Goal: Task Accomplishment & Management: Complete application form

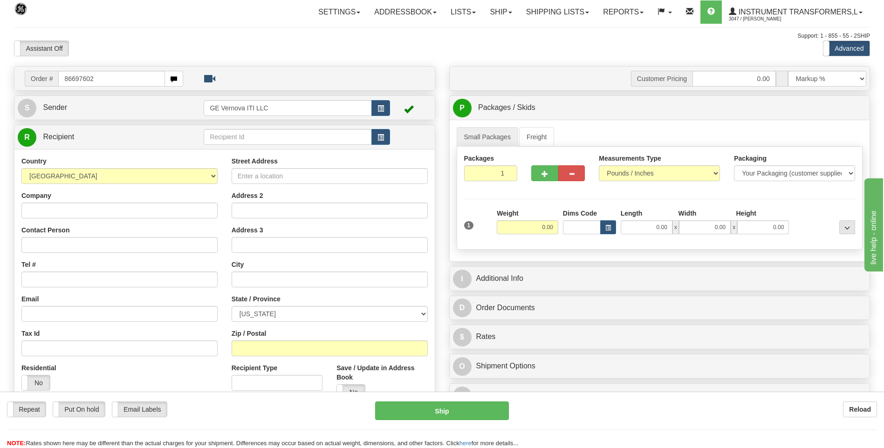
type input "86697602"
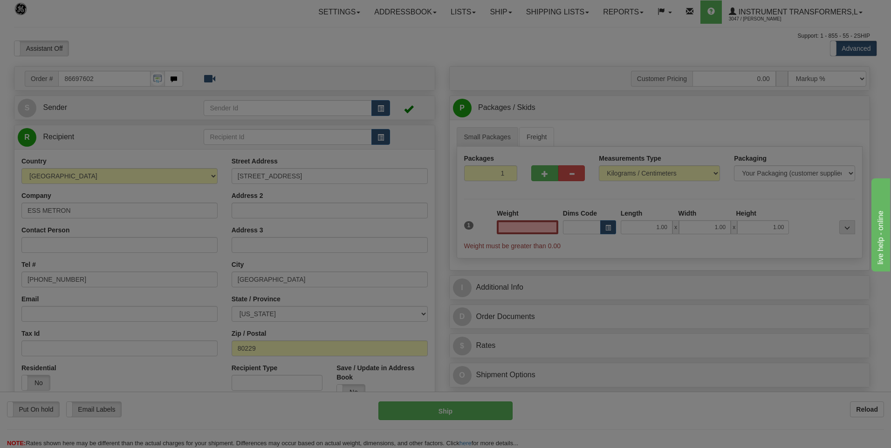
type input "0.00"
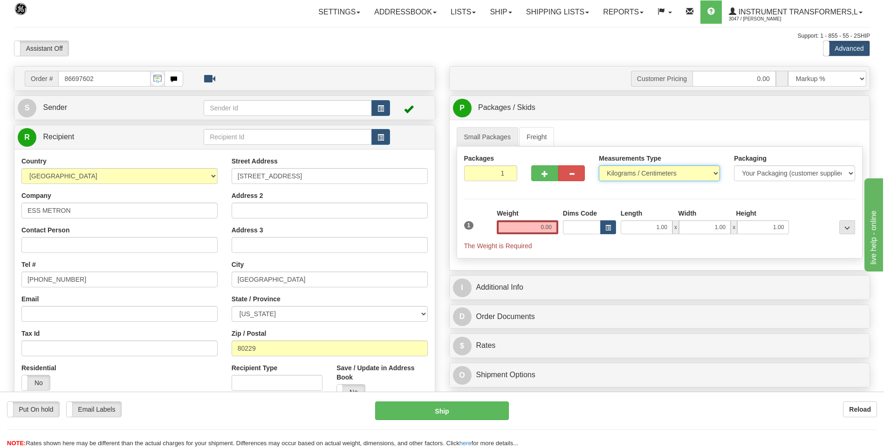
click at [617, 172] on select "Pounds / Inches Kilograms / Centimeters" at bounding box center [659, 173] width 121 height 16
select select "0"
click at [599, 165] on select "Pounds / Inches Kilograms / Centimeters" at bounding box center [659, 173] width 121 height 16
click at [550, 228] on input "0.00" at bounding box center [528, 227] width 62 height 14
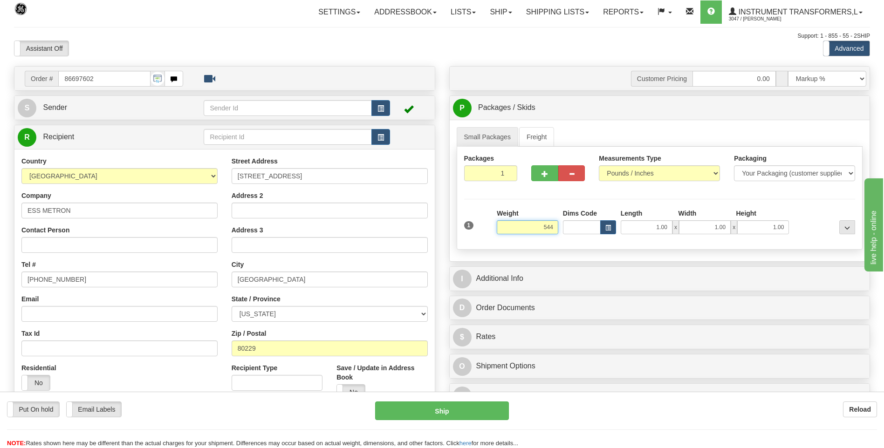
click button "Delete" at bounding box center [0, 0] width 0 height 0
type input "544.00"
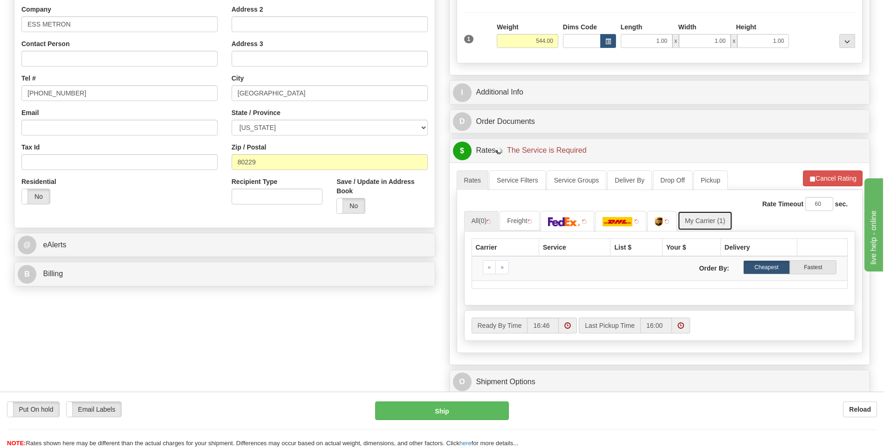
click at [705, 223] on link "My Carrier (1)" at bounding box center [705, 221] width 55 height 20
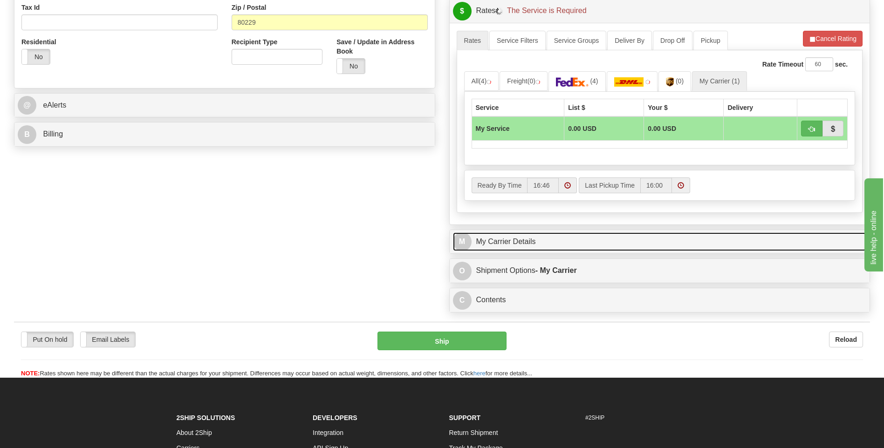
click at [557, 246] on link "M My Carrier Details" at bounding box center [660, 242] width 414 height 19
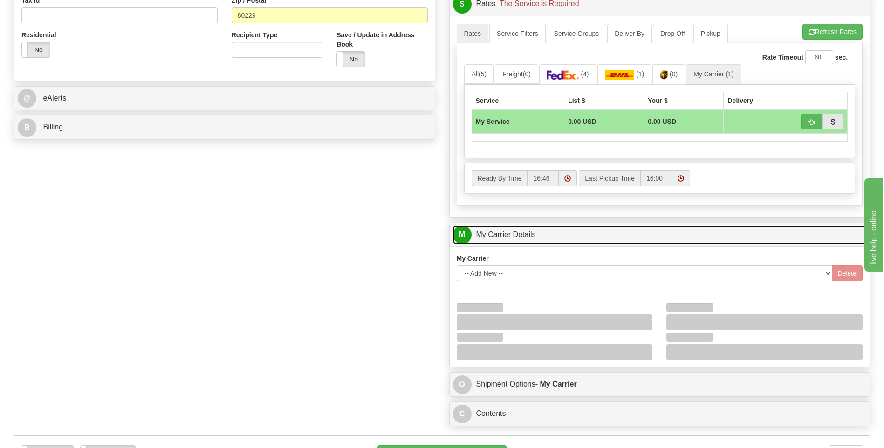
scroll to position [466, 0]
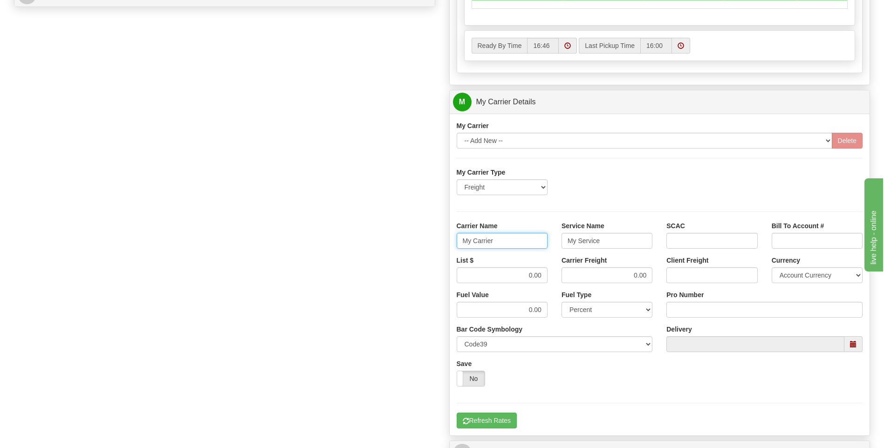
drag, startPoint x: 438, startPoint y: 248, endPoint x: 406, endPoint y: 249, distance: 32.7
click at [406, 249] on div "Order # 86697602 S Sender" at bounding box center [442, 50] width 870 height 900
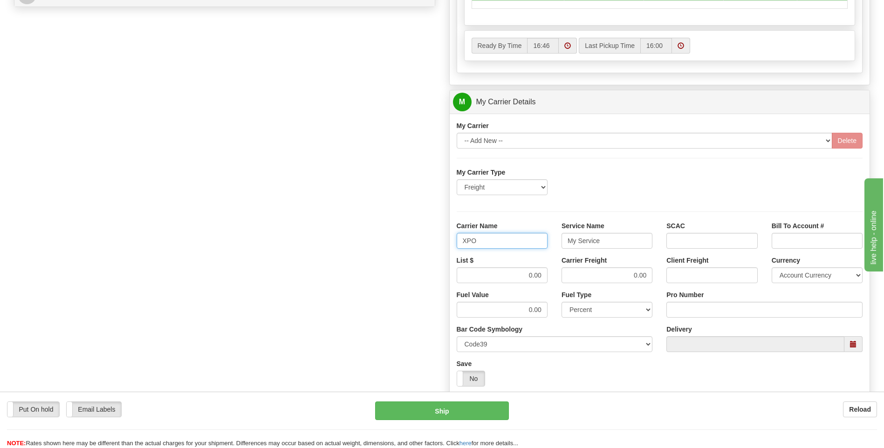
type input "XPO"
type input "LTL"
drag, startPoint x: 554, startPoint y: 282, endPoint x: 578, endPoint y: 281, distance: 24.7
click at [578, 282] on div "List $ 0.00 Carrier Freight 0.00 Client Freight Currency Account Currency ARN A…" at bounding box center [660, 273] width 420 height 34
type input "385"
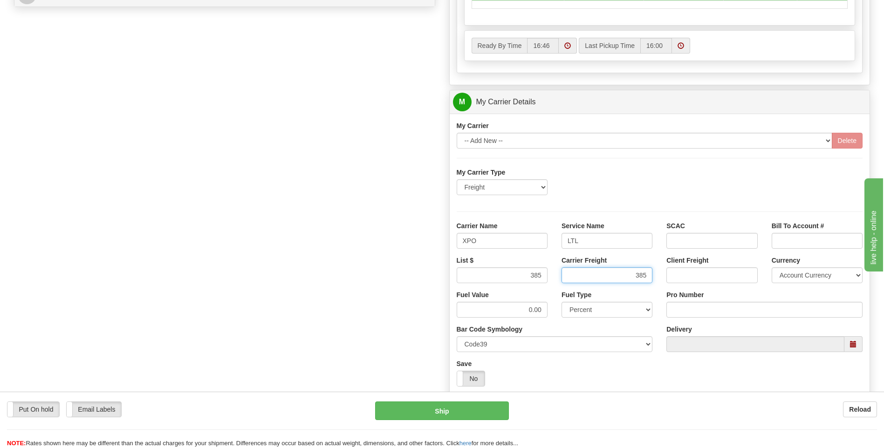
type input "385"
click at [692, 313] on input "Pro Number" at bounding box center [765, 310] width 196 height 16
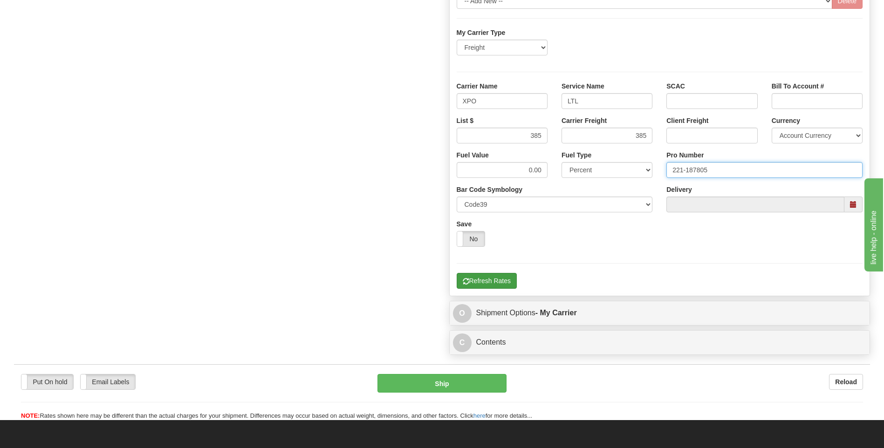
type input "221-187805"
click at [482, 275] on button "Refresh Rates" at bounding box center [487, 281] width 60 height 16
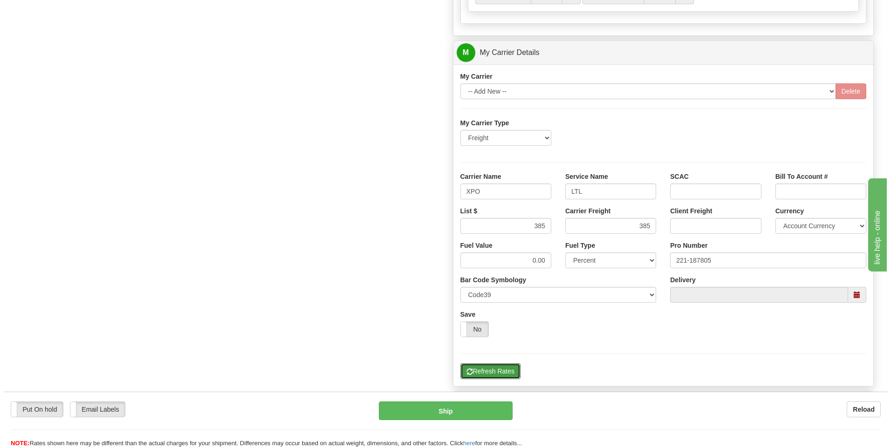
scroll to position [303, 0]
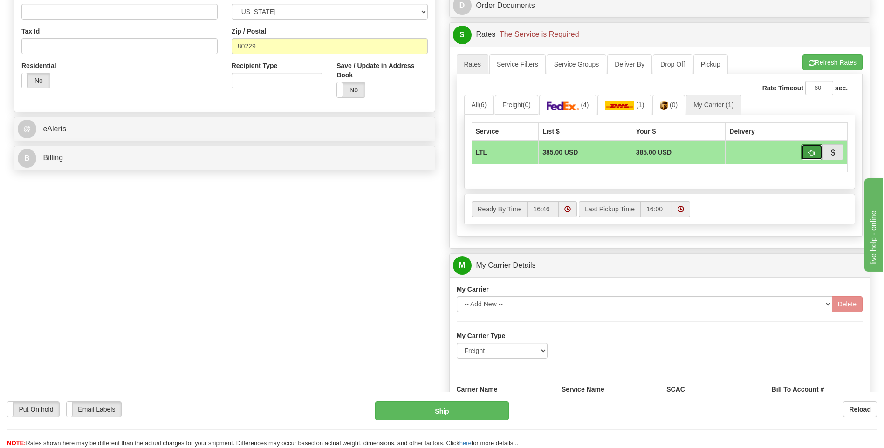
click at [808, 151] on button "button" at bounding box center [811, 153] width 21 height 16
type input "00"
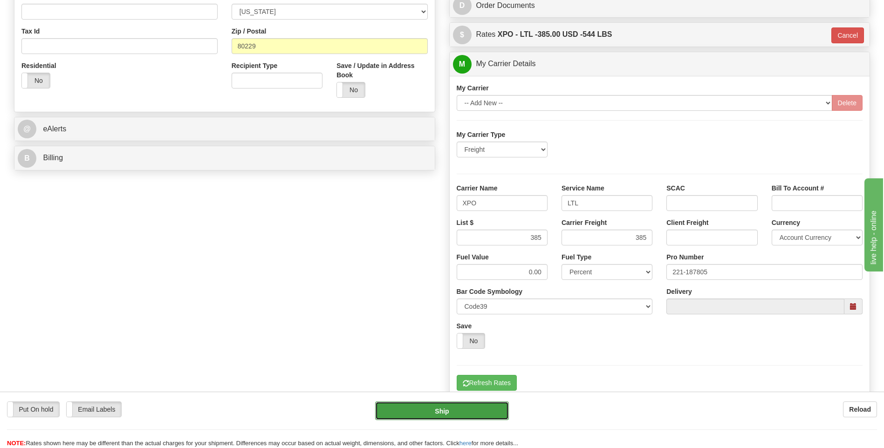
click at [447, 412] on button "Ship" at bounding box center [441, 411] width 133 height 19
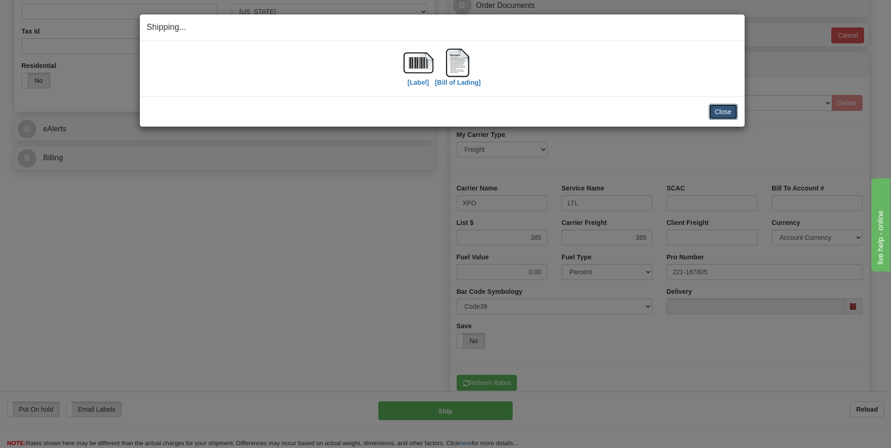
click at [716, 113] on button "Close" at bounding box center [723, 112] width 29 height 16
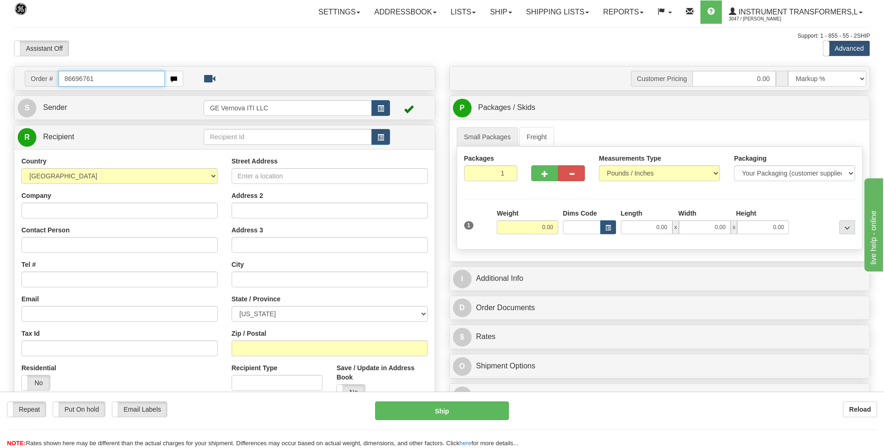
type input "86696761"
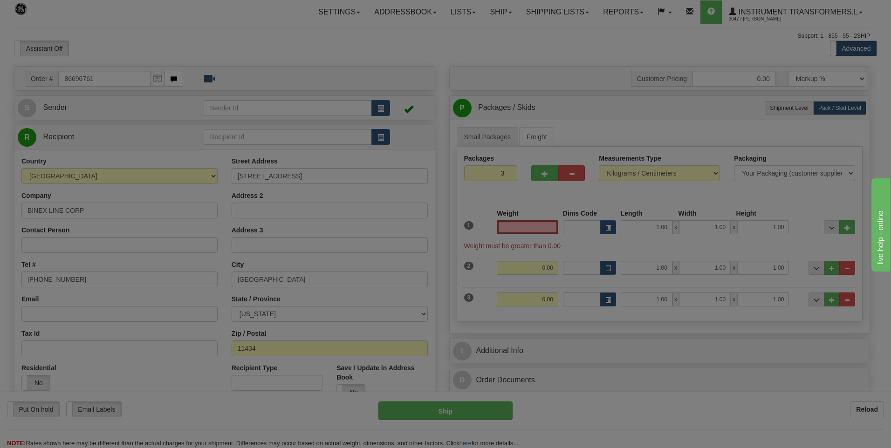
type input "0.00"
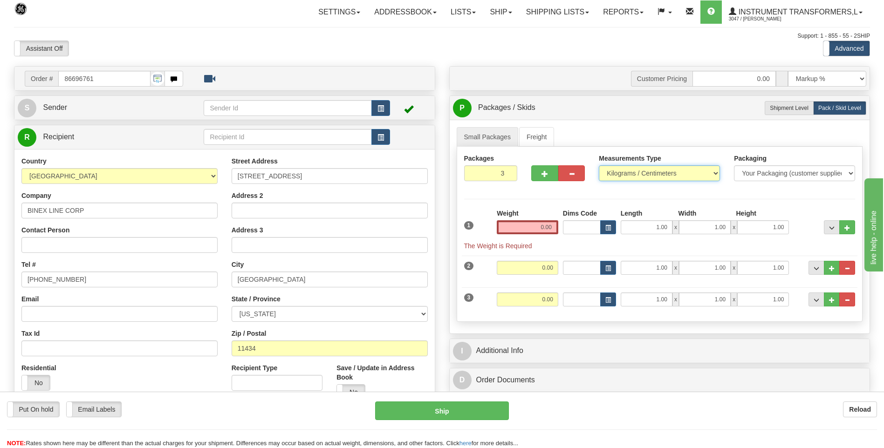
click at [622, 178] on select "Pounds / Inches Kilograms / Centimeters" at bounding box center [659, 173] width 121 height 16
select select "0"
click at [599, 165] on select "Pounds / Inches Kilograms / Centimeters" at bounding box center [659, 173] width 121 height 16
click at [843, 264] on button "..." at bounding box center [848, 268] width 16 height 14
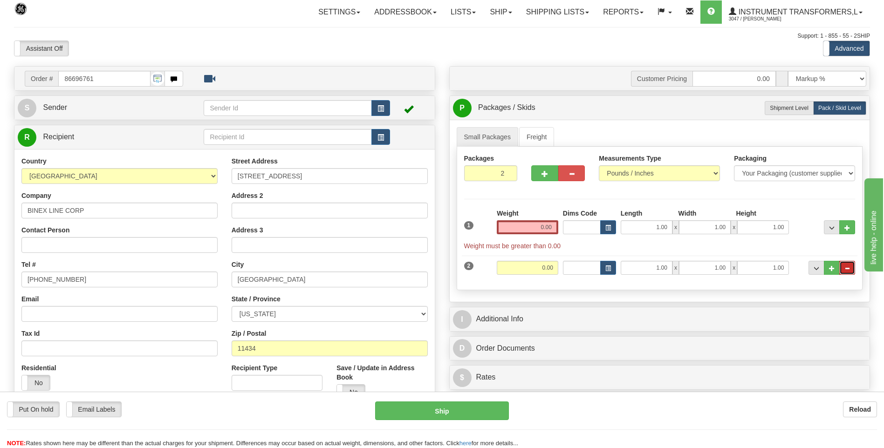
click at [844, 265] on button "..." at bounding box center [848, 268] width 16 height 14
type input "1"
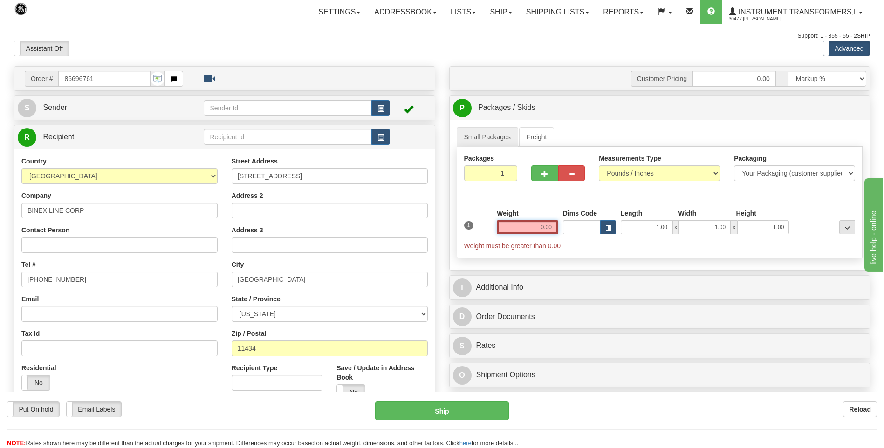
click at [550, 228] on input "0.00" at bounding box center [528, 227] width 62 height 14
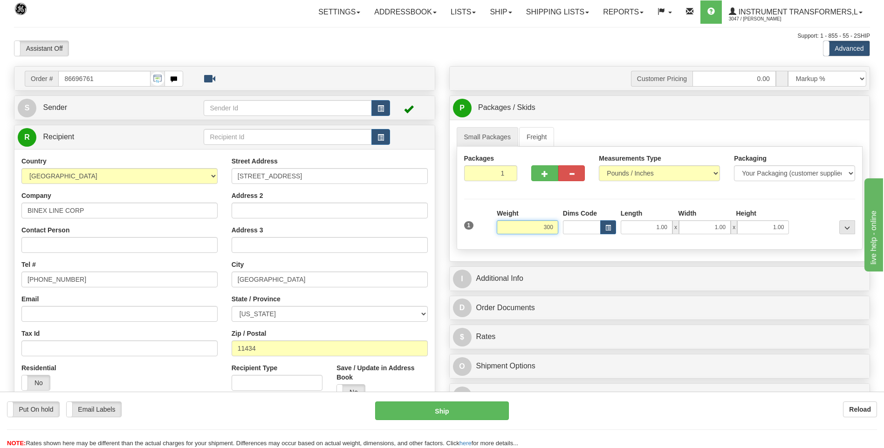
click button "Delete" at bounding box center [0, 0] width 0 height 0
type input "300.00"
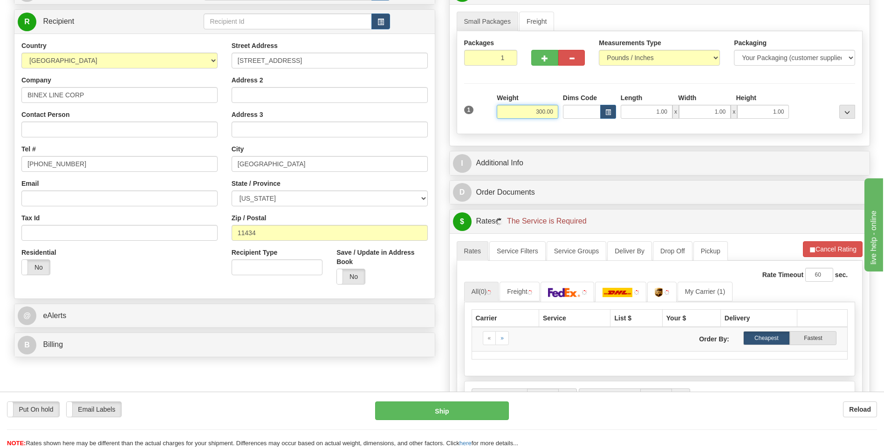
scroll to position [186, 0]
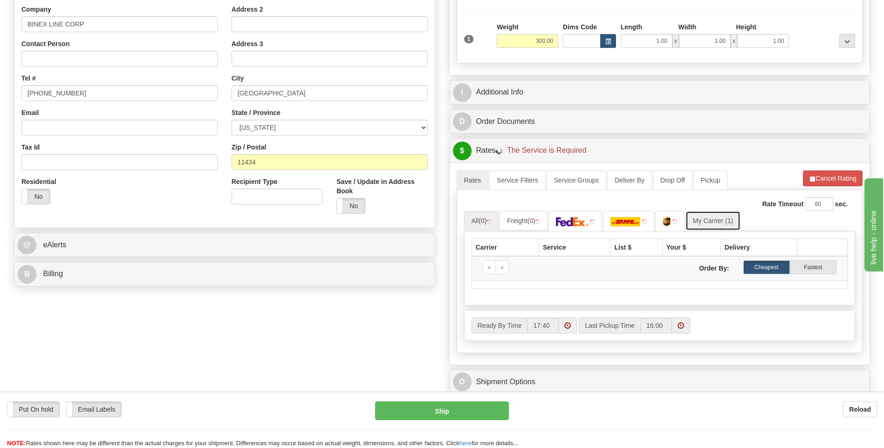
click at [695, 227] on link "My Carrier (1)" at bounding box center [713, 221] width 55 height 20
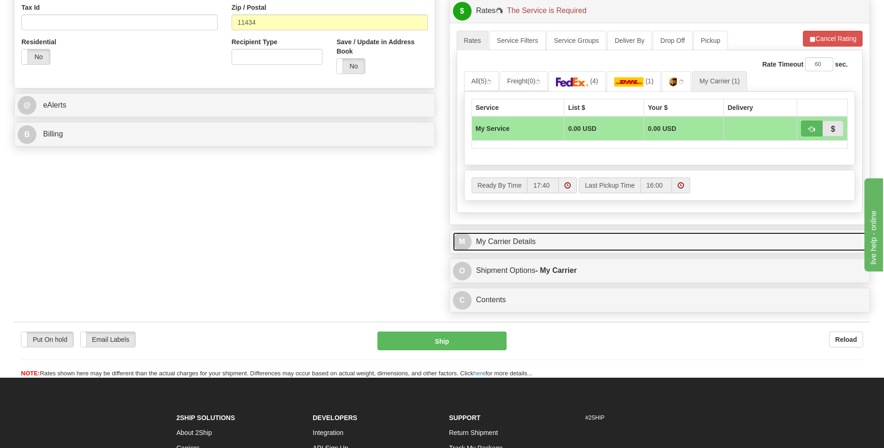
click at [555, 243] on link "M My Carrier Details" at bounding box center [660, 242] width 414 height 19
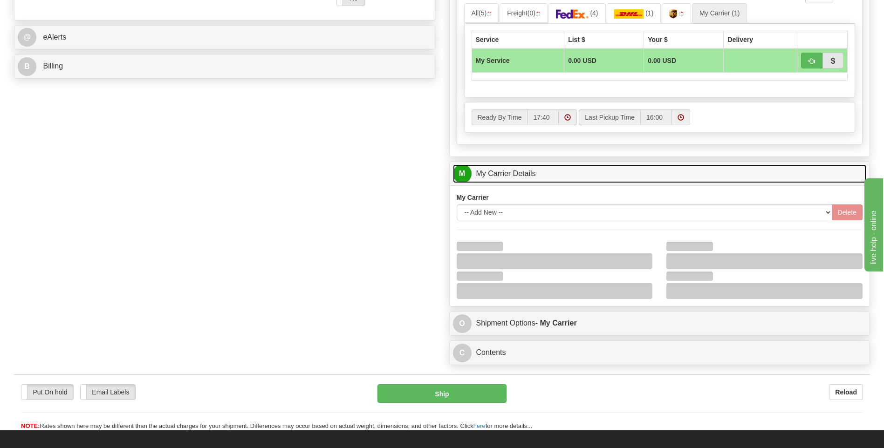
scroll to position [466, 0]
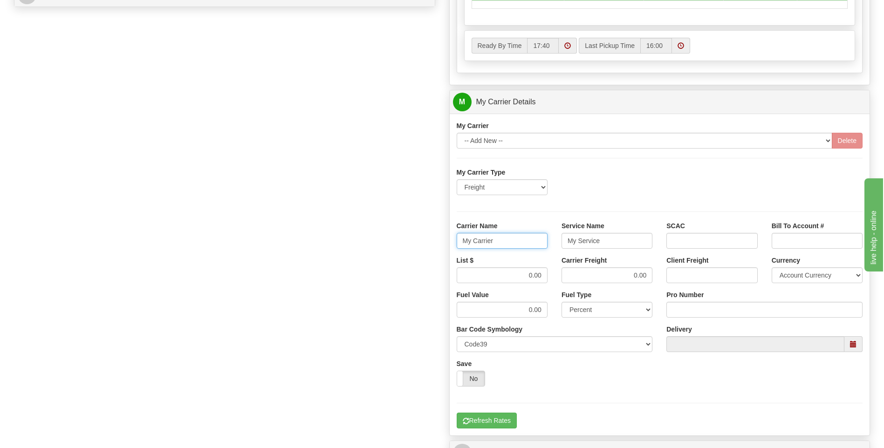
drag, startPoint x: 523, startPoint y: 241, endPoint x: 431, endPoint y: 242, distance: 91.4
click at [425, 248] on div "Order # 86696761 S Sender" at bounding box center [442, 50] width 870 height 900
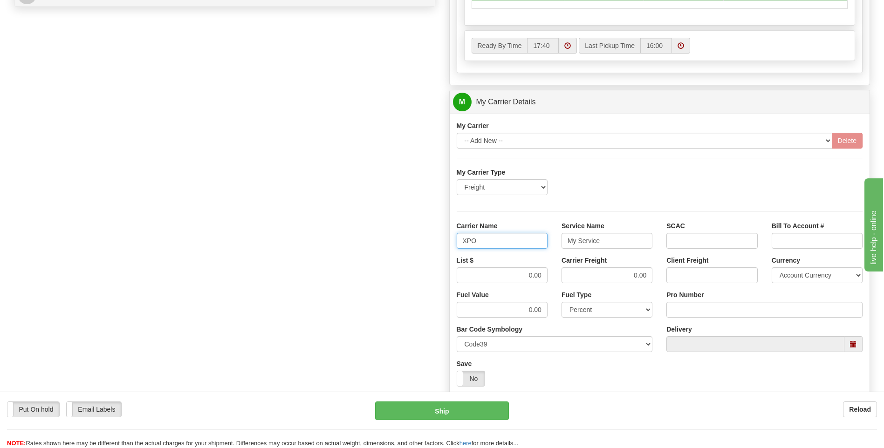
type input "XPO"
type input "LTL"
drag, startPoint x: 544, startPoint y: 272, endPoint x: 585, endPoint y: 271, distance: 41.0
click at [585, 271] on div "List $ 0.00 Carrier Freight 0.00 Client Freight Currency Account Currency ARN A…" at bounding box center [660, 273] width 420 height 34
type input "385"
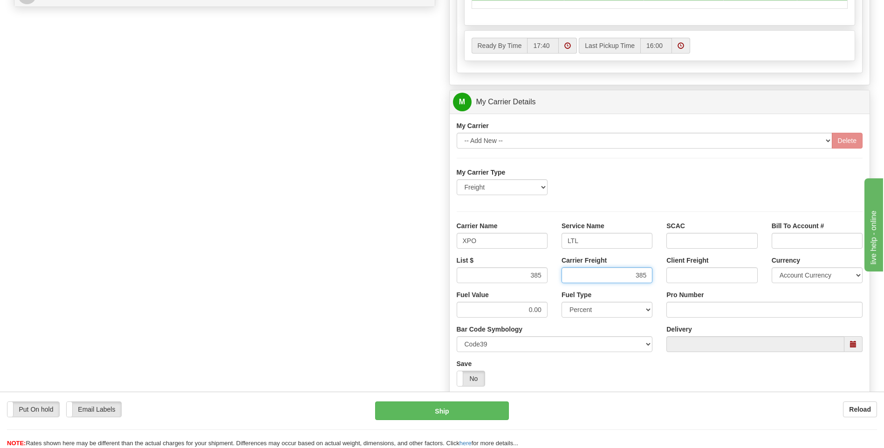
type input "385"
click at [684, 308] on input "Pro Number" at bounding box center [765, 310] width 196 height 16
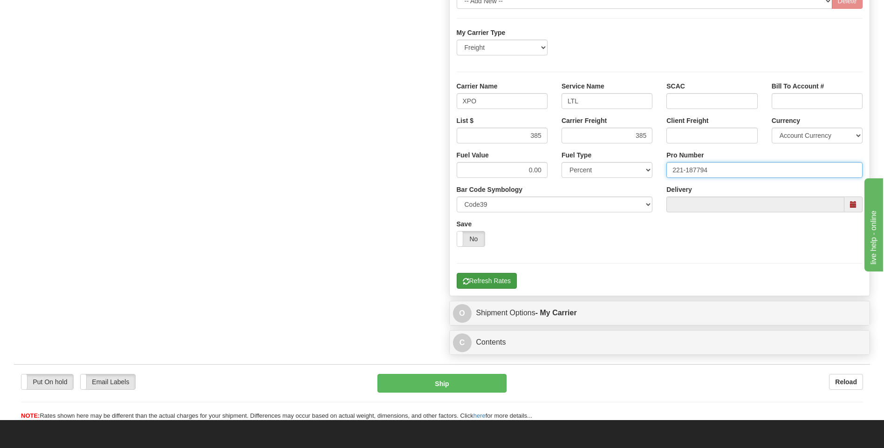
type input "221-187794"
click at [492, 288] on button "Refresh Rates" at bounding box center [487, 281] width 60 height 16
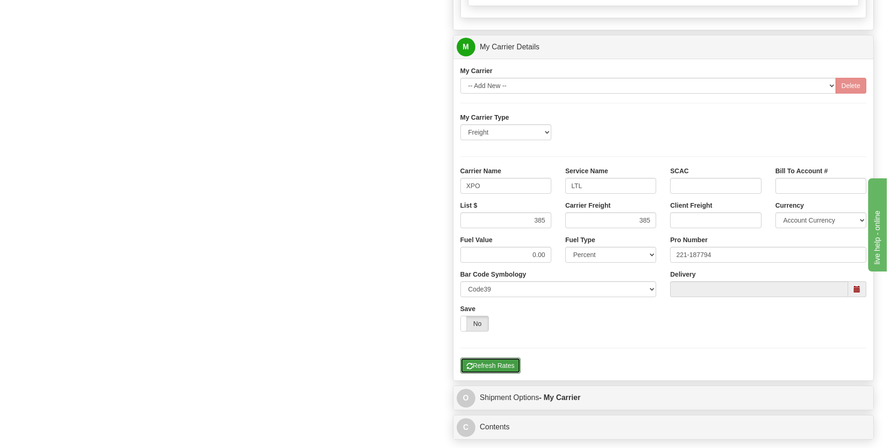
scroll to position [326, 0]
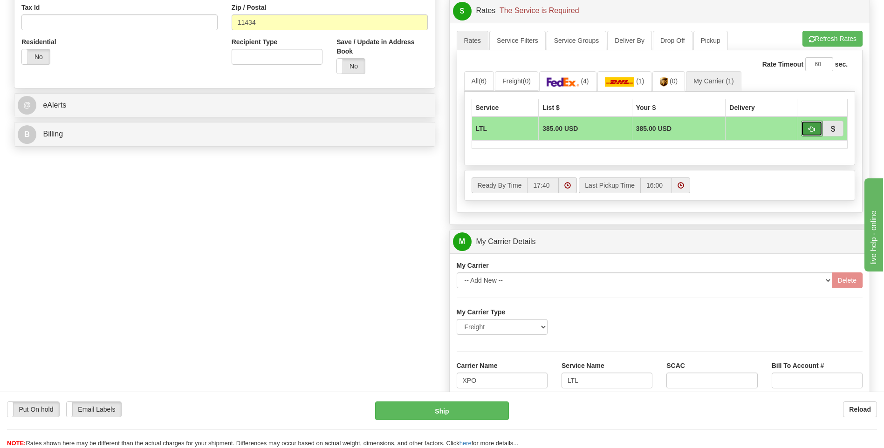
click at [807, 130] on button "button" at bounding box center [811, 129] width 21 height 16
type input "00"
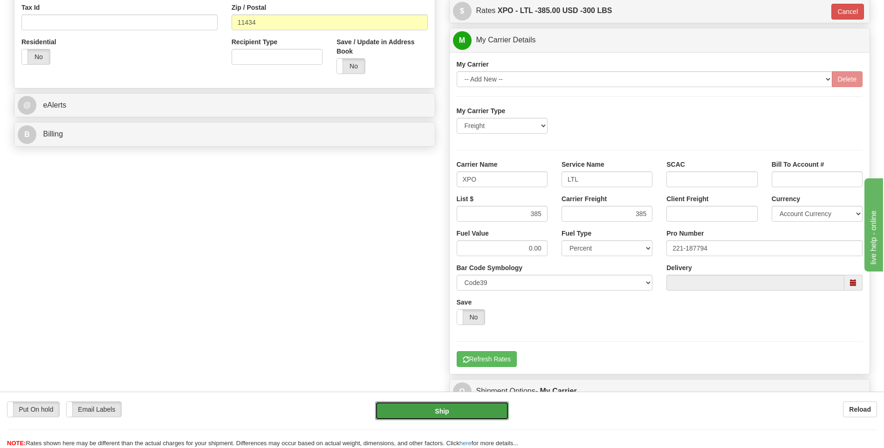
click at [459, 414] on button "Ship" at bounding box center [441, 411] width 133 height 19
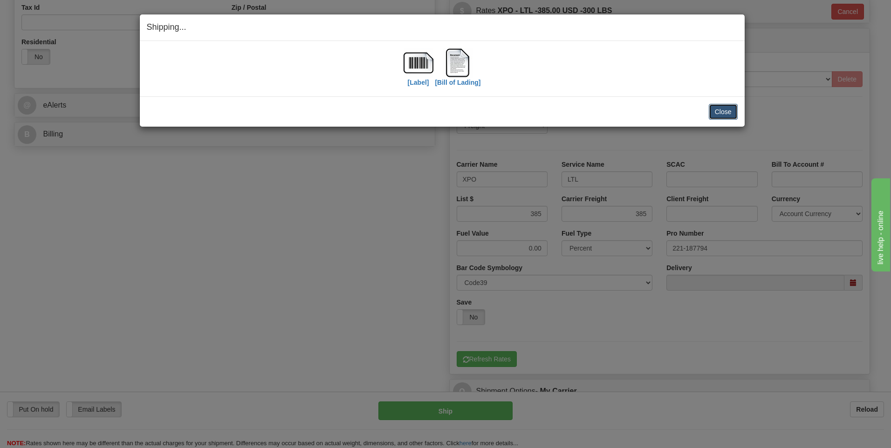
click at [726, 114] on button "Close" at bounding box center [723, 112] width 29 height 16
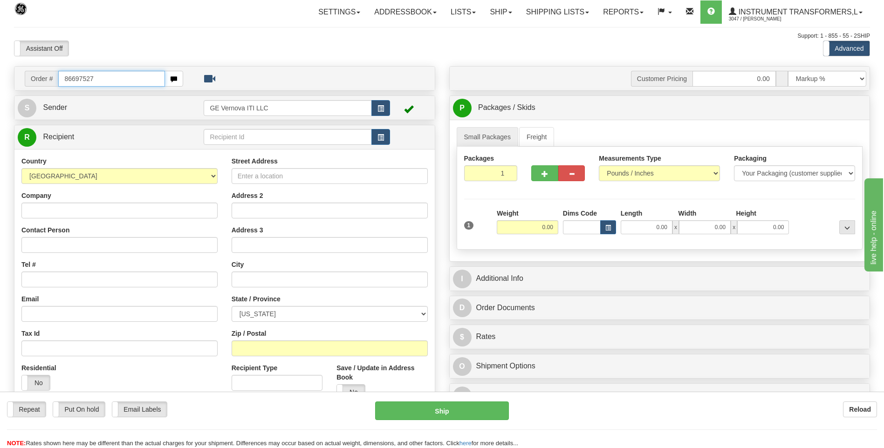
type input "86697527"
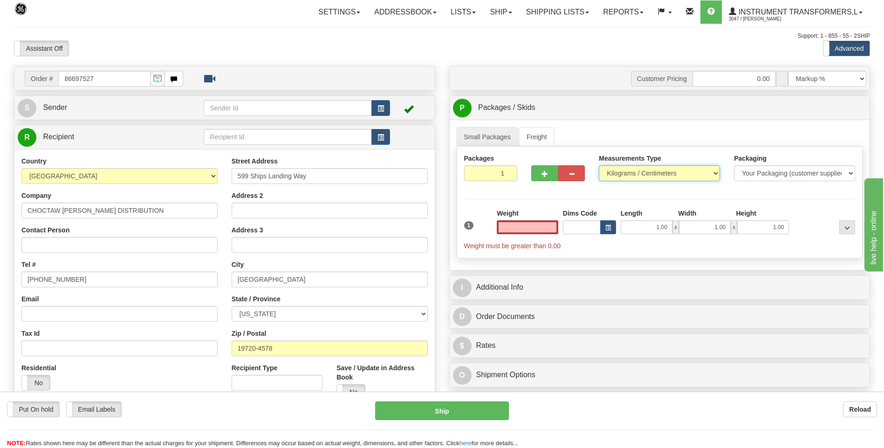
type input "0.00"
click at [644, 168] on select "Pounds / Inches Kilograms / Centimeters" at bounding box center [659, 173] width 121 height 16
select select "0"
click at [599, 165] on select "Pounds / Inches Kilograms / Centimeters" at bounding box center [659, 173] width 121 height 16
click at [558, 228] on input "0.00" at bounding box center [528, 227] width 62 height 14
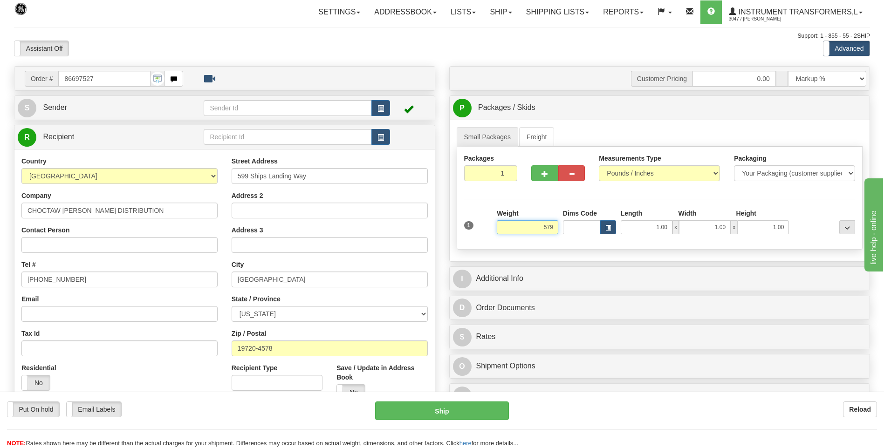
click button "Delete" at bounding box center [0, 0] width 0 height 0
type input "579.00"
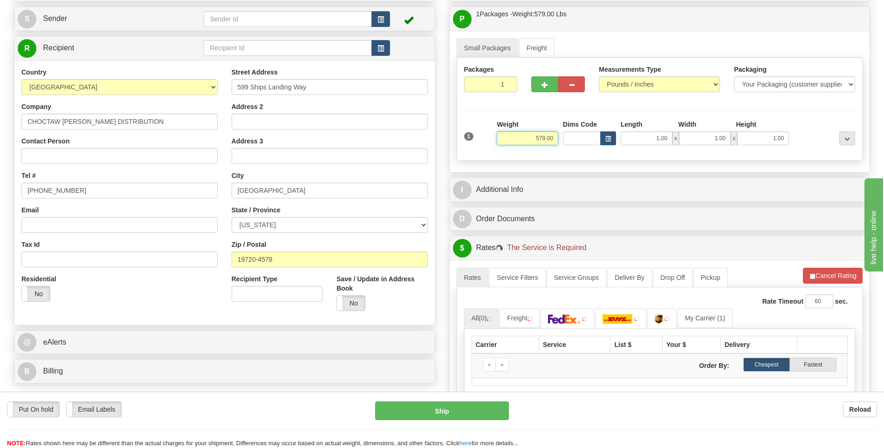
scroll to position [140, 0]
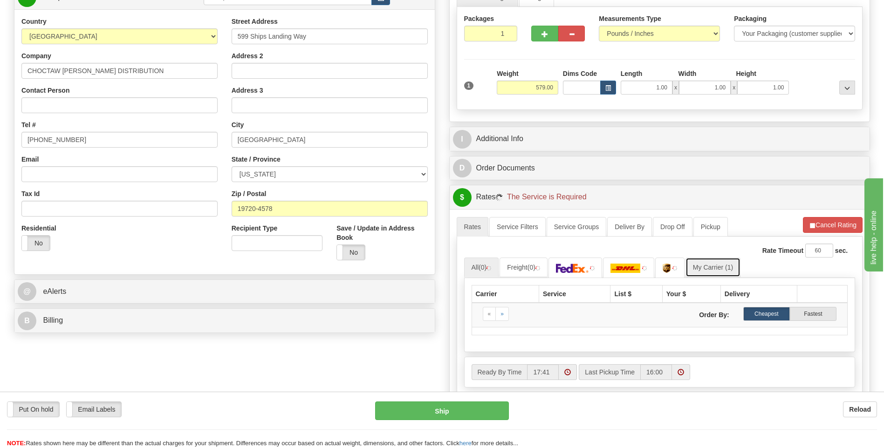
click at [730, 270] on span "(1)" at bounding box center [729, 267] width 8 height 7
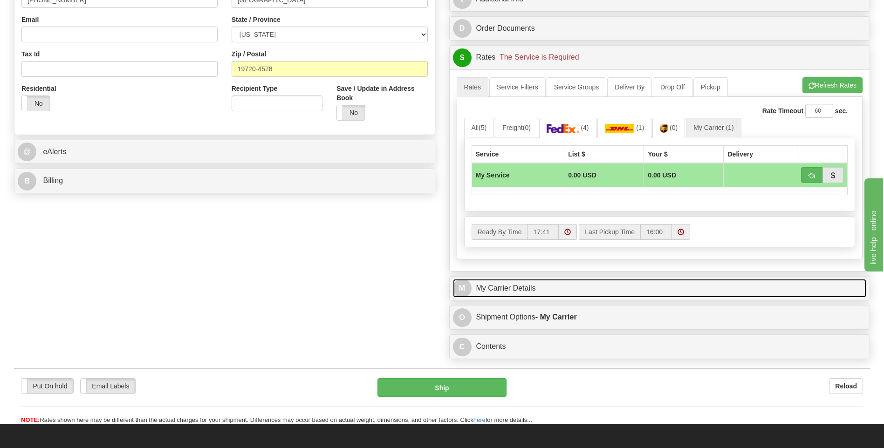
click at [571, 296] on link "M My Carrier Details" at bounding box center [660, 288] width 414 height 19
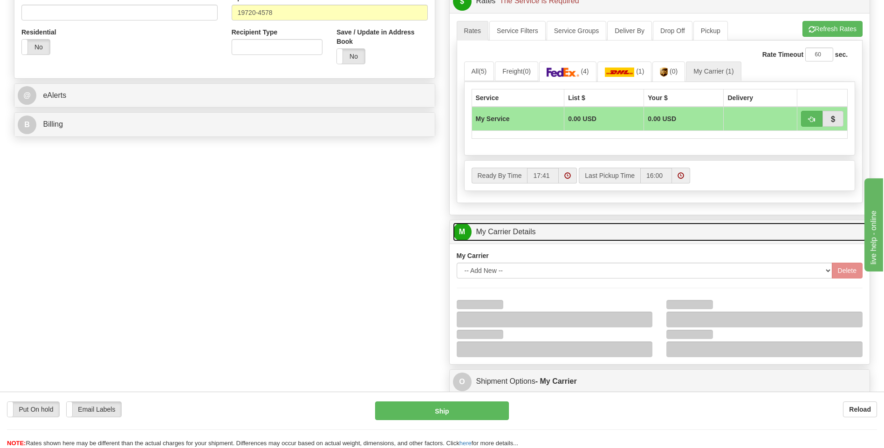
scroll to position [373, 0]
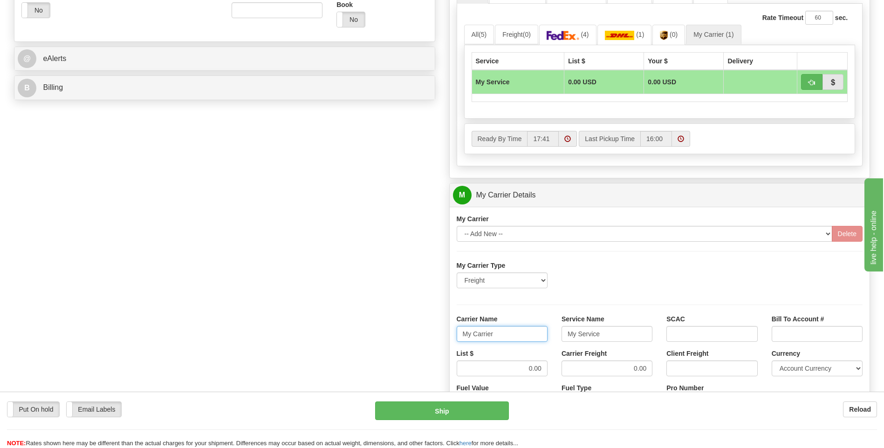
drag, startPoint x: 441, startPoint y: 337, endPoint x: 435, endPoint y: 337, distance: 6.1
click at [435, 337] on div "Order # 86697527 S Sender" at bounding box center [442, 143] width 870 height 900
type input "XPO"
type input "LTL"
drag, startPoint x: 519, startPoint y: 367, endPoint x: 548, endPoint y: 366, distance: 28.9
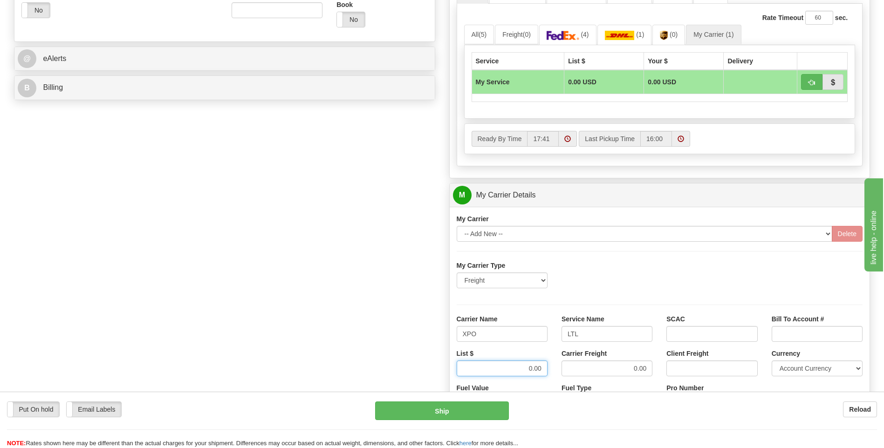
click at [548, 366] on div "List $ 0.00" at bounding box center [502, 366] width 105 height 34
type input "385"
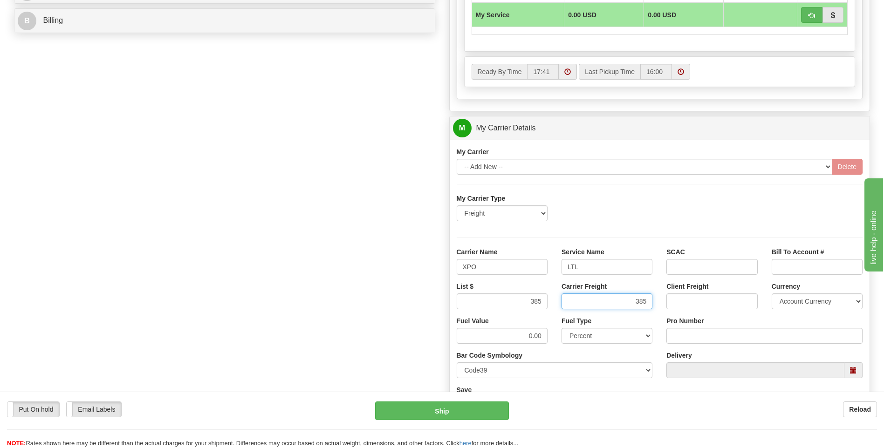
scroll to position [513, 0]
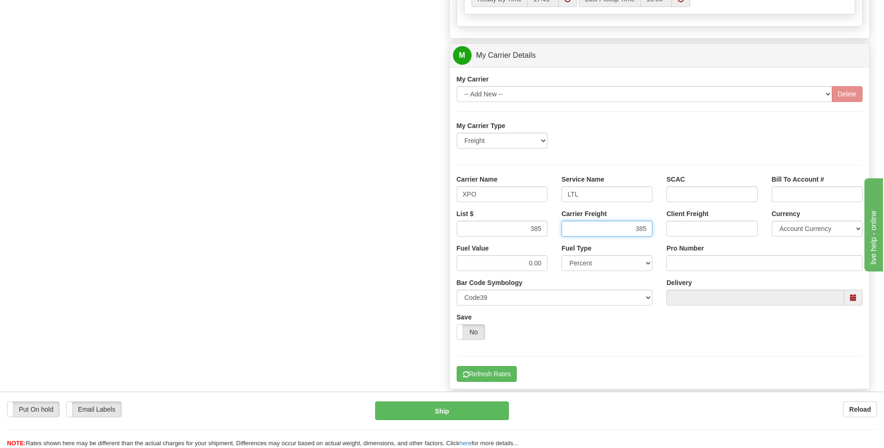
type input "385"
click at [674, 268] on input "Pro Number" at bounding box center [765, 263] width 196 height 16
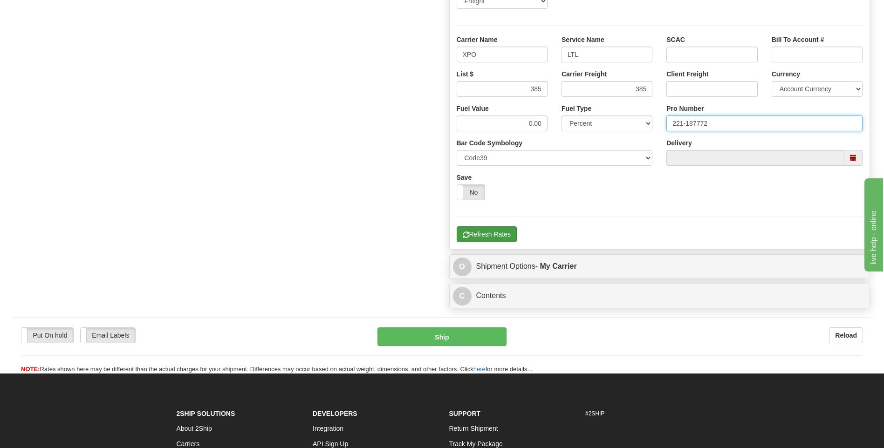
type input "221-187772"
click at [497, 232] on button "Refresh Rates" at bounding box center [487, 235] width 60 height 16
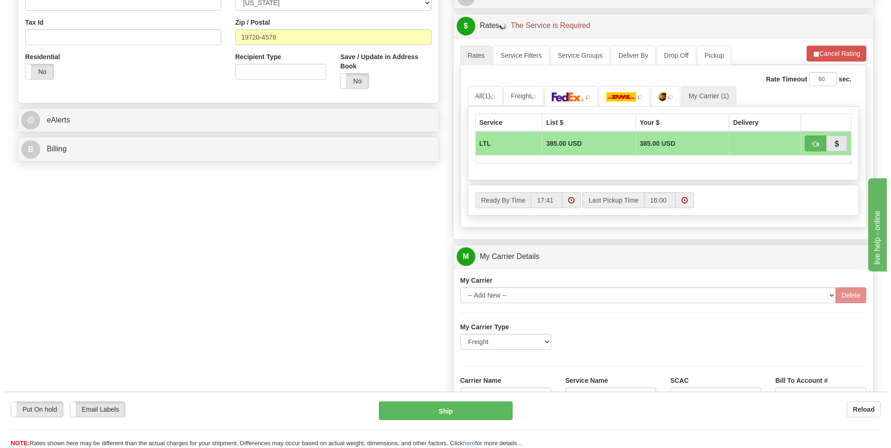
scroll to position [303, 0]
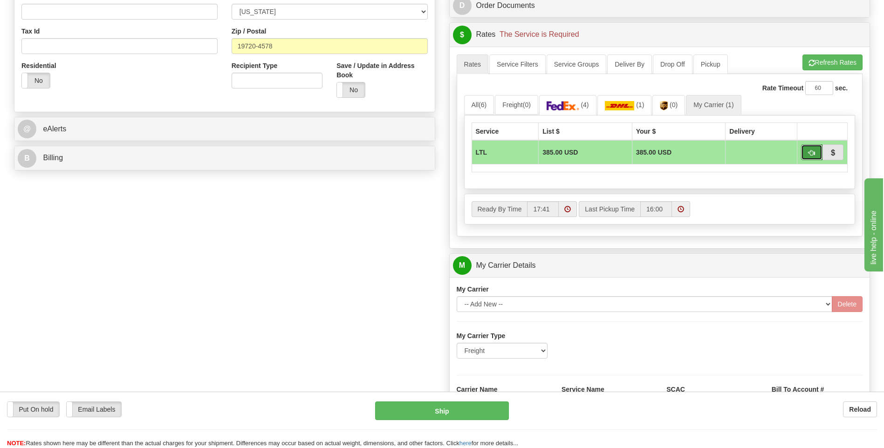
click at [809, 152] on span "button" at bounding box center [812, 153] width 7 height 6
type input "00"
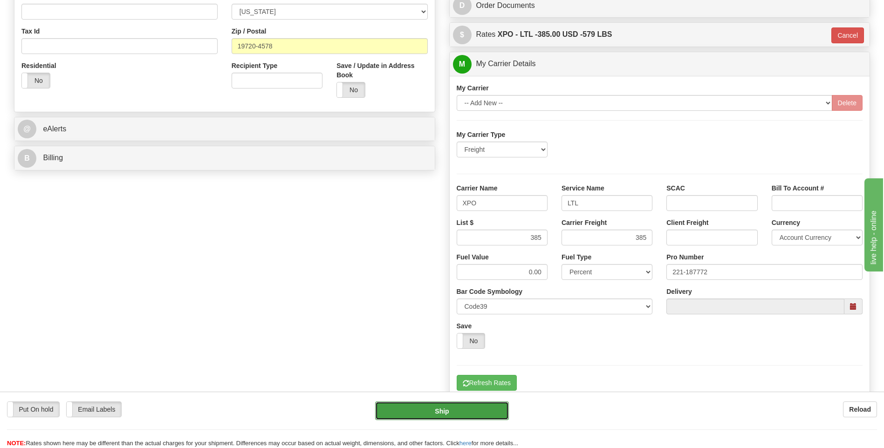
click at [438, 417] on button "Ship" at bounding box center [441, 411] width 133 height 19
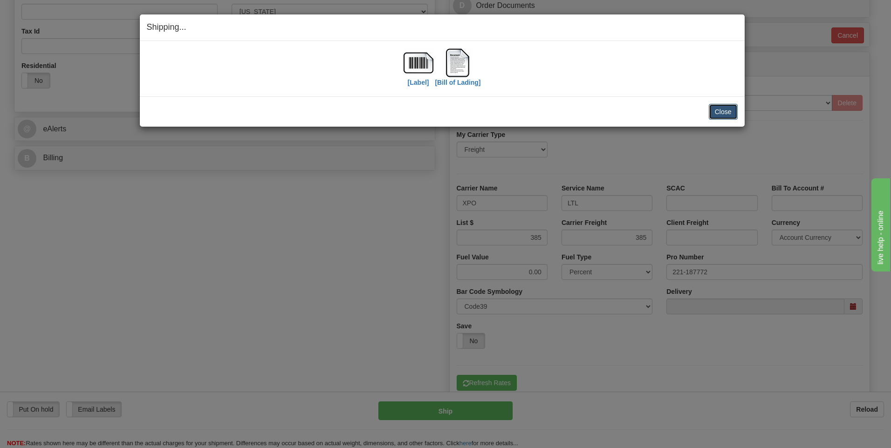
click at [710, 113] on button "Close" at bounding box center [723, 112] width 29 height 16
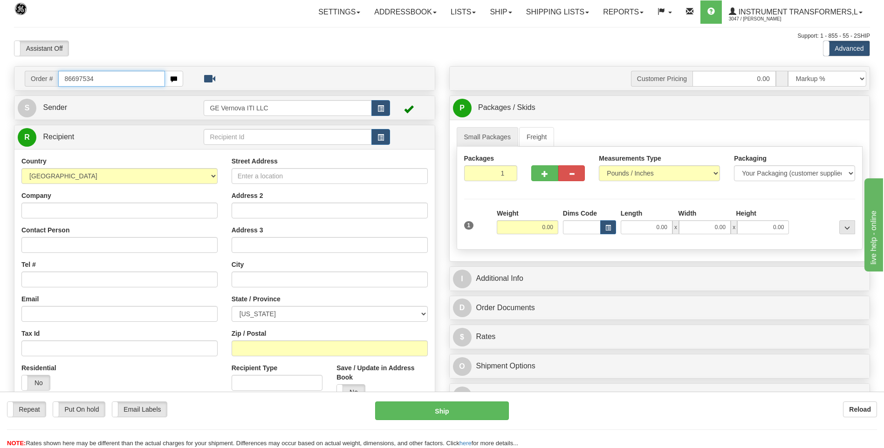
type input "86697534"
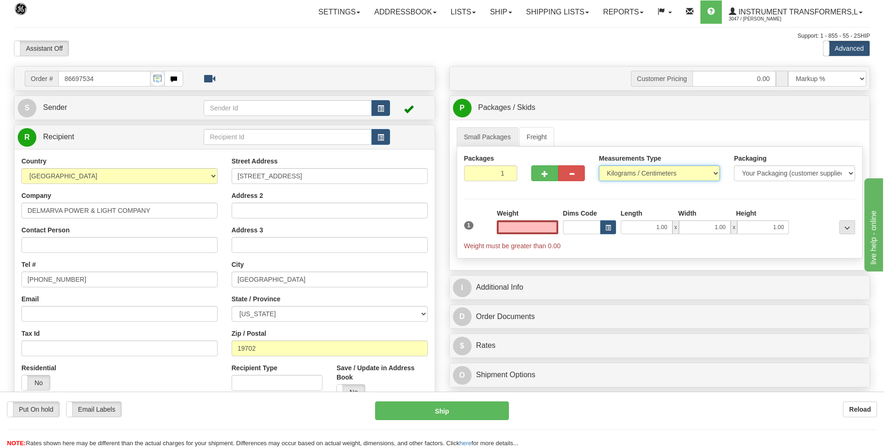
type input "0.00"
click at [633, 178] on select "Pounds / Inches Kilograms / Centimeters" at bounding box center [659, 173] width 121 height 16
select select "0"
click at [599, 165] on select "Pounds / Inches Kilograms / Centimeters" at bounding box center [659, 173] width 121 height 16
click at [556, 229] on input "0.00" at bounding box center [528, 227] width 62 height 14
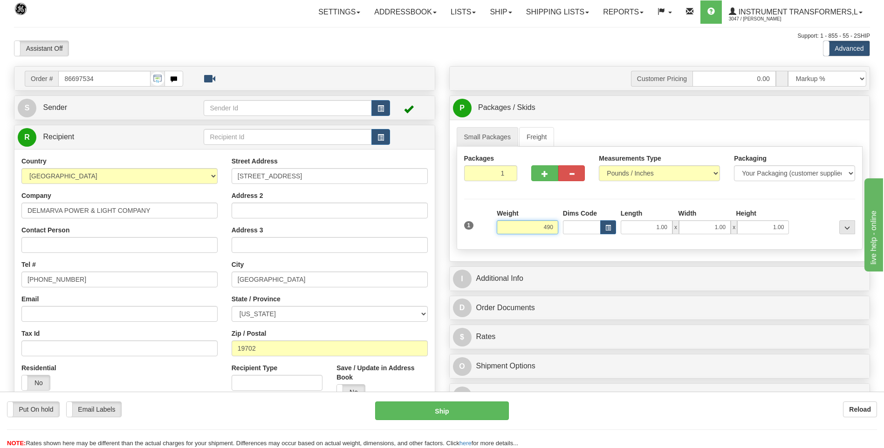
click button "Delete" at bounding box center [0, 0] width 0 height 0
type input "490.00"
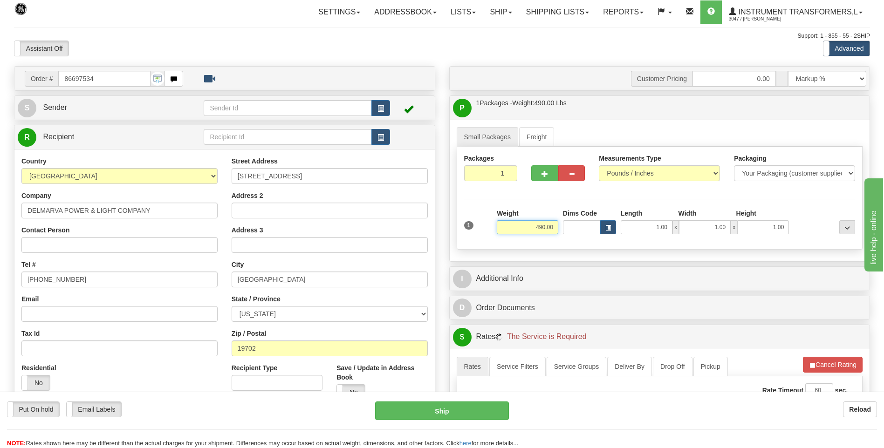
scroll to position [186, 0]
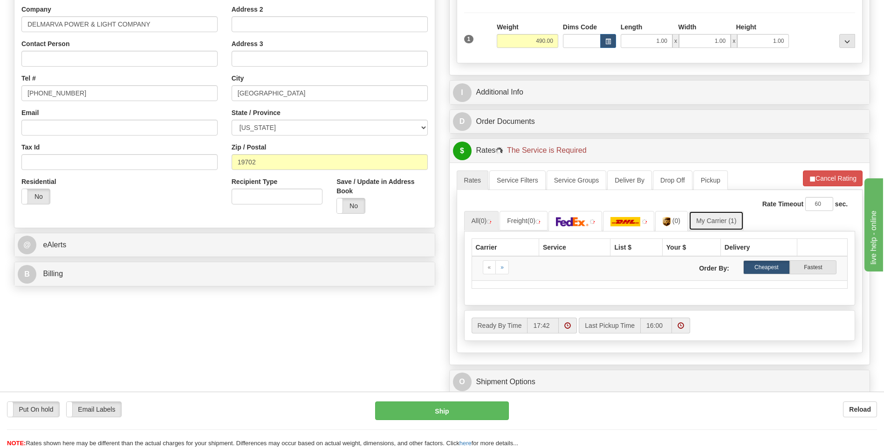
click at [716, 217] on link "My Carrier (1)" at bounding box center [716, 221] width 55 height 20
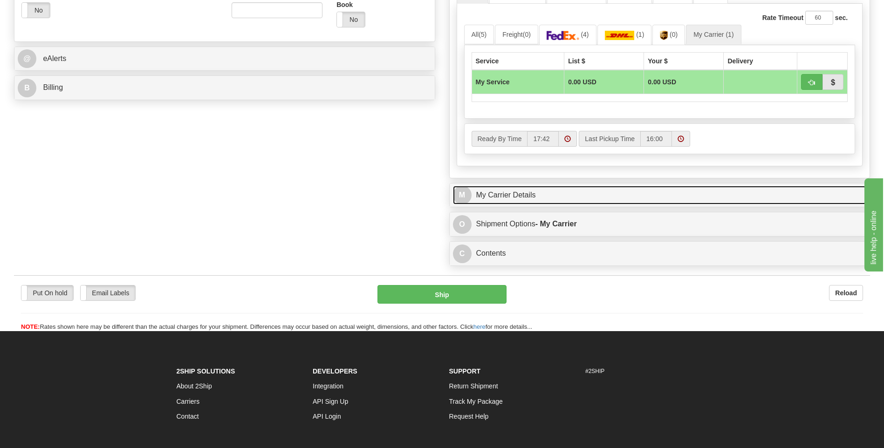
click at [553, 188] on link "M My Carrier Details" at bounding box center [660, 195] width 414 height 19
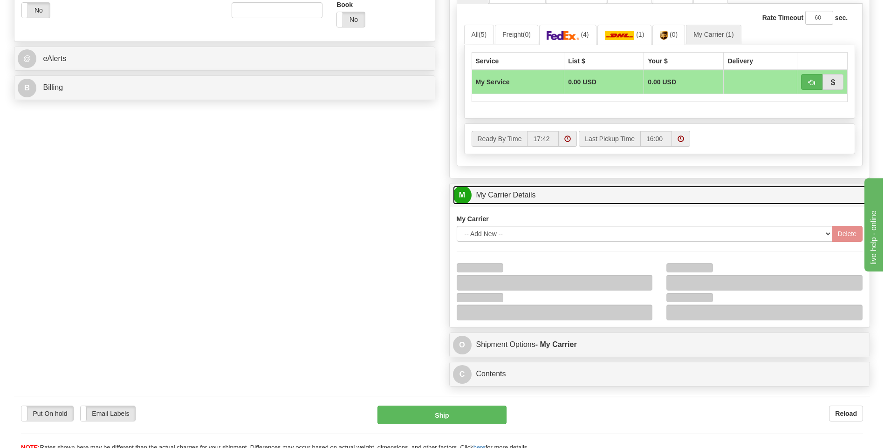
scroll to position [513, 0]
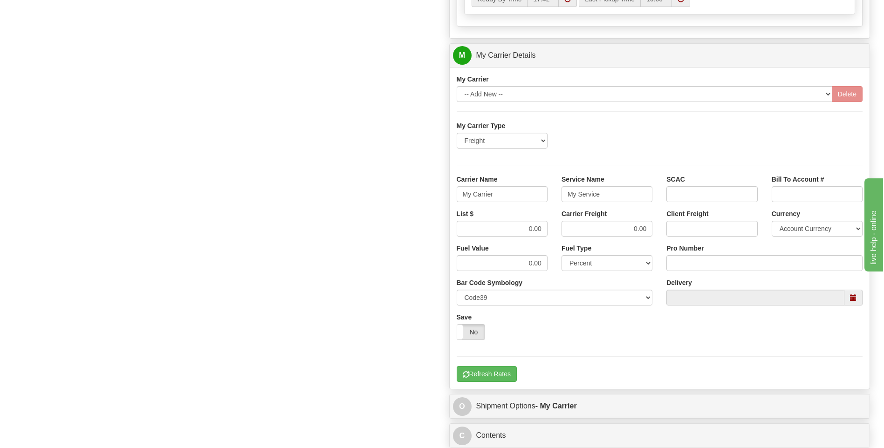
drag, startPoint x: 513, startPoint y: 203, endPoint x: 481, endPoint y: 199, distance: 32.5
click at [481, 199] on div "Carrier Name My Carrier" at bounding box center [502, 192] width 105 height 34
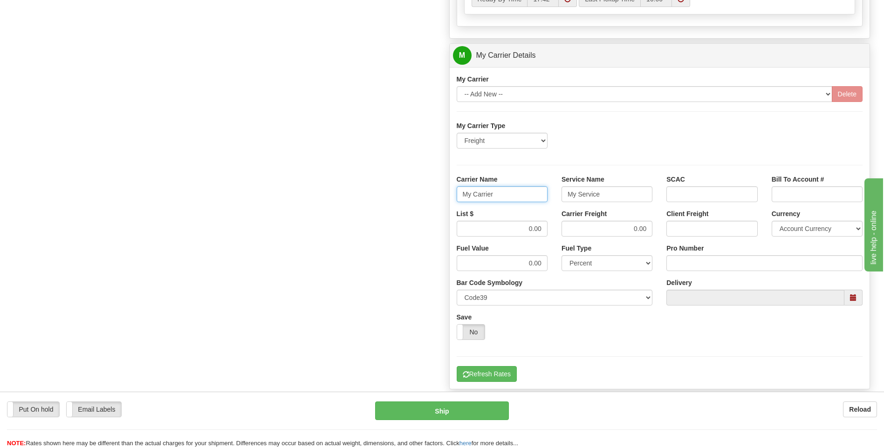
drag, startPoint x: 509, startPoint y: 193, endPoint x: 430, endPoint y: 200, distance: 79.6
click at [430, 200] on div "Order # 86697534 S Sender" at bounding box center [442, 3] width 870 height 900
type input "XPO"
type input "LTL"
drag, startPoint x: 506, startPoint y: 228, endPoint x: 566, endPoint y: 227, distance: 60.1
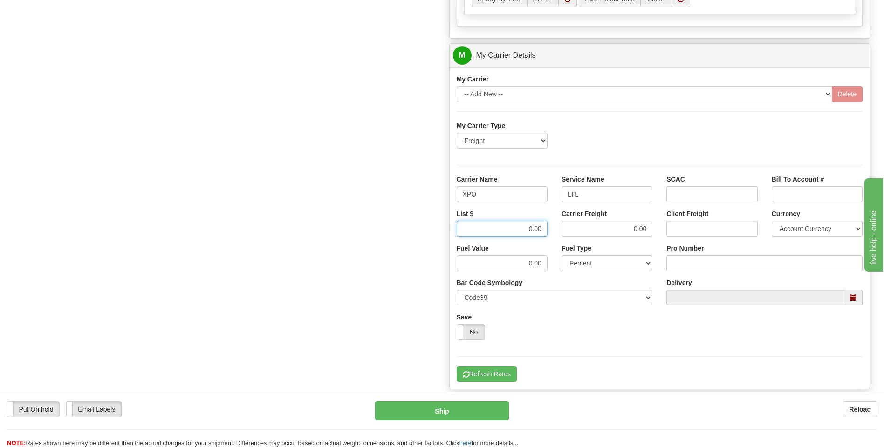
click at [566, 227] on div "List $ 0.00 Carrier Freight 0.00 Client Freight Currency Account Currency ARN A…" at bounding box center [660, 226] width 420 height 34
type input "385"
click at [695, 264] on input "Pro Number" at bounding box center [765, 263] width 196 height 16
type input "221-187761"
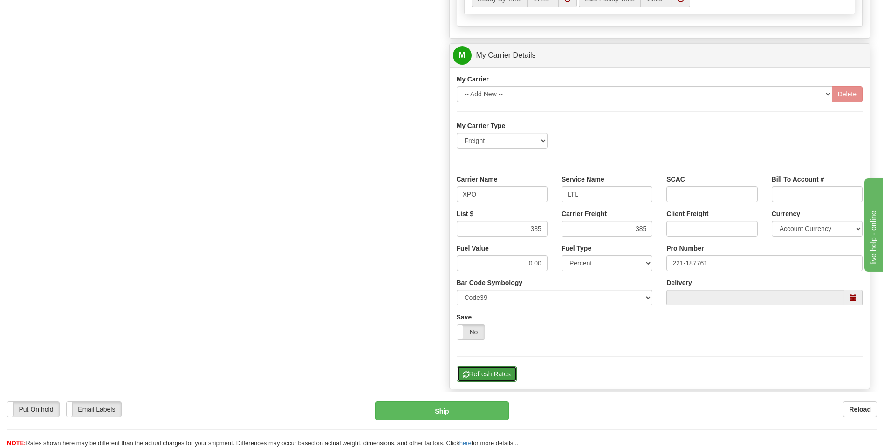
click at [488, 378] on button "Refresh Rates" at bounding box center [487, 374] width 60 height 16
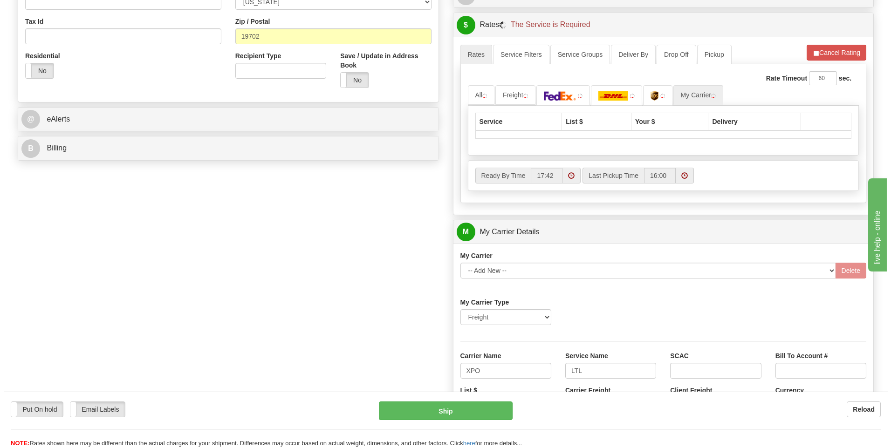
scroll to position [209, 0]
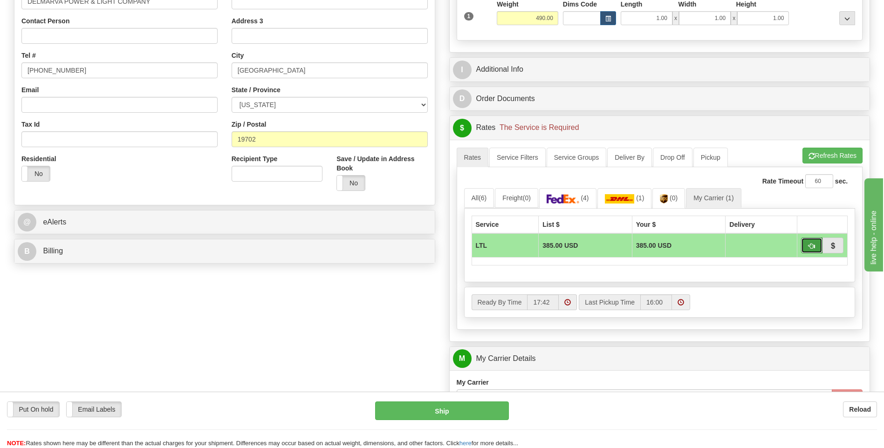
click at [806, 246] on button "button" at bounding box center [811, 246] width 21 height 16
type input "00"
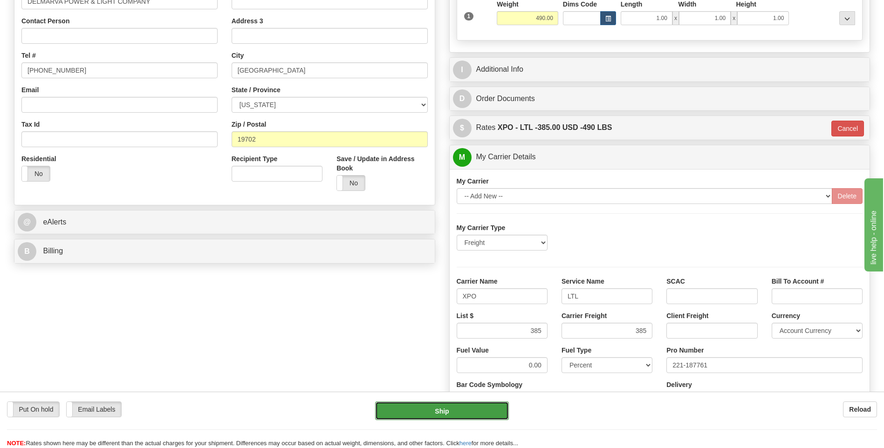
click at [479, 406] on button "Ship" at bounding box center [441, 411] width 133 height 19
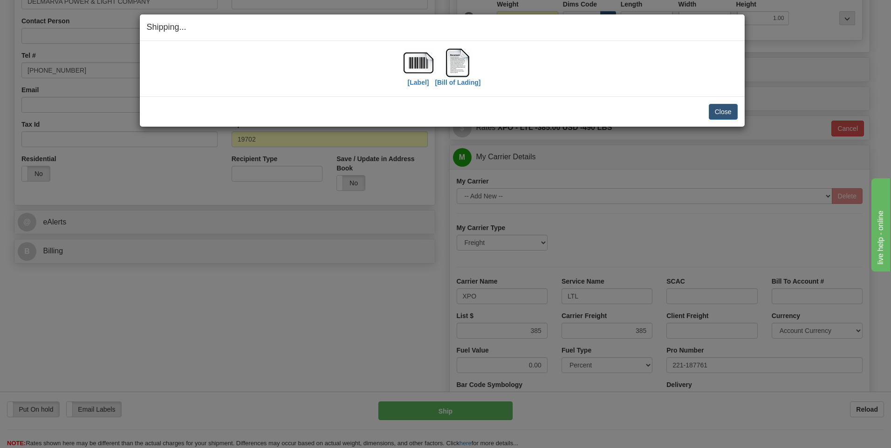
click at [729, 103] on div "Close Cancel Cancel Shipment and Quit Pickup Quit Pickup ONLY" at bounding box center [442, 111] width 605 height 30
click at [729, 113] on button "Close" at bounding box center [723, 112] width 29 height 16
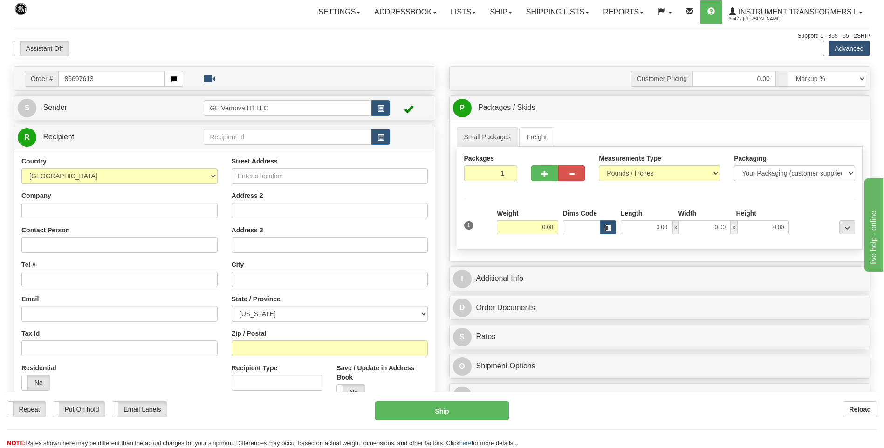
type input "86697613"
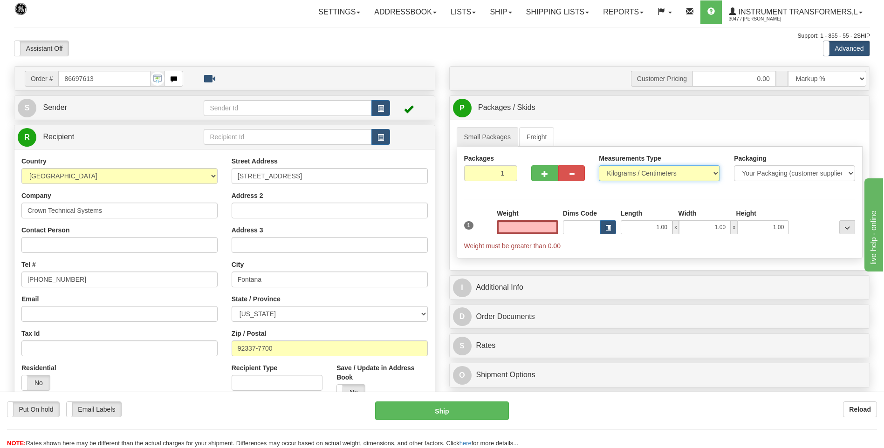
type input "0.00"
click at [618, 176] on select "Pounds / Inches Kilograms / Centimeters" at bounding box center [659, 173] width 121 height 16
select select "0"
click at [599, 165] on select "Pounds / Inches Kilograms / Centimeters" at bounding box center [659, 173] width 121 height 16
click at [546, 227] on input "0.00" at bounding box center [528, 227] width 62 height 14
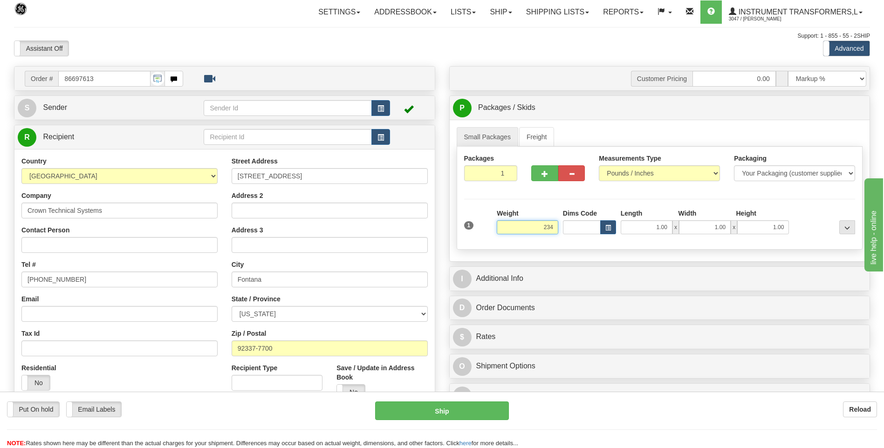
click button "Delete" at bounding box center [0, 0] width 0 height 0
type input "234.00"
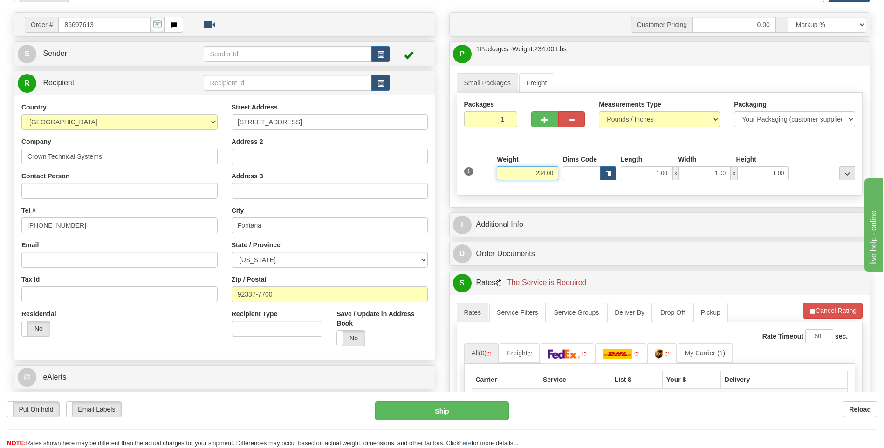
scroll to position [140, 0]
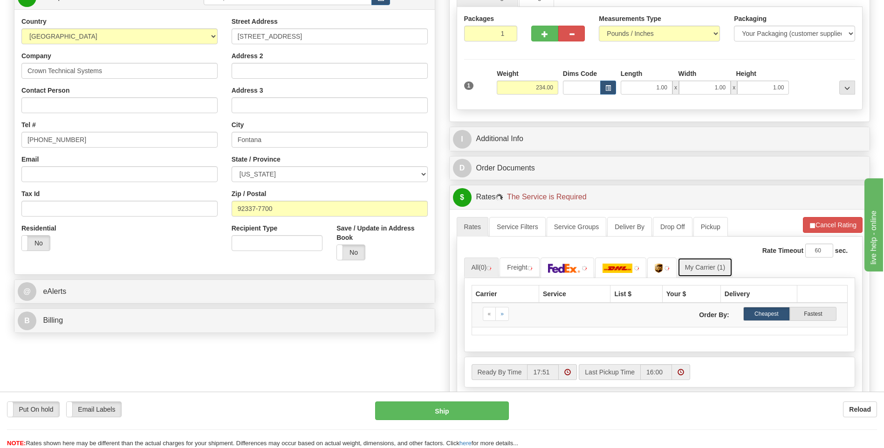
click at [710, 265] on link "My Carrier (1)" at bounding box center [705, 268] width 55 height 20
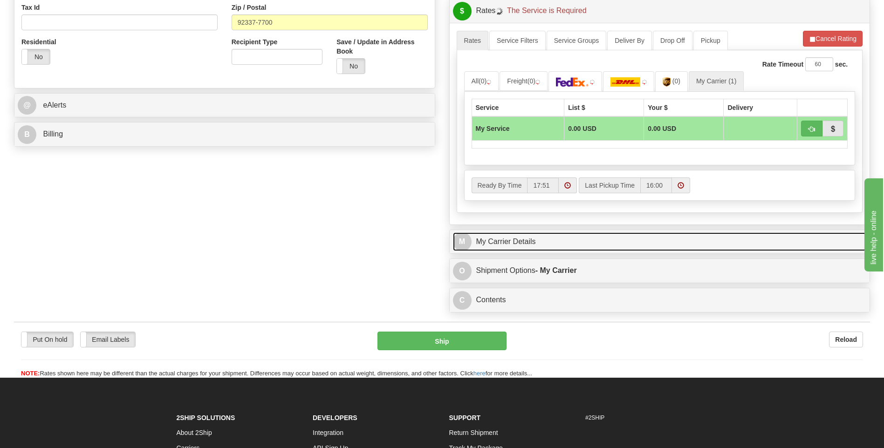
click at [553, 247] on link "M My Carrier Details" at bounding box center [660, 242] width 414 height 19
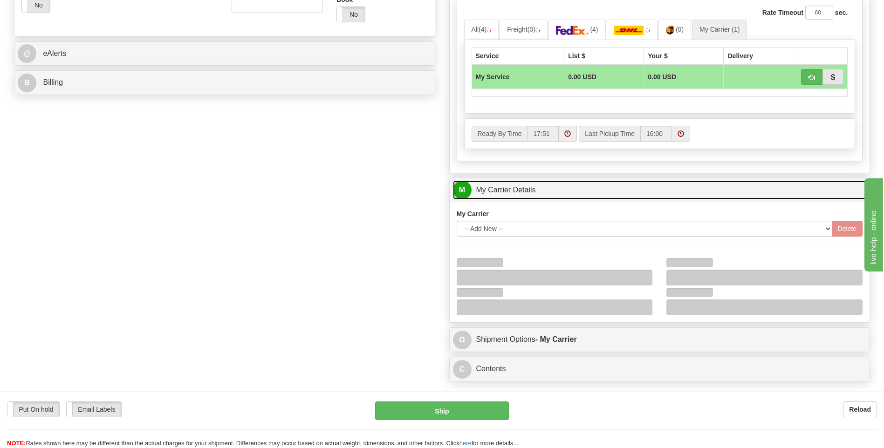
scroll to position [466, 0]
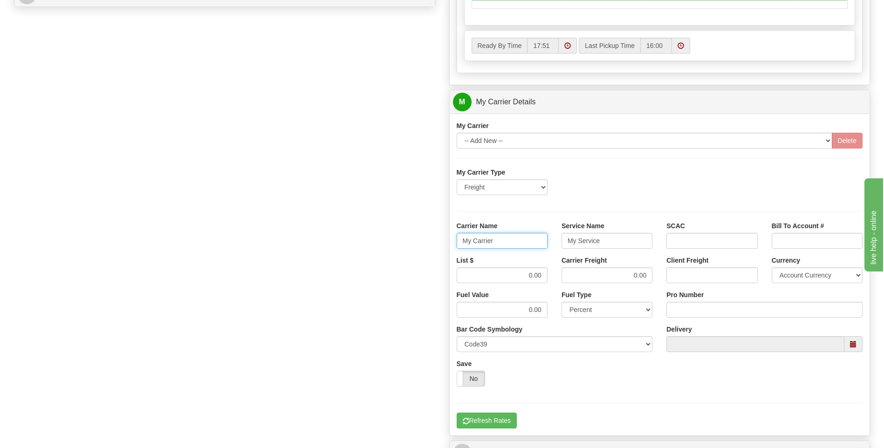
drag, startPoint x: 506, startPoint y: 244, endPoint x: 435, endPoint y: 246, distance: 70.4
click at [435, 246] on div "Order # 86697613 S Sender" at bounding box center [442, 50] width 870 height 900
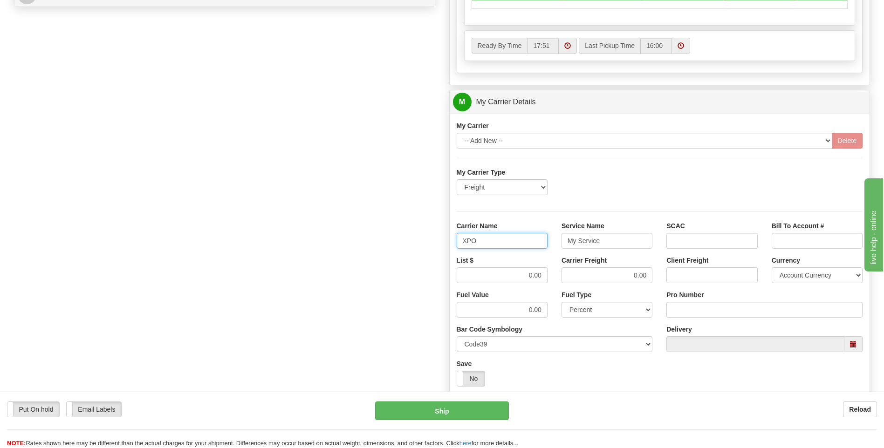
type input "XPO"
type input "LTL"
drag, startPoint x: 554, startPoint y: 272, endPoint x: 566, endPoint y: 273, distance: 11.7
click at [566, 273] on div "List $ 0.00 Carrier Freight 0.00 Client Freight Currency Account Currency ARN A…" at bounding box center [660, 273] width 420 height 34
type input "385"
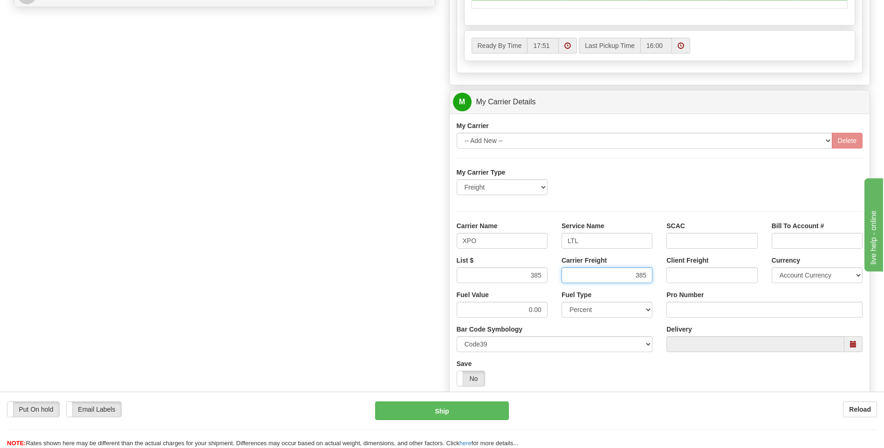
type input "385"
click at [671, 313] on input "Pro Number" at bounding box center [765, 310] width 196 height 16
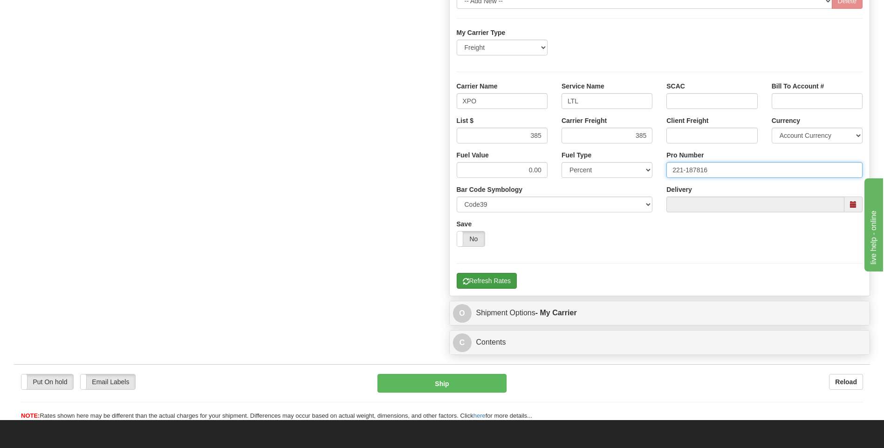
type input "221-187816"
click at [491, 275] on button "Refresh Rates" at bounding box center [487, 281] width 60 height 16
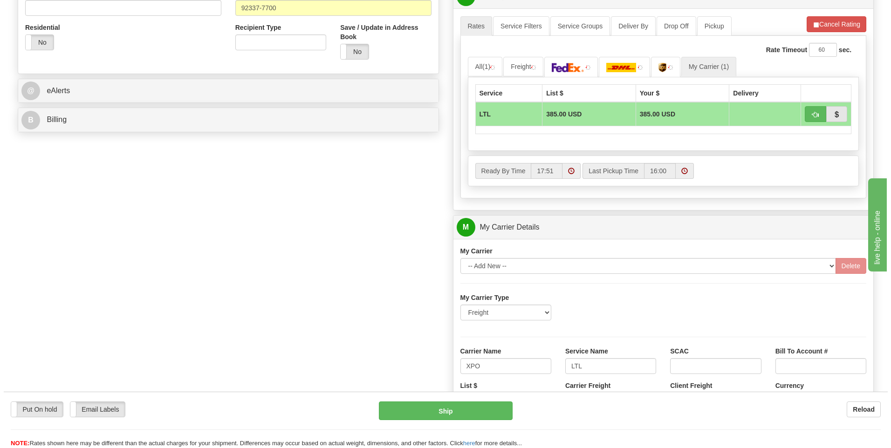
scroll to position [326, 0]
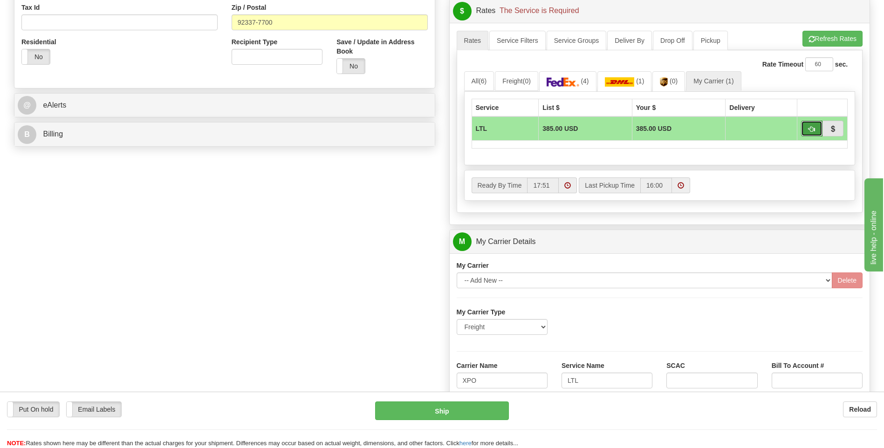
click at [807, 132] on button "button" at bounding box center [811, 129] width 21 height 16
type input "00"
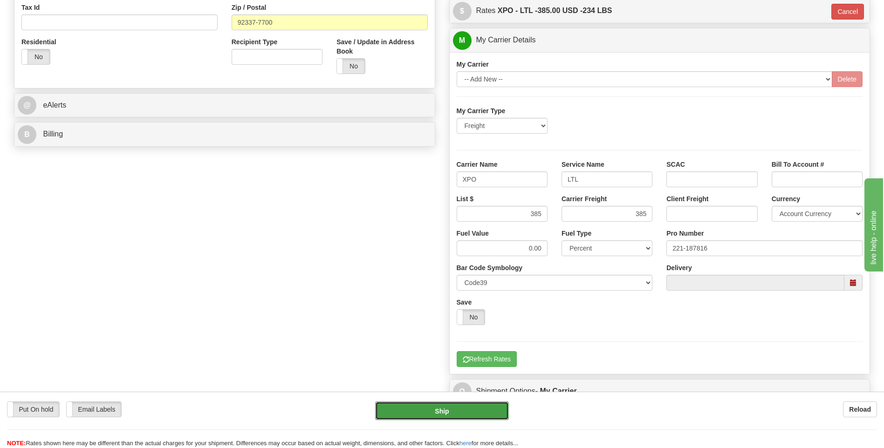
click at [474, 405] on button "Ship" at bounding box center [441, 411] width 133 height 19
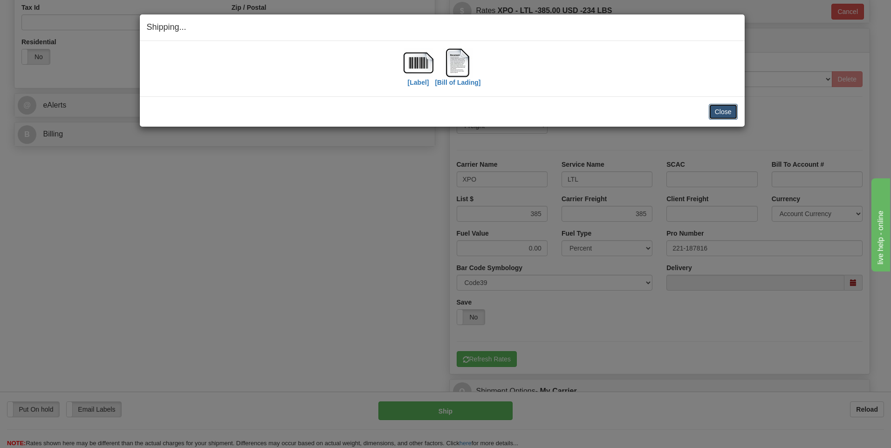
click at [723, 108] on button "Close" at bounding box center [723, 112] width 29 height 16
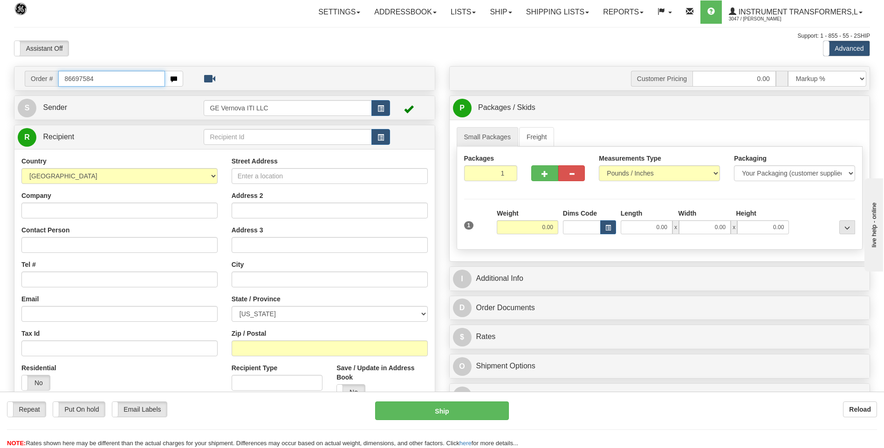
type input "86697584"
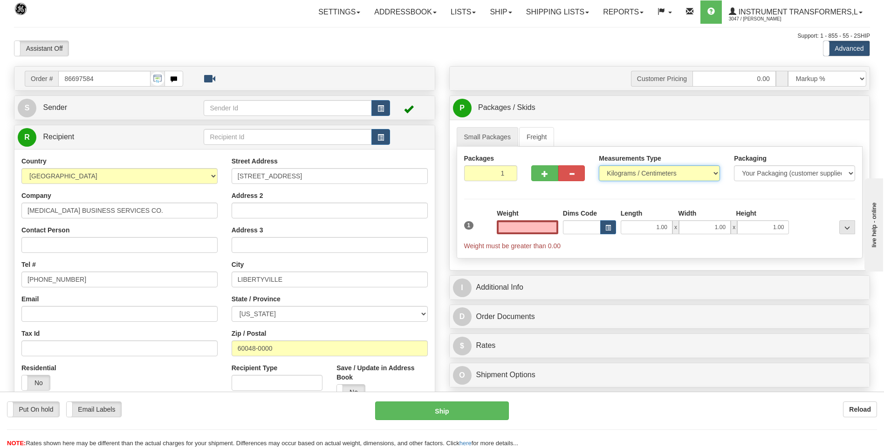
type input "0.00"
click at [613, 171] on select "Pounds / Inches Kilograms / Centimeters" at bounding box center [659, 173] width 121 height 16
select select "0"
click at [599, 165] on select "Pounds / Inches Kilograms / Centimeters" at bounding box center [659, 173] width 121 height 16
click at [549, 230] on input "0.00" at bounding box center [528, 227] width 62 height 14
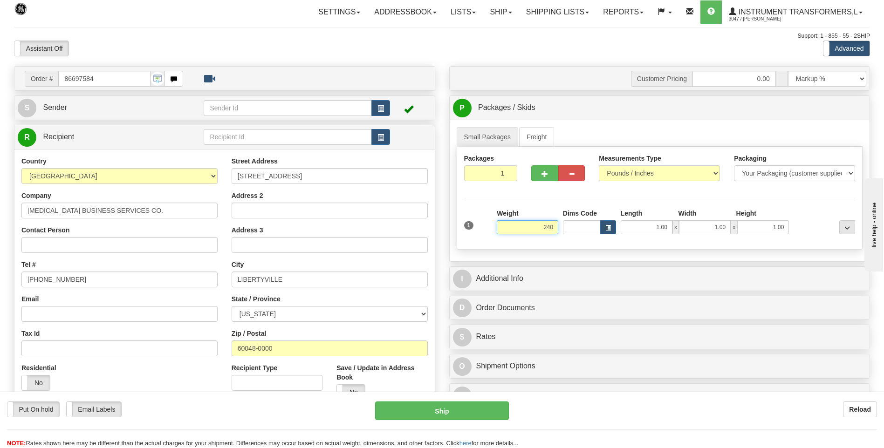
click button "Delete" at bounding box center [0, 0] width 0 height 0
type input "240.00"
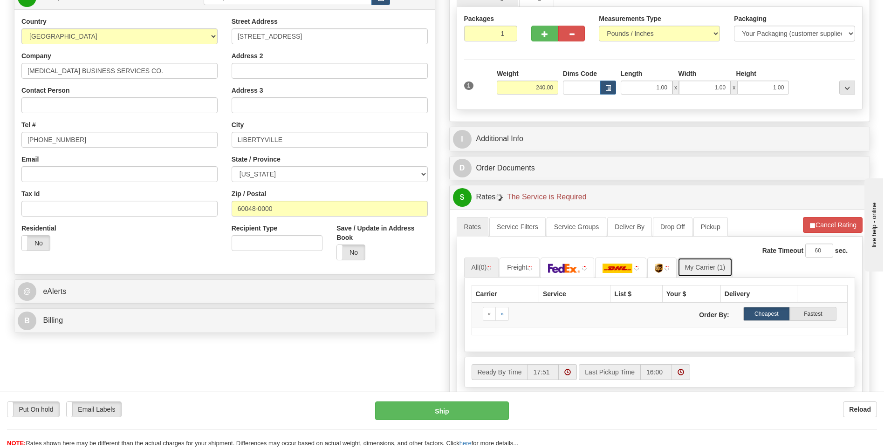
click at [702, 260] on link "My Carrier (1)" at bounding box center [705, 268] width 55 height 20
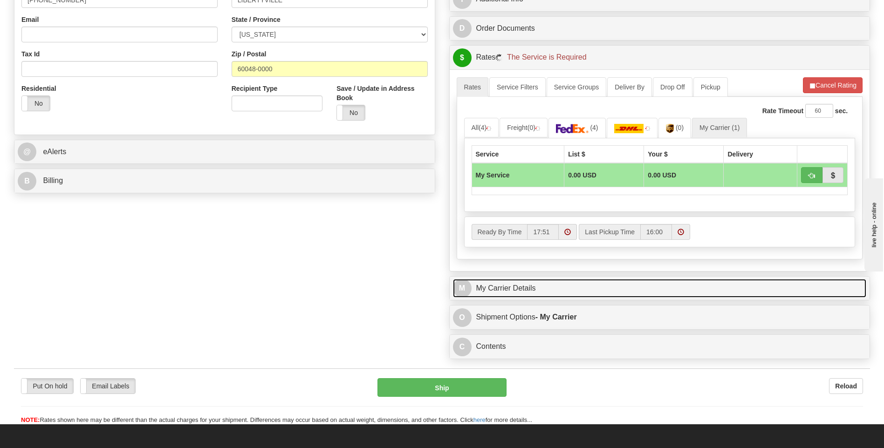
click at [549, 285] on link "M My Carrier Details" at bounding box center [660, 288] width 414 height 19
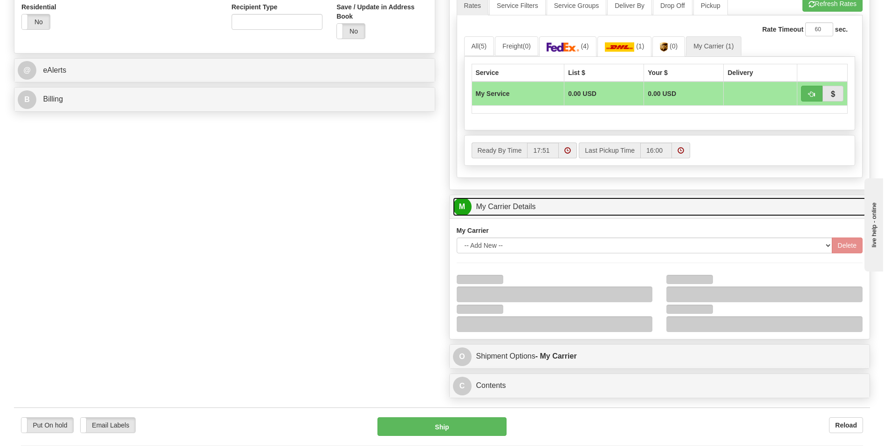
scroll to position [420, 0]
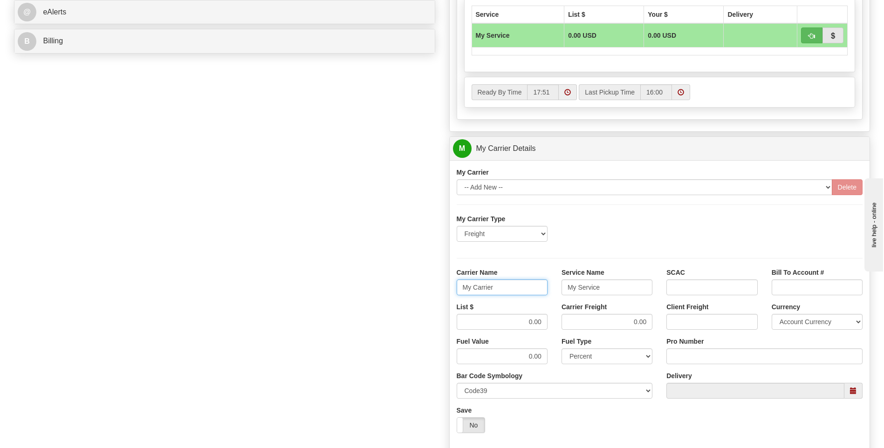
drag, startPoint x: 509, startPoint y: 293, endPoint x: 413, endPoint y: 300, distance: 97.2
click at [415, 298] on div "Order # 86697584 S Sender" at bounding box center [442, 97] width 870 height 900
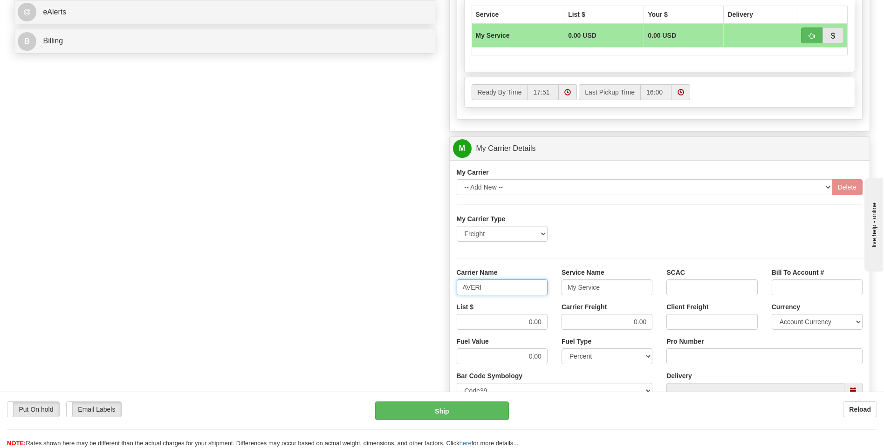
type input "AVERI"
type input "LTL"
click at [564, 327] on div "List $ 0.00 Carrier Freight 0.00 Client Freight Currency Account Currency ARN A…" at bounding box center [660, 320] width 420 height 34
type input "320"
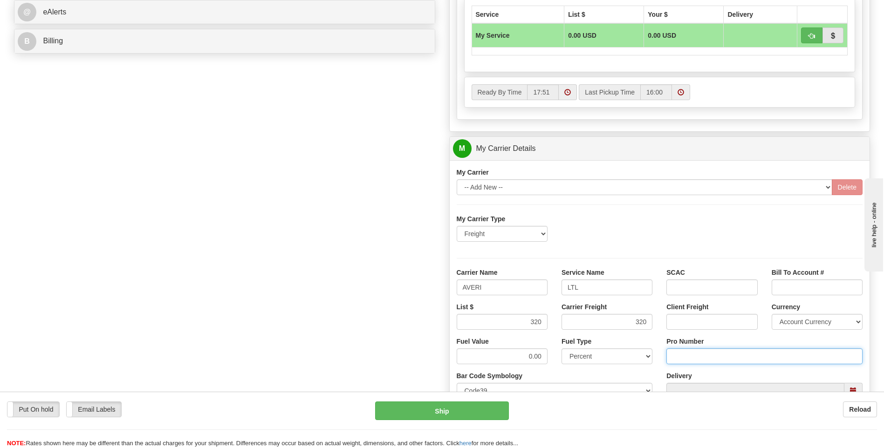
click at [682, 359] on input "Pro Number" at bounding box center [765, 357] width 196 height 16
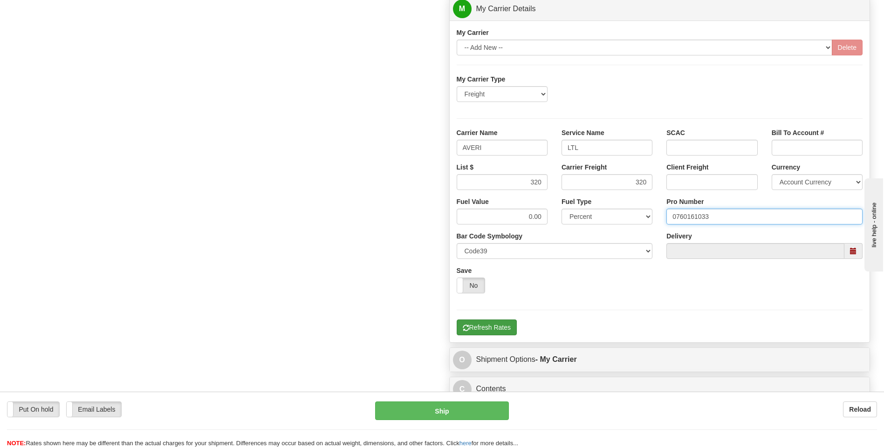
type input "0760161033"
click at [506, 331] on button "Refresh Rates" at bounding box center [487, 328] width 60 height 16
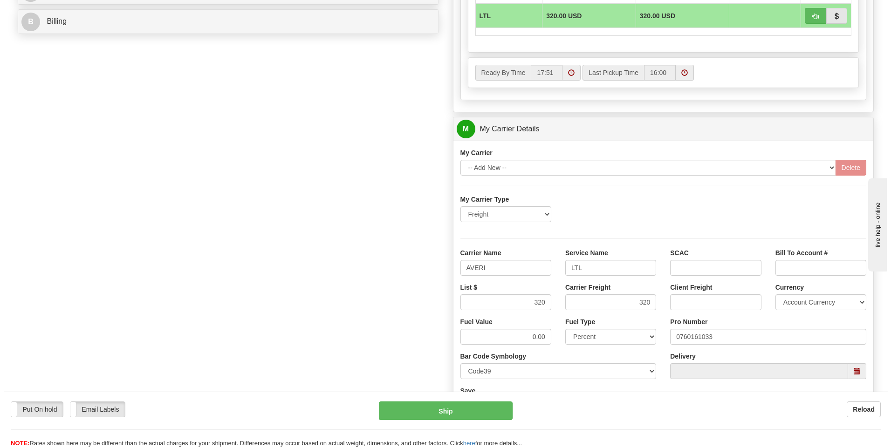
scroll to position [280, 0]
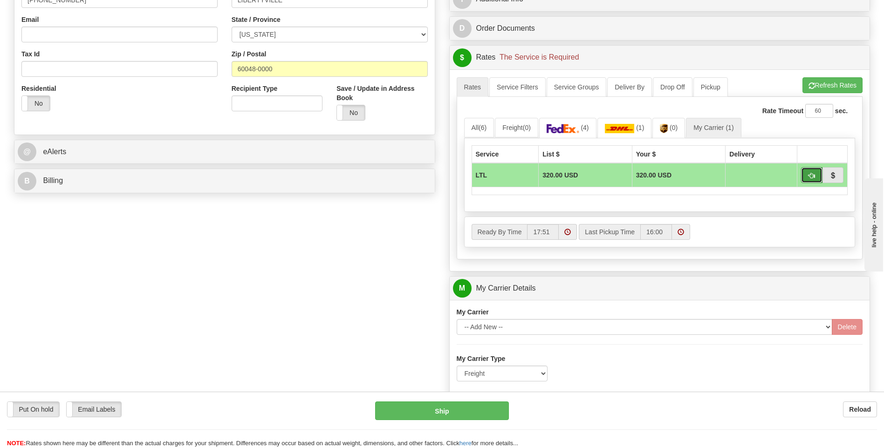
click at [806, 178] on button "button" at bounding box center [811, 175] width 21 height 16
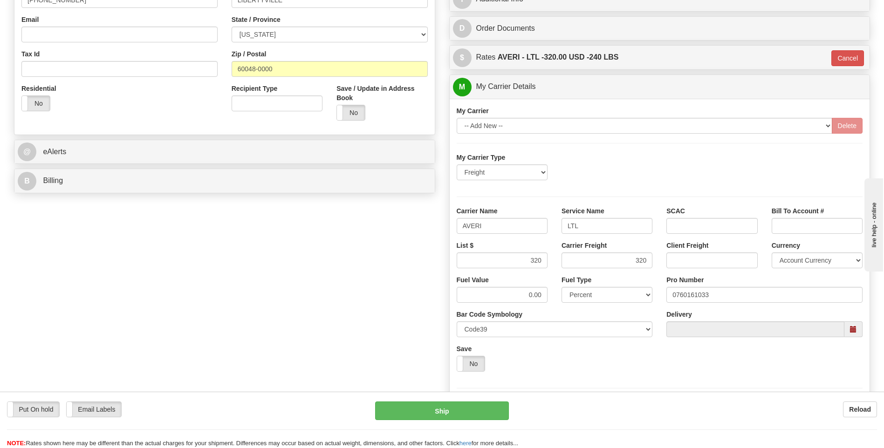
type input "00"
click at [461, 414] on button "Ship" at bounding box center [441, 411] width 133 height 19
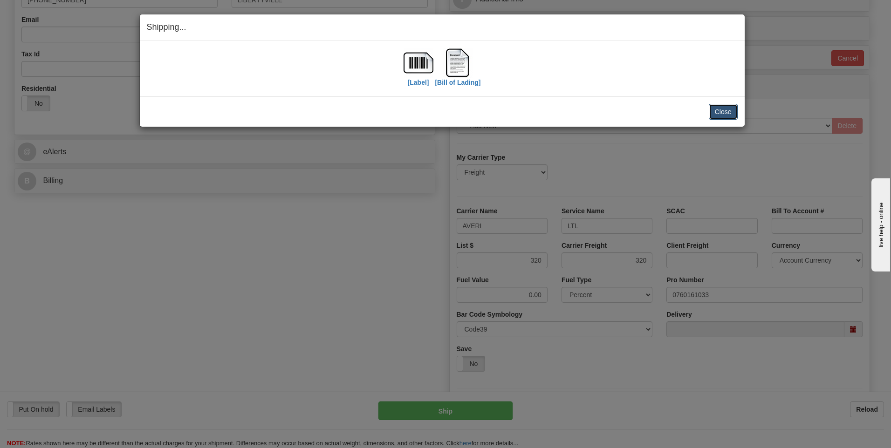
click at [716, 118] on button "Close" at bounding box center [723, 112] width 29 height 16
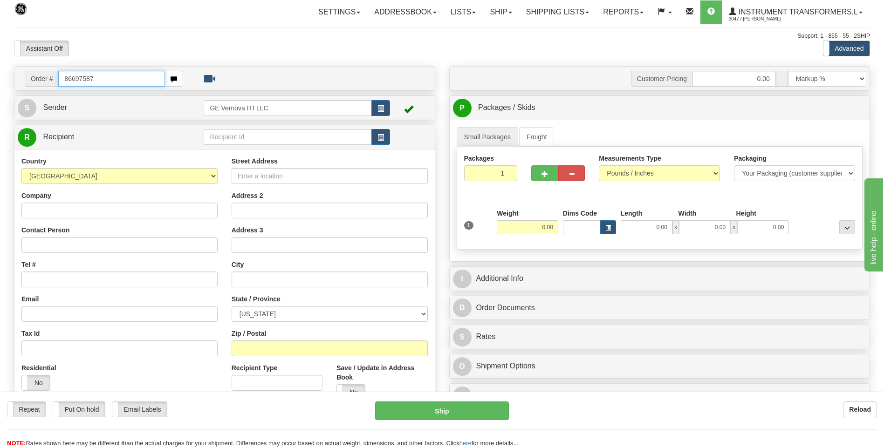
type input "86697587"
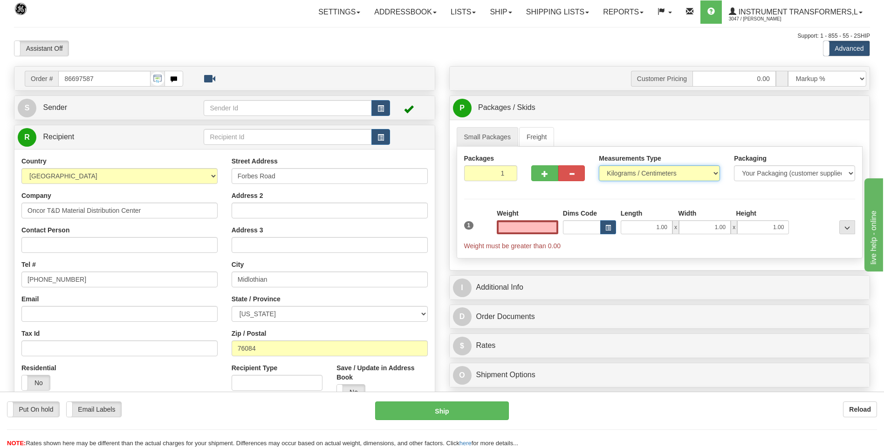
type input "0.00"
click at [635, 175] on select "Pounds / Inches Kilograms / Centimeters" at bounding box center [659, 173] width 121 height 16
select select "0"
click at [599, 165] on select "Pounds / Inches Kilograms / Centimeters" at bounding box center [659, 173] width 121 height 16
click at [551, 223] on input "0.00" at bounding box center [528, 227] width 62 height 14
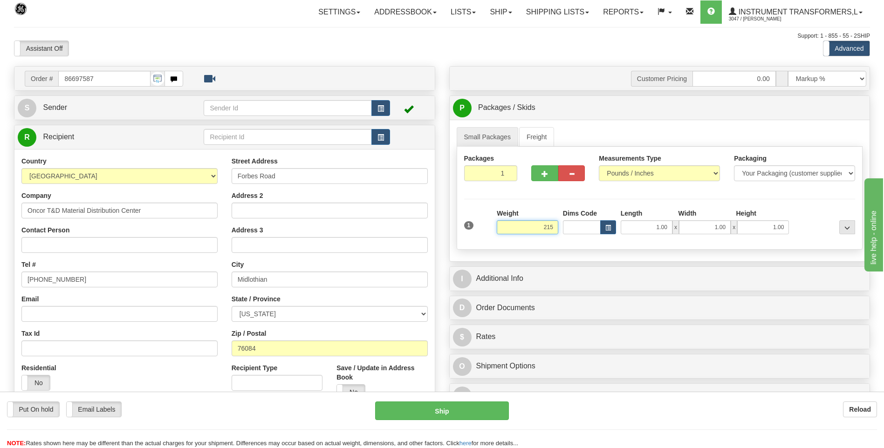
click button "Delete" at bounding box center [0, 0] width 0 height 0
type input "215.00"
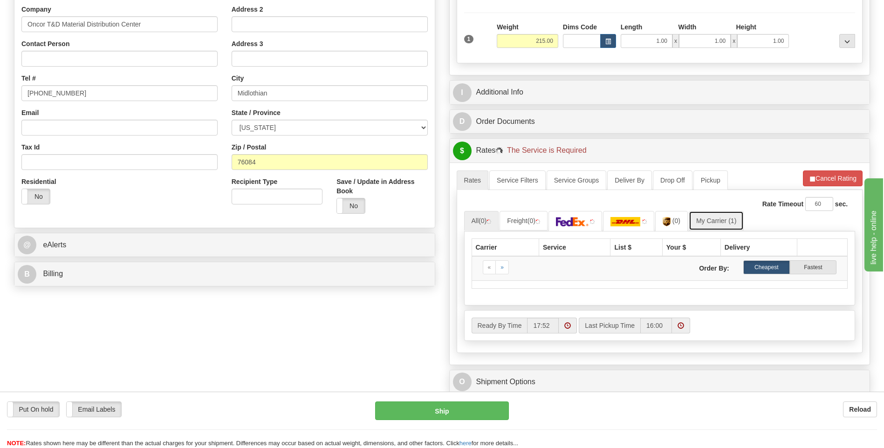
click at [725, 225] on link "My Carrier (1)" at bounding box center [716, 221] width 55 height 20
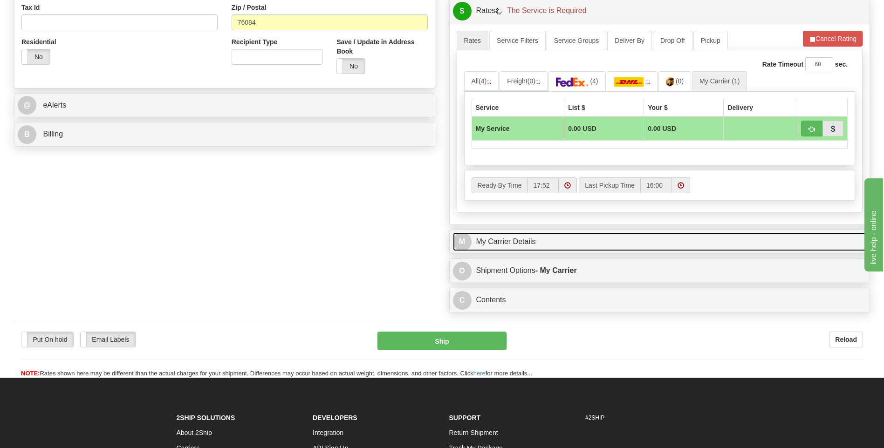
click at [525, 243] on link "M My Carrier Details" at bounding box center [660, 242] width 414 height 19
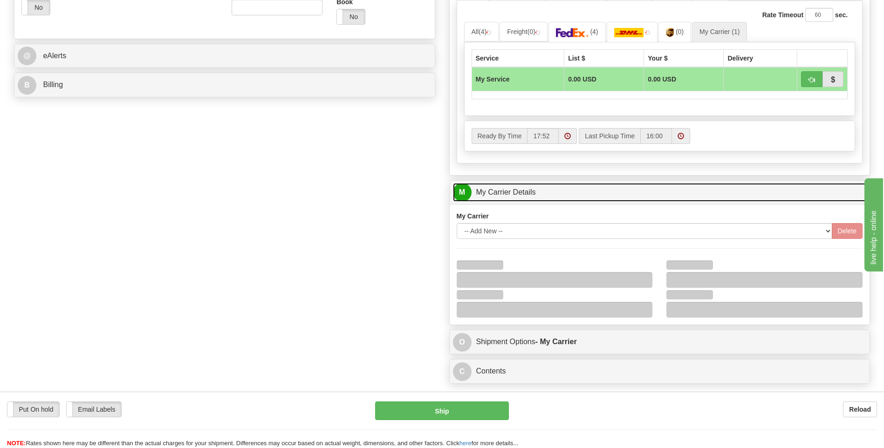
scroll to position [420, 0]
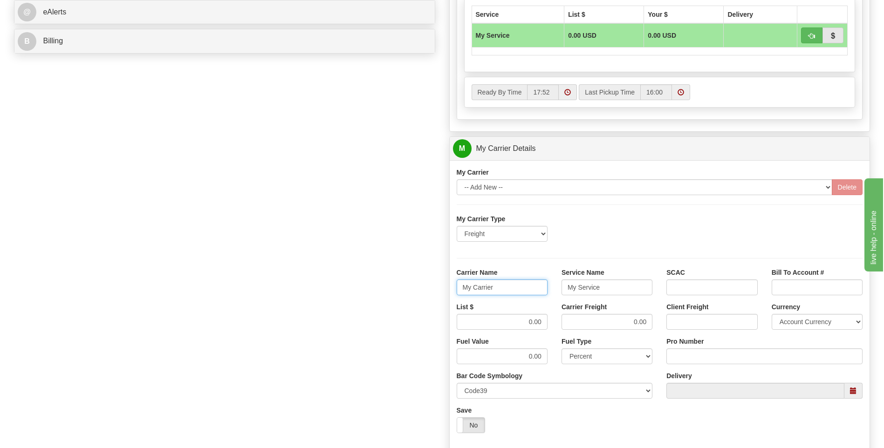
drag, startPoint x: 509, startPoint y: 285, endPoint x: 433, endPoint y: 291, distance: 76.7
click at [433, 291] on div "Order # 86697587 S Sender" at bounding box center [442, 97] width 870 height 900
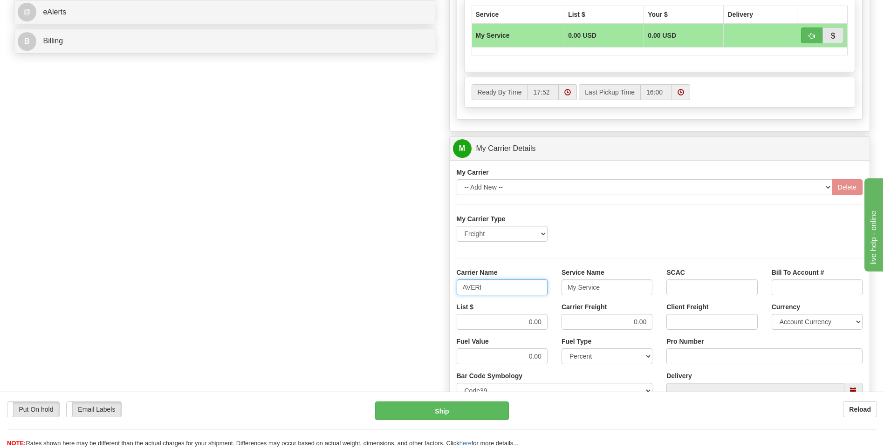
type input "AVERI"
type input "LTL"
drag, startPoint x: 542, startPoint y: 319, endPoint x: 554, endPoint y: 317, distance: 12.2
click at [554, 317] on div "List $ 0.00" at bounding box center [502, 320] width 105 height 34
type input "320"
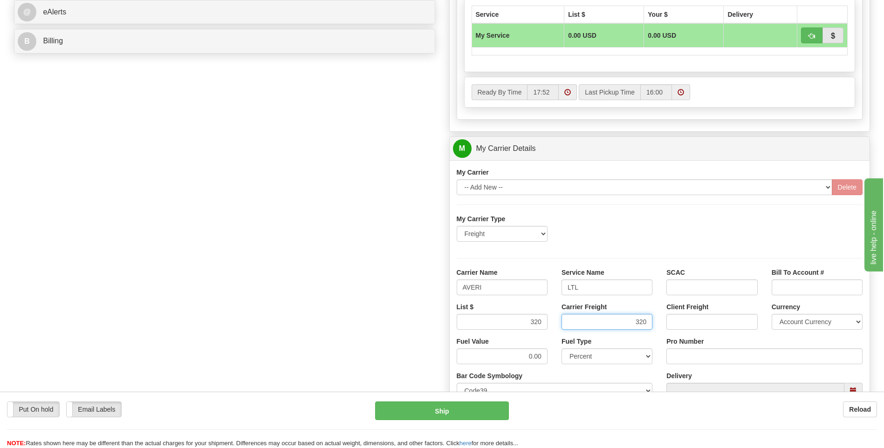
type input "320"
click at [681, 357] on input "Pro Number" at bounding box center [765, 357] width 196 height 16
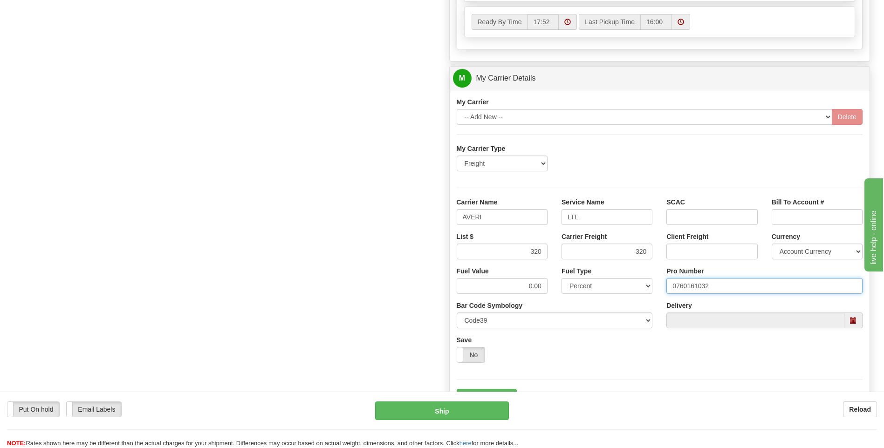
scroll to position [559, 0]
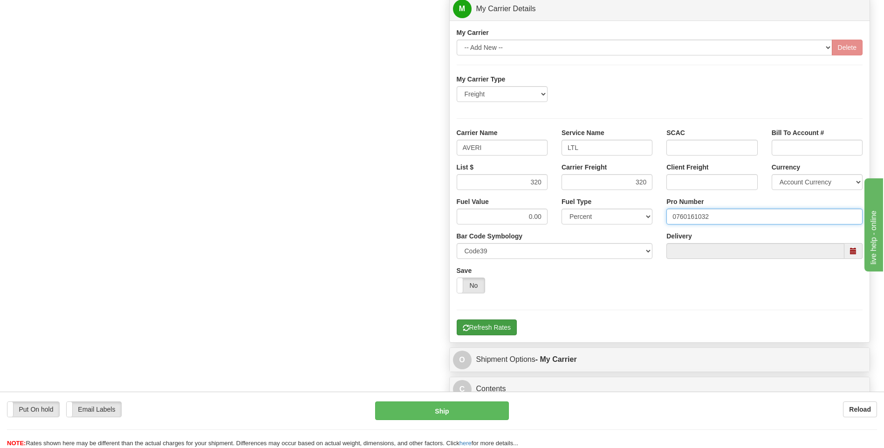
type input "0760161032"
click at [495, 327] on button "Refresh Rates" at bounding box center [487, 328] width 60 height 16
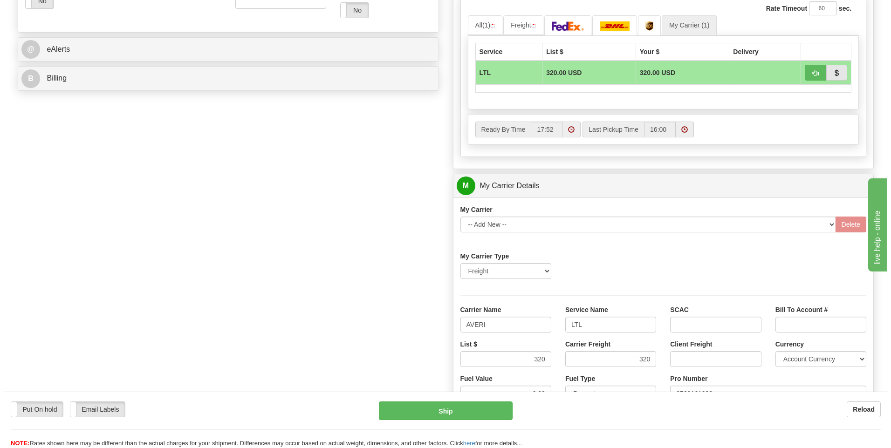
scroll to position [303, 0]
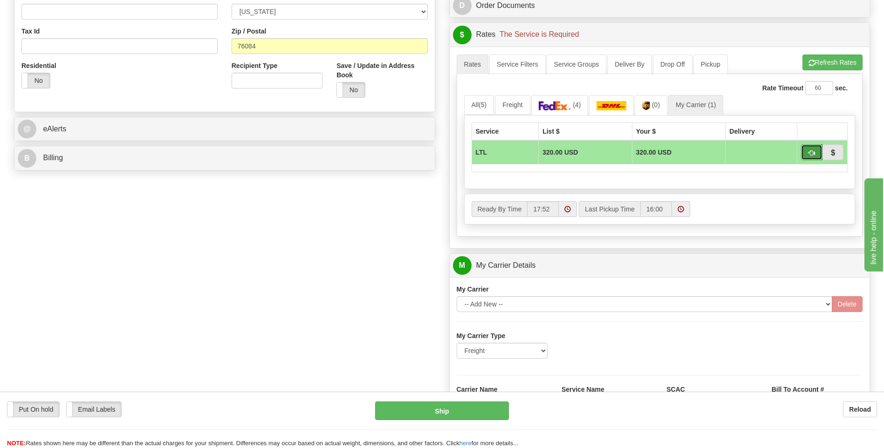
drag, startPoint x: 808, startPoint y: 154, endPoint x: 805, endPoint y: 160, distance: 6.7
click at [809, 154] on span "button" at bounding box center [812, 153] width 7 height 6
type input "00"
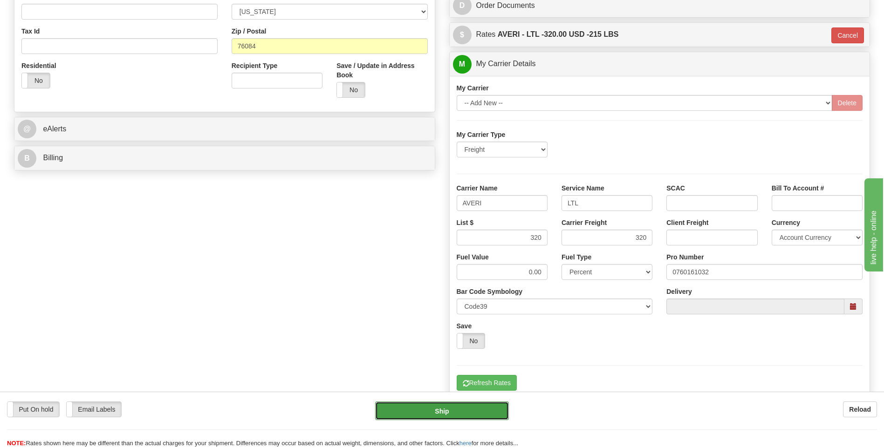
click at [488, 406] on button "Ship" at bounding box center [441, 411] width 133 height 19
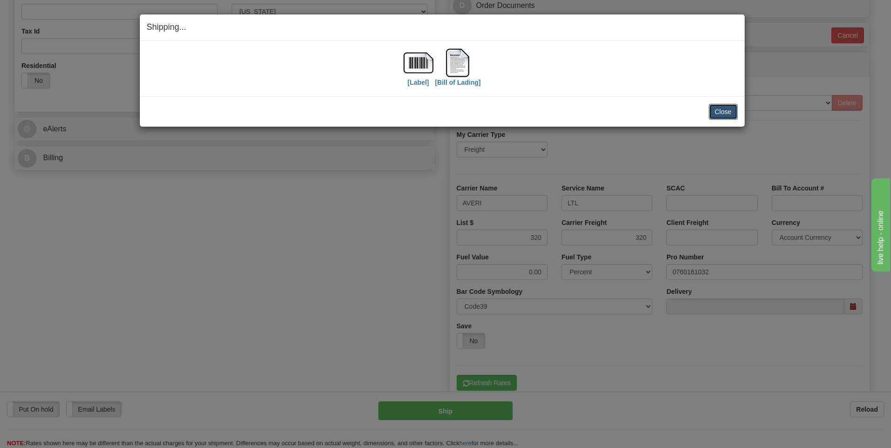
click at [718, 109] on button "Close" at bounding box center [723, 112] width 29 height 16
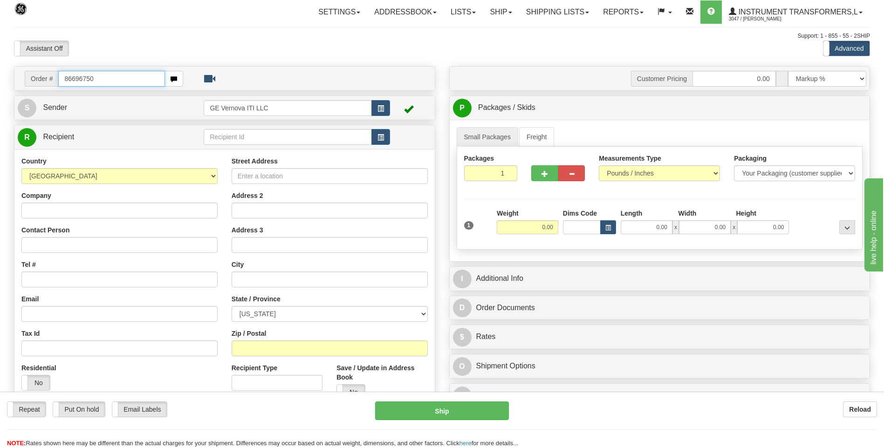
type input "86696750"
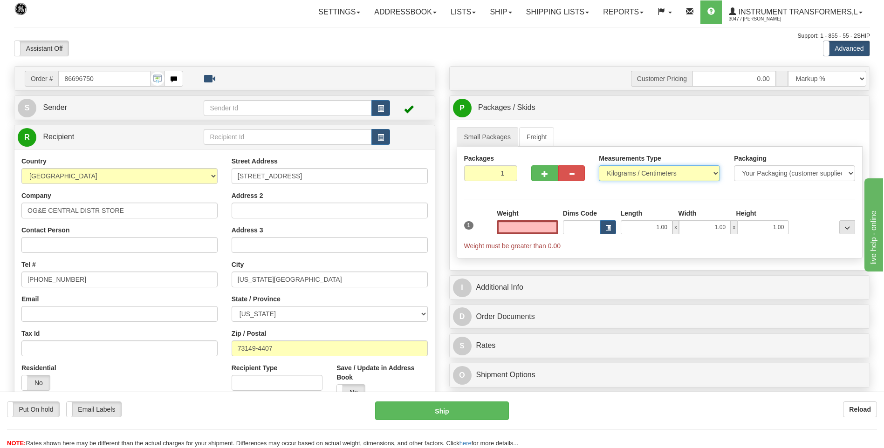
type input "0.00"
click at [607, 176] on select "Pounds / Inches Kilograms / Centimeters" at bounding box center [659, 173] width 121 height 16
select select "0"
click at [599, 165] on select "Pounds / Inches Kilograms / Centimeters" at bounding box center [659, 173] width 121 height 16
click at [548, 225] on input "0.00" at bounding box center [528, 227] width 62 height 14
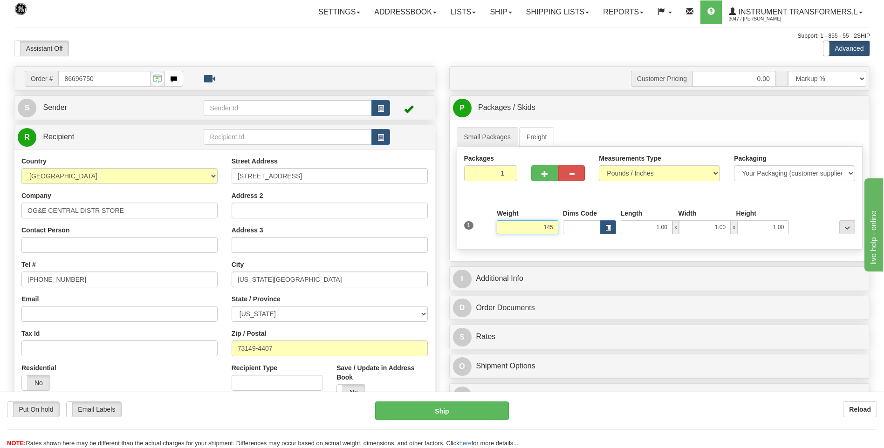
click button "Delete" at bounding box center [0, 0] width 0 height 0
type input "145.00"
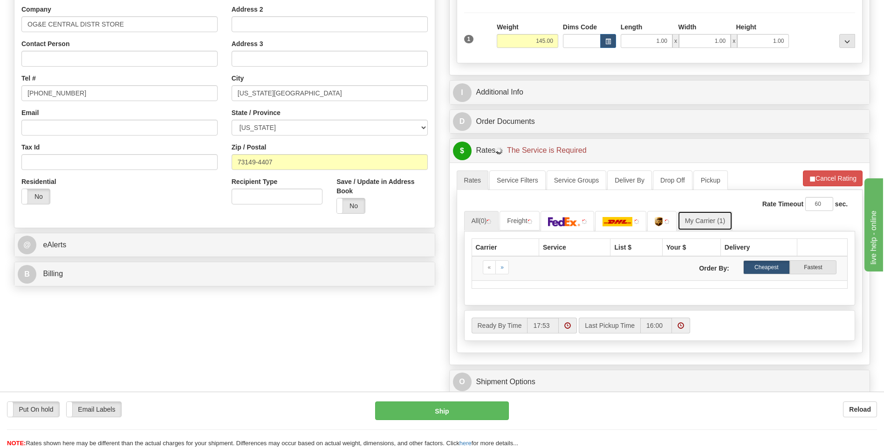
click at [711, 217] on link "My Carrier (1)" at bounding box center [705, 221] width 55 height 20
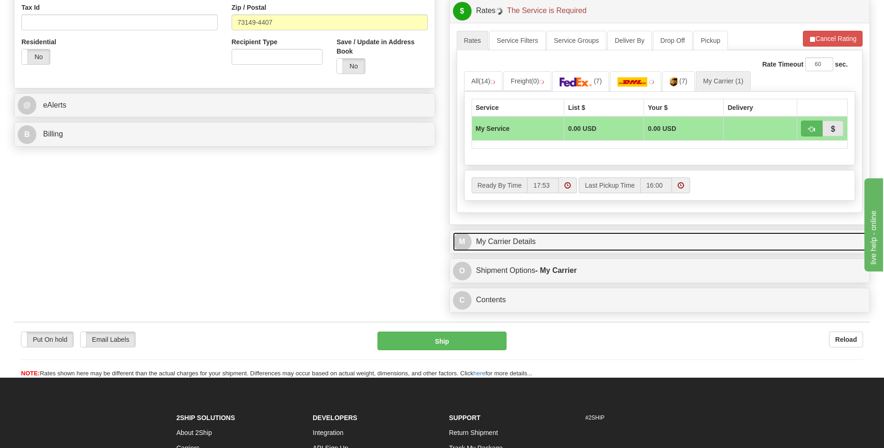
click at [527, 239] on link "M My Carrier Details" at bounding box center [660, 242] width 414 height 19
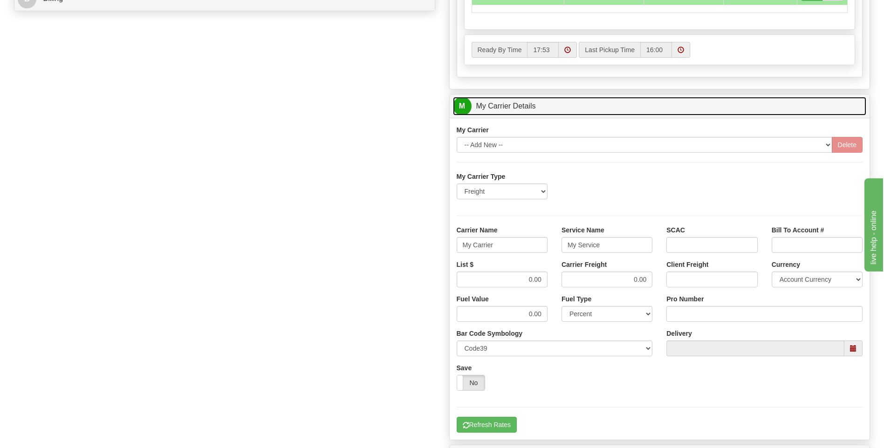
scroll to position [466, 0]
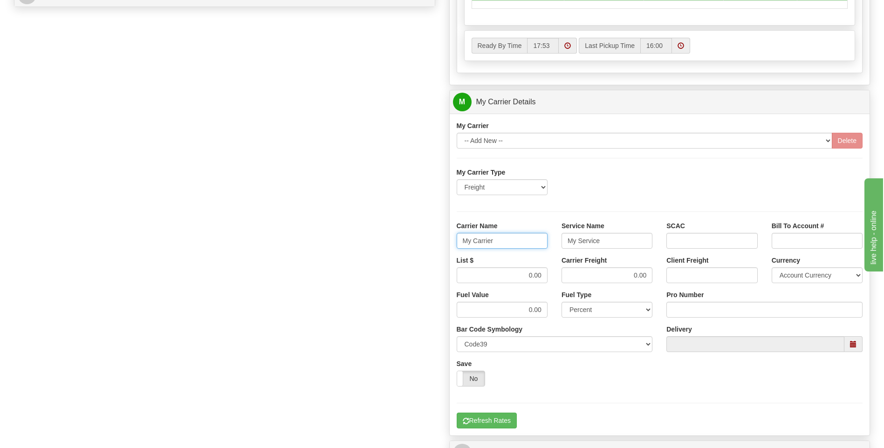
drag, startPoint x: 509, startPoint y: 242, endPoint x: 409, endPoint y: 249, distance: 100.5
click at [423, 248] on div "Order # 86696750 S Sender" at bounding box center [442, 50] width 870 height 900
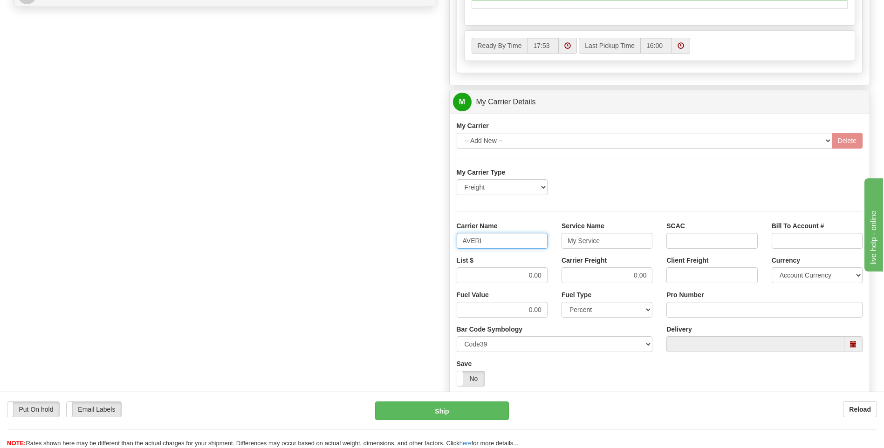
type input "AVERI"
type input "LTL"
drag, startPoint x: 543, startPoint y: 282, endPoint x: 548, endPoint y: 281, distance: 5.7
click at [548, 281] on div "List $ 0.00" at bounding box center [502, 273] width 105 height 34
type input "320"
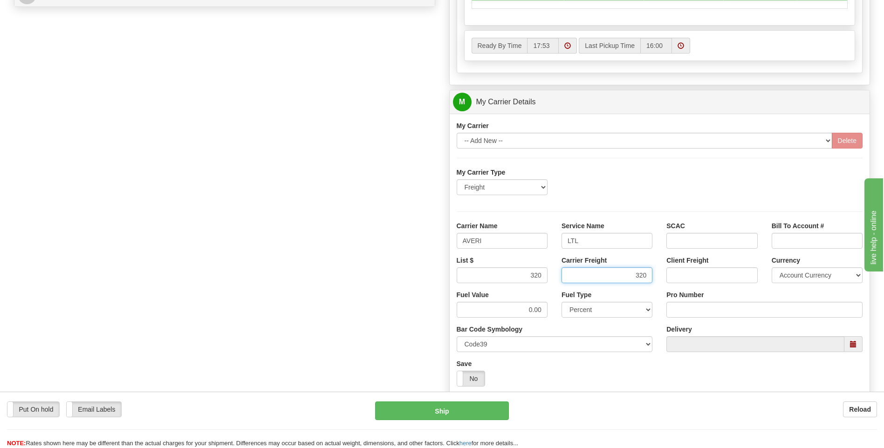
type input "320"
click at [711, 312] on input "Pro Number" at bounding box center [765, 310] width 196 height 16
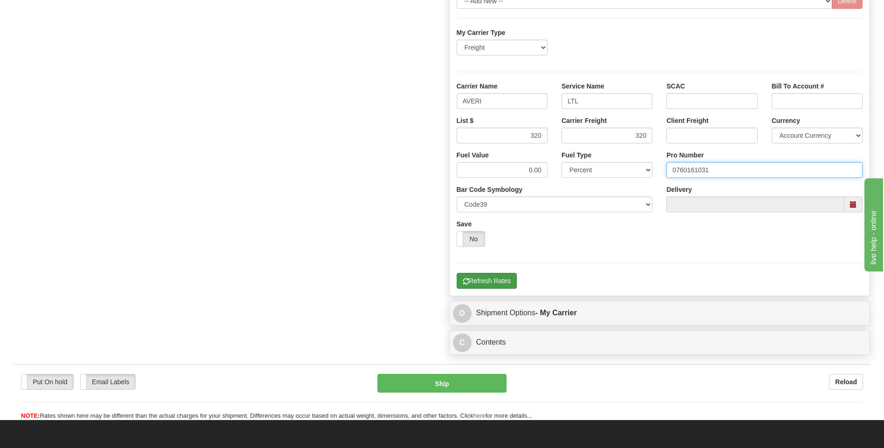
type input "0760161031"
click at [502, 286] on button "Refresh Rates" at bounding box center [487, 281] width 60 height 16
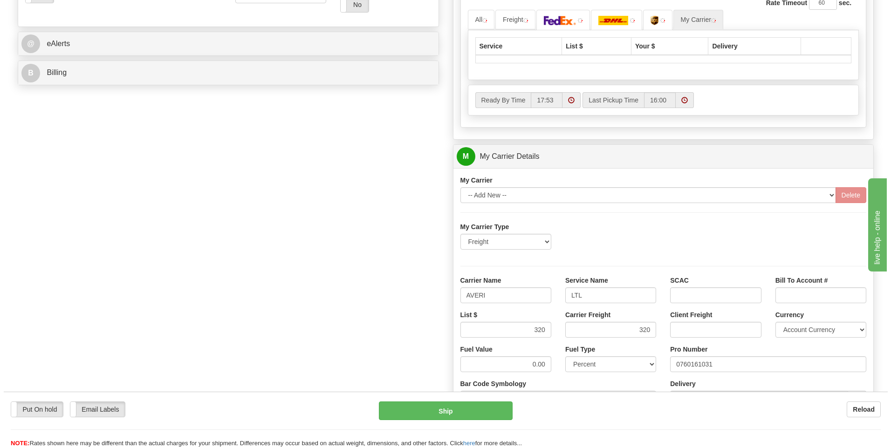
scroll to position [256, 0]
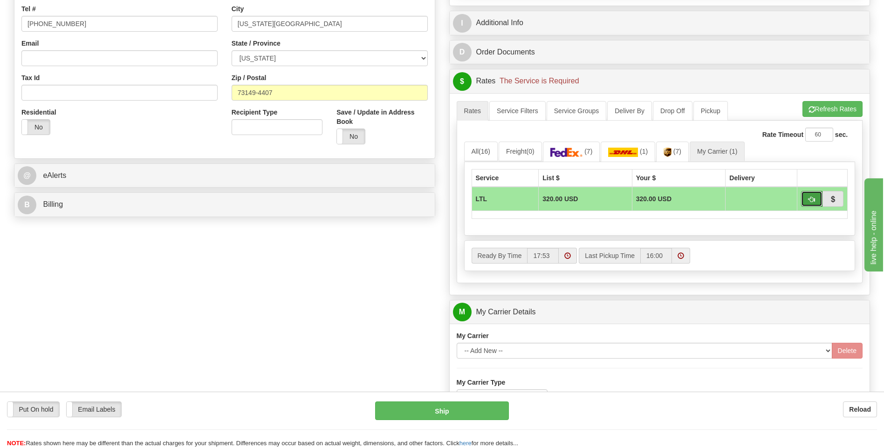
click at [808, 200] on button "button" at bounding box center [811, 199] width 21 height 16
type input "00"
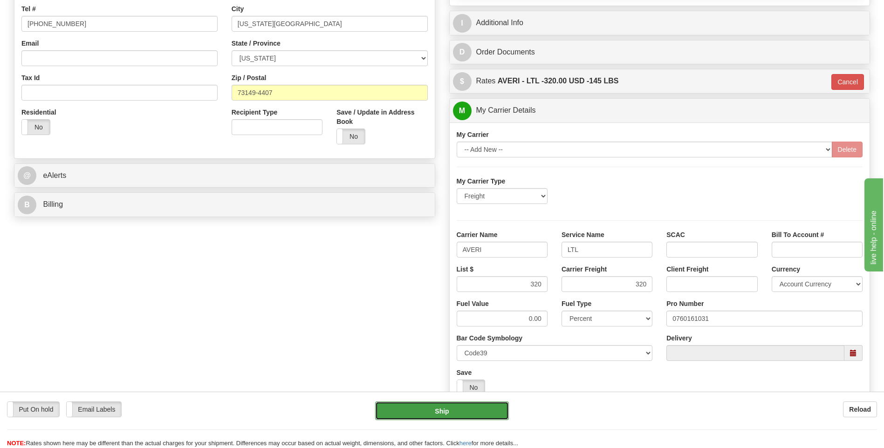
click at [450, 417] on button "Ship" at bounding box center [441, 411] width 133 height 19
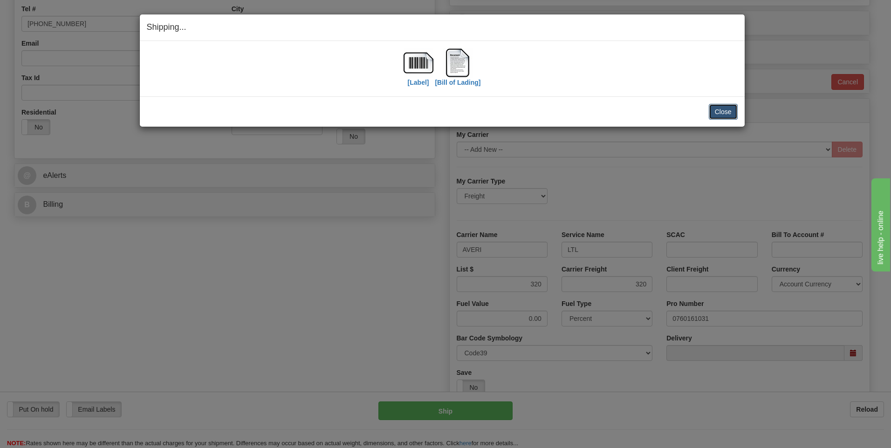
click at [724, 111] on button "Close" at bounding box center [723, 112] width 29 height 16
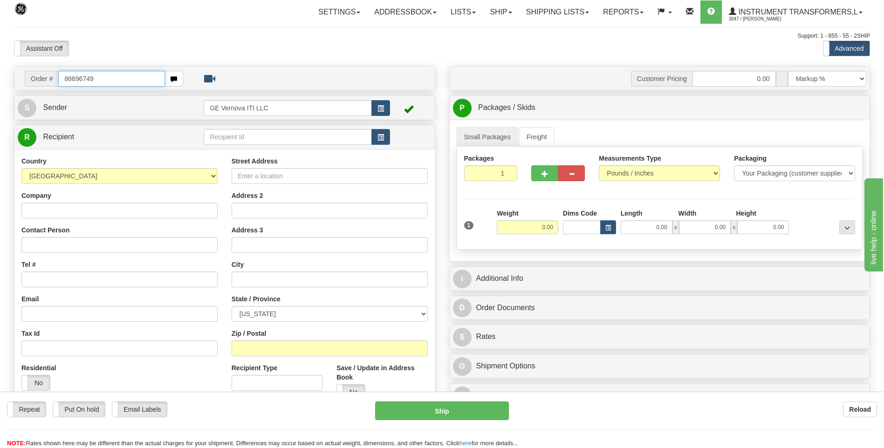
type input "86696749"
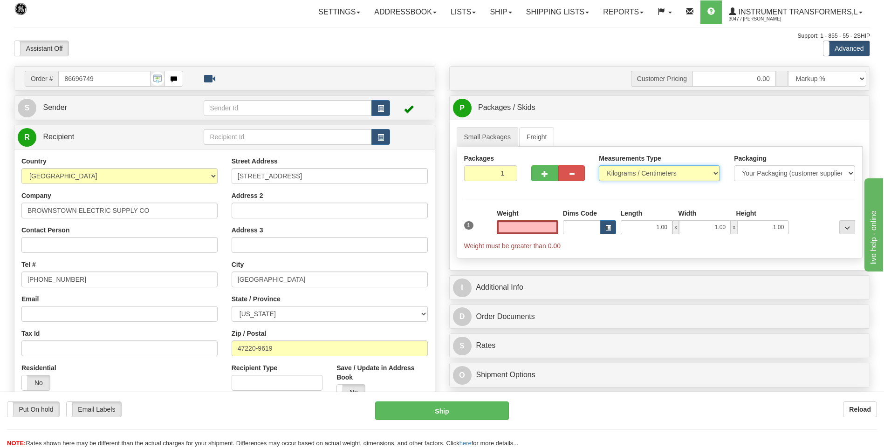
type input "0.00"
click at [620, 175] on select "Pounds / Inches Kilograms / Centimeters" at bounding box center [659, 173] width 121 height 16
select select "0"
click at [599, 165] on select "Pounds / Inches Kilograms / Centimeters" at bounding box center [659, 173] width 121 height 16
click at [548, 231] on input "0.00" at bounding box center [528, 227] width 62 height 14
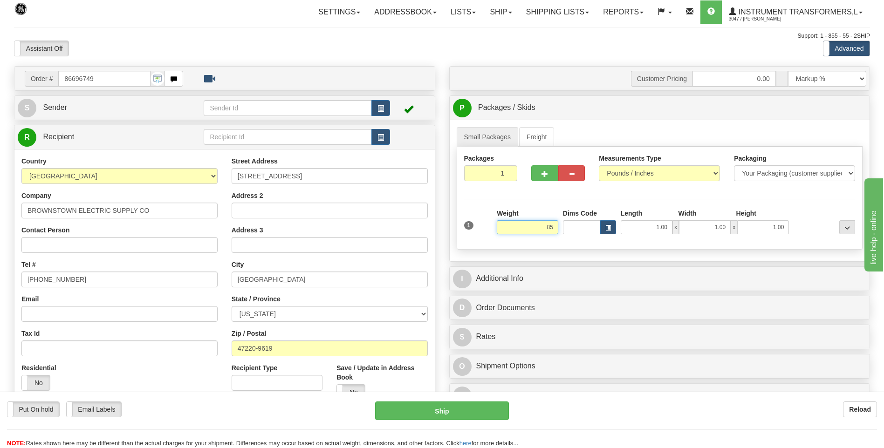
click button "Delete" at bounding box center [0, 0] width 0 height 0
type input "85.00"
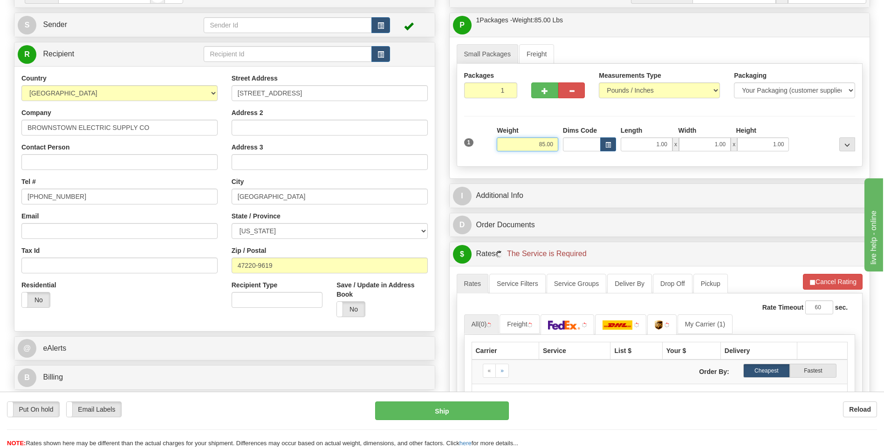
scroll to position [186, 0]
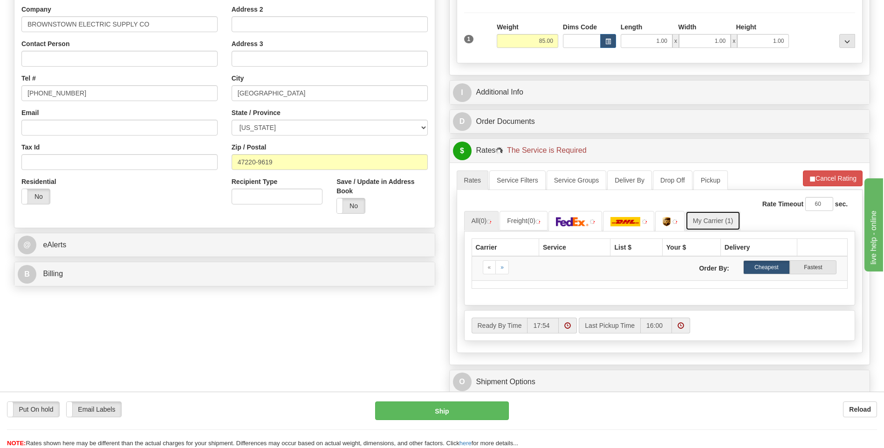
click at [712, 224] on link "My Carrier (1)" at bounding box center [713, 221] width 55 height 20
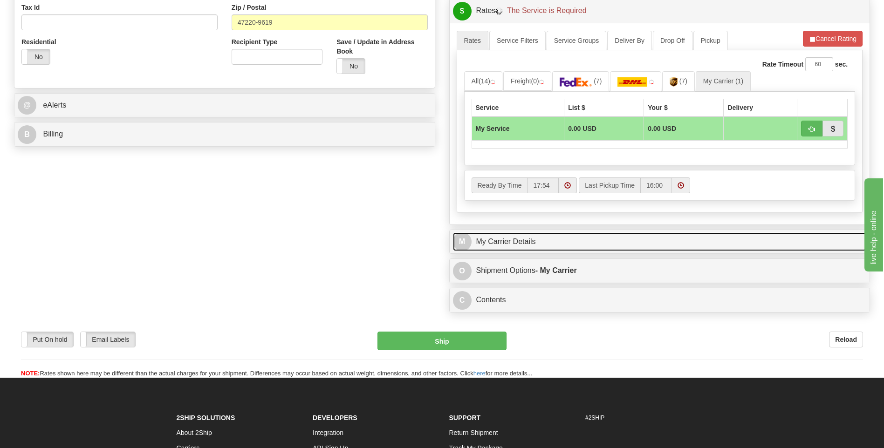
click at [550, 241] on link "M My Carrier Details" at bounding box center [660, 242] width 414 height 19
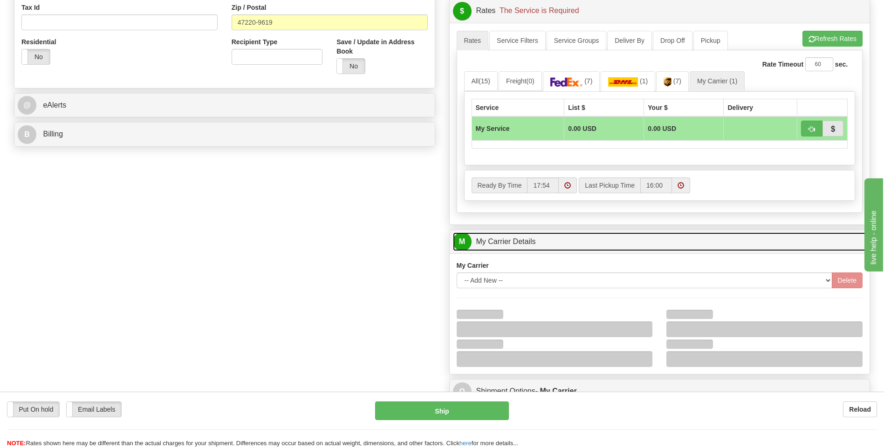
scroll to position [420, 0]
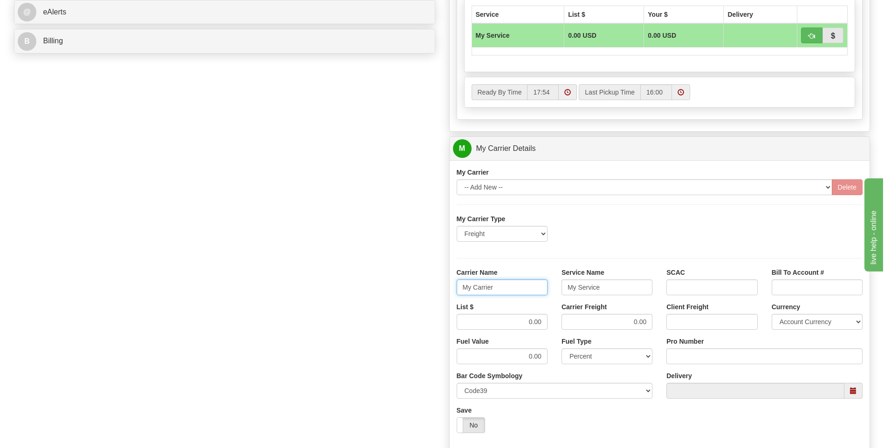
drag, startPoint x: 494, startPoint y: 293, endPoint x: 424, endPoint y: 296, distance: 70.4
click at [424, 296] on div "Order # 86696749 S Sender" at bounding box center [442, 97] width 870 height 900
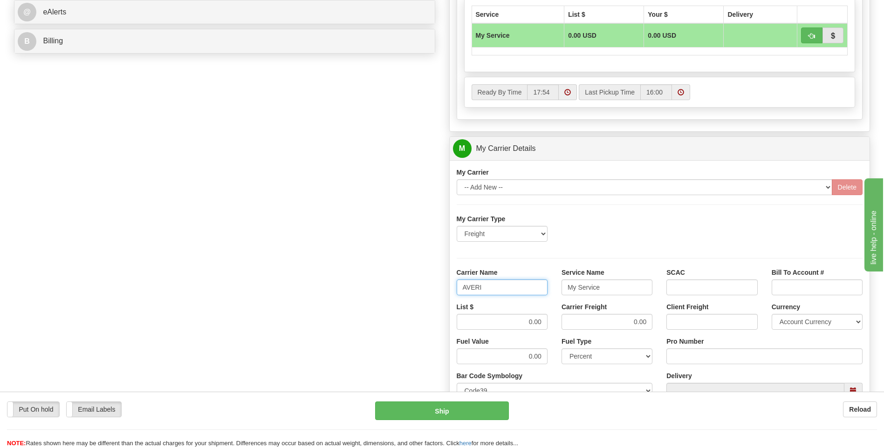
type input "AVERI"
type input "LTL"
drag, startPoint x: 536, startPoint y: 326, endPoint x: 556, endPoint y: 323, distance: 20.2
click at [556, 323] on div "List $ 0.00 Carrier Freight 0.00 Client Freight Currency Account Currency ARN A…" at bounding box center [660, 320] width 420 height 34
click at [514, 317] on input "0.00" at bounding box center [502, 322] width 91 height 16
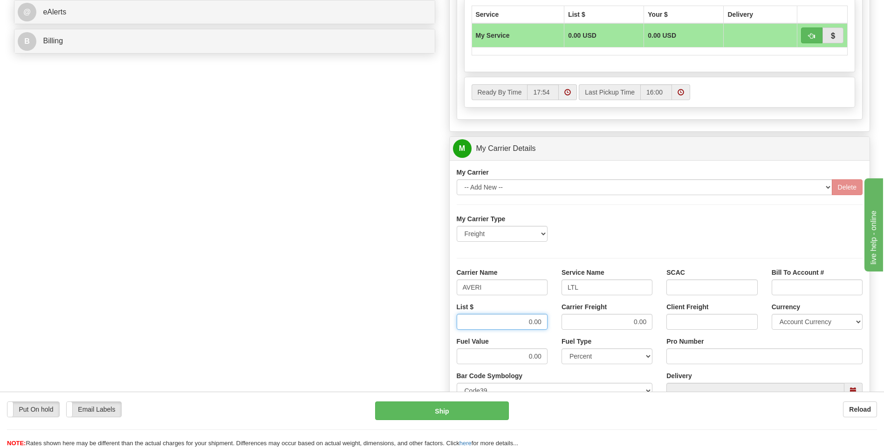
drag, startPoint x: 519, startPoint y: 323, endPoint x: 561, endPoint y: 317, distance: 42.3
click at [561, 317] on div "List $ 0.00 Carrier Freight 0.00 Client Freight Currency Account Currency ARN A…" at bounding box center [660, 320] width 420 height 34
type input "320"
click at [697, 361] on input "Pro Number" at bounding box center [765, 357] width 196 height 16
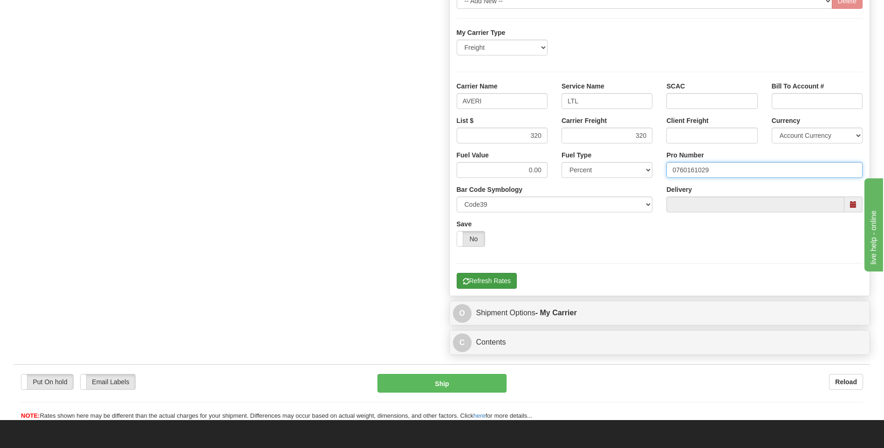
type input "0760161029"
click at [480, 284] on button "Refresh Rates" at bounding box center [487, 281] width 60 height 16
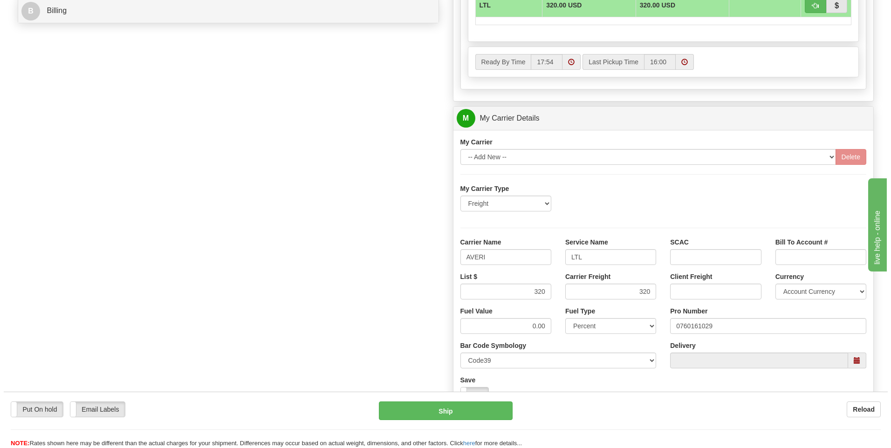
scroll to position [280, 0]
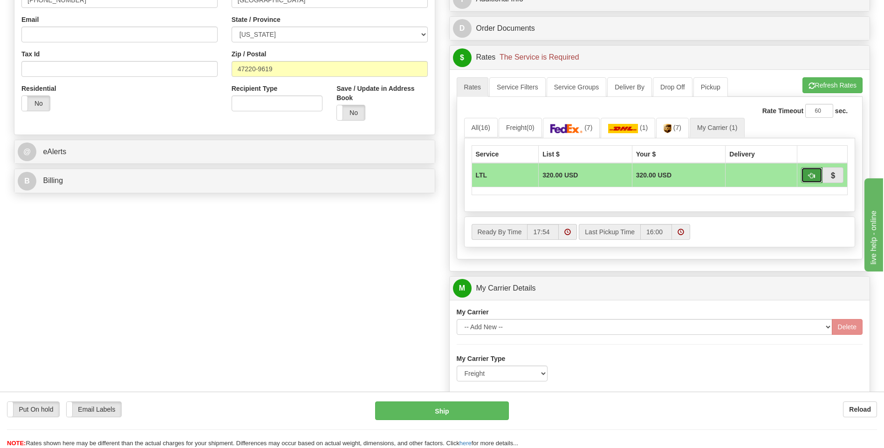
drag, startPoint x: 807, startPoint y: 176, endPoint x: 803, endPoint y: 182, distance: 7.1
click at [807, 176] on button "button" at bounding box center [811, 175] width 21 height 16
type input "00"
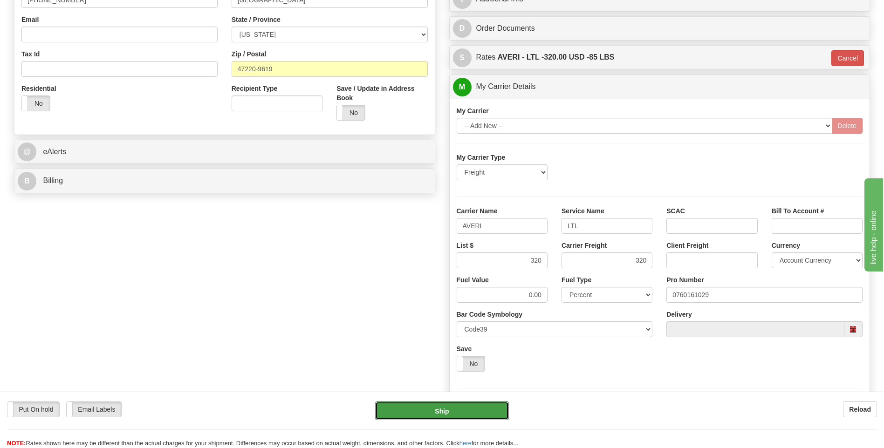
click at [471, 408] on button "Ship" at bounding box center [441, 411] width 133 height 19
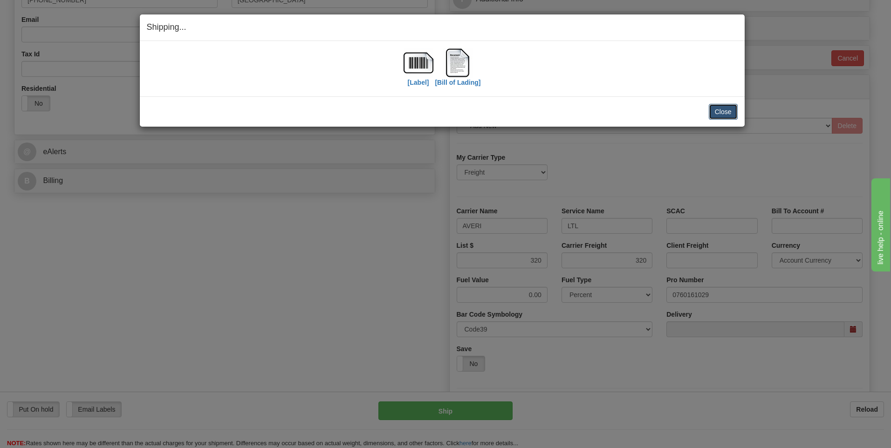
click at [714, 117] on button "Close" at bounding box center [723, 112] width 29 height 16
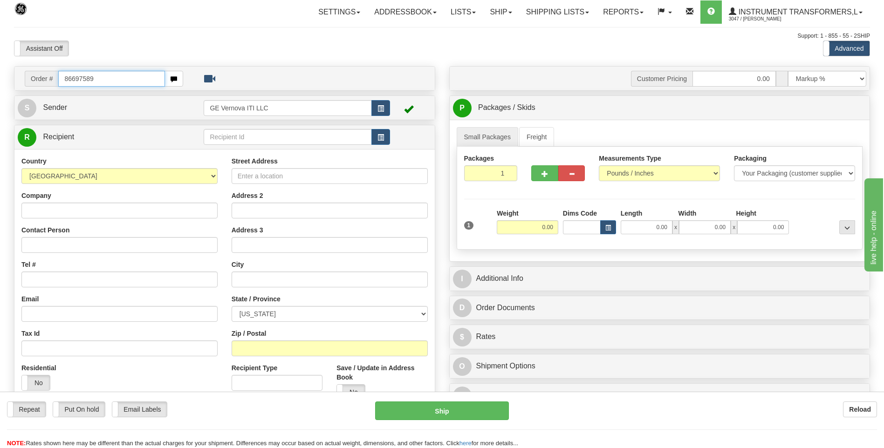
type input "86697589"
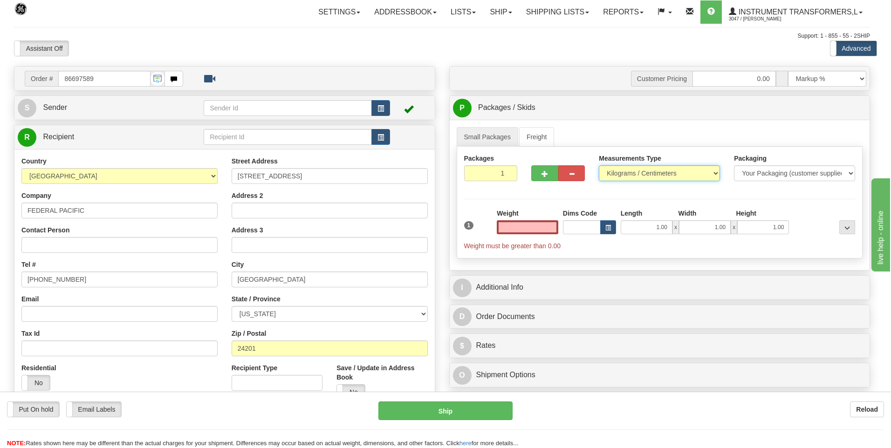
type input "0.00"
click at [613, 176] on select "Pounds / Inches Kilograms / Centimeters" at bounding box center [659, 173] width 121 height 16
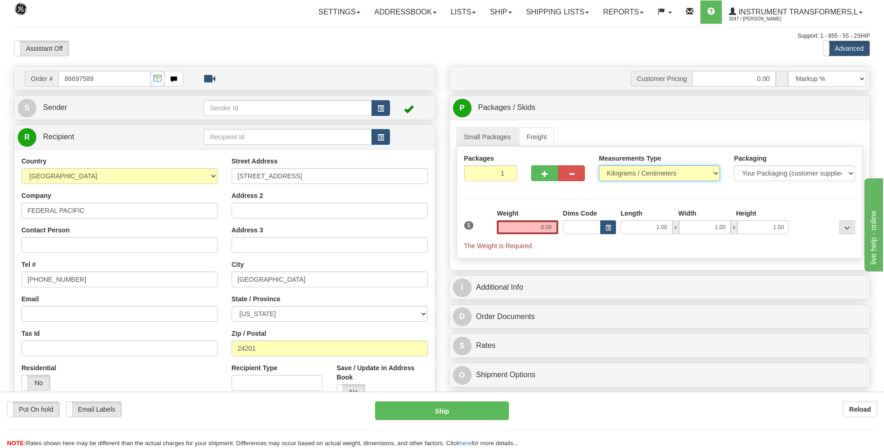
select select "0"
click at [599, 165] on select "Pounds / Inches Kilograms / Centimeters" at bounding box center [659, 173] width 121 height 16
click at [551, 227] on input "0.00" at bounding box center [528, 227] width 62 height 14
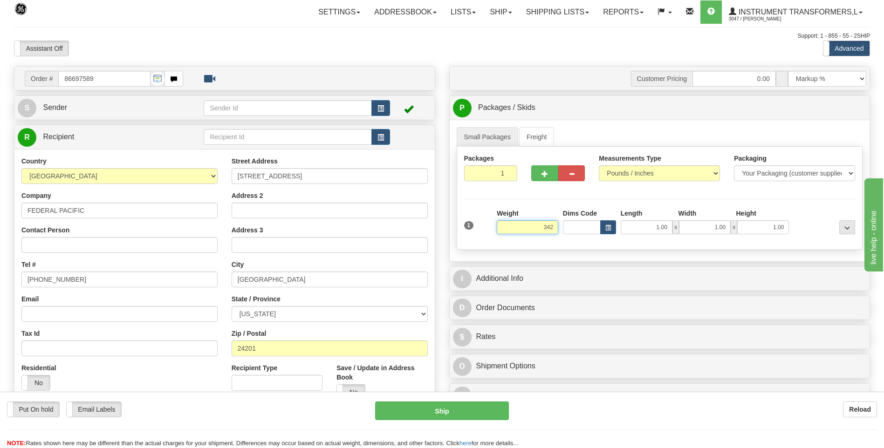
click button "Delete" at bounding box center [0, 0] width 0 height 0
type input "342.00"
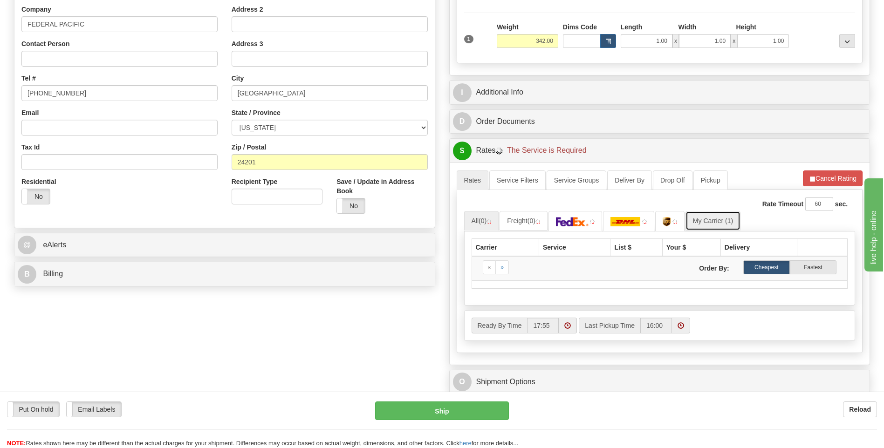
click at [708, 223] on link "My Carrier (1)" at bounding box center [713, 221] width 55 height 20
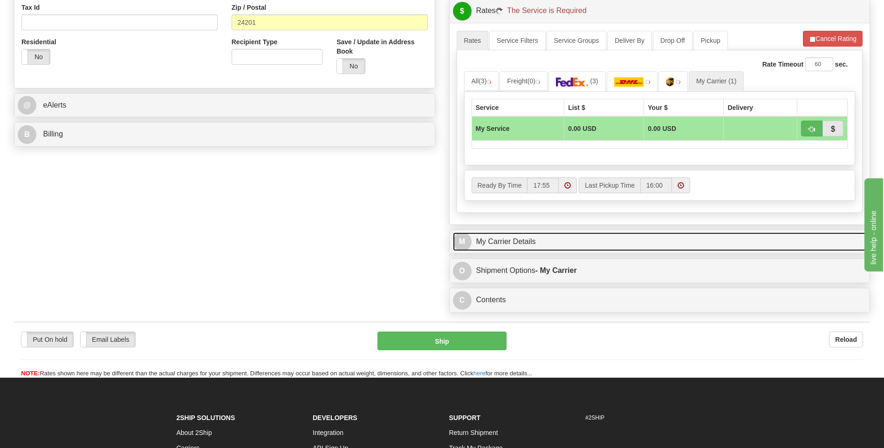
click at [554, 244] on link "M My Carrier Details" at bounding box center [660, 242] width 414 height 19
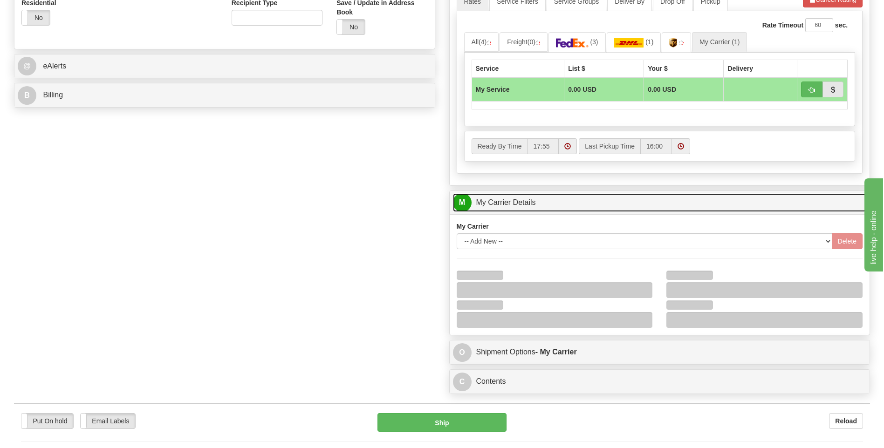
scroll to position [420, 0]
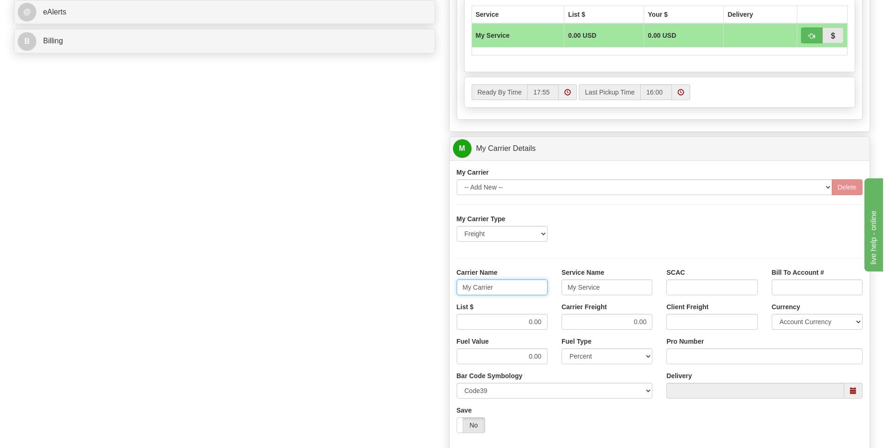
drag, startPoint x: 516, startPoint y: 288, endPoint x: 421, endPoint y: 294, distance: 95.7
click at [421, 294] on div "Order # 86697589 S Sender" at bounding box center [442, 97] width 870 height 900
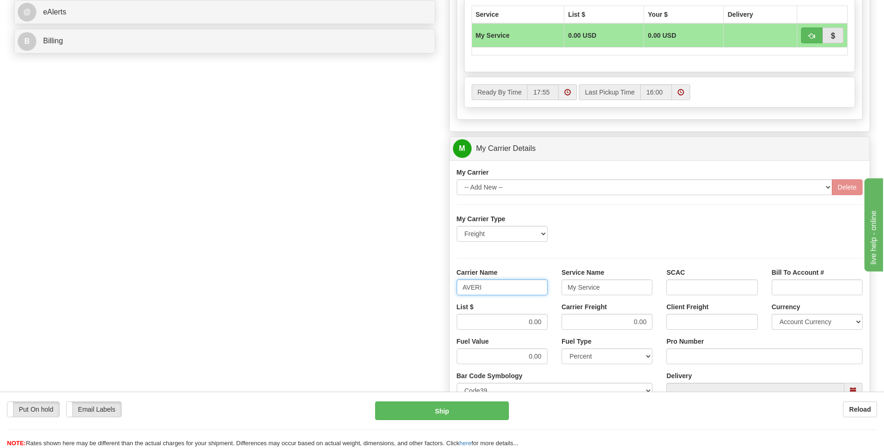
type input "AVERI"
type input "LTL"
drag, startPoint x: 519, startPoint y: 330, endPoint x: 566, endPoint y: 332, distance: 46.6
click at [566, 332] on div "List $ 0.00 Carrier Freight 0.00 Client Freight Currency Account Currency ARN A…" at bounding box center [660, 320] width 420 height 34
drag, startPoint x: 566, startPoint y: 332, endPoint x: 562, endPoint y: 320, distance: 12.8
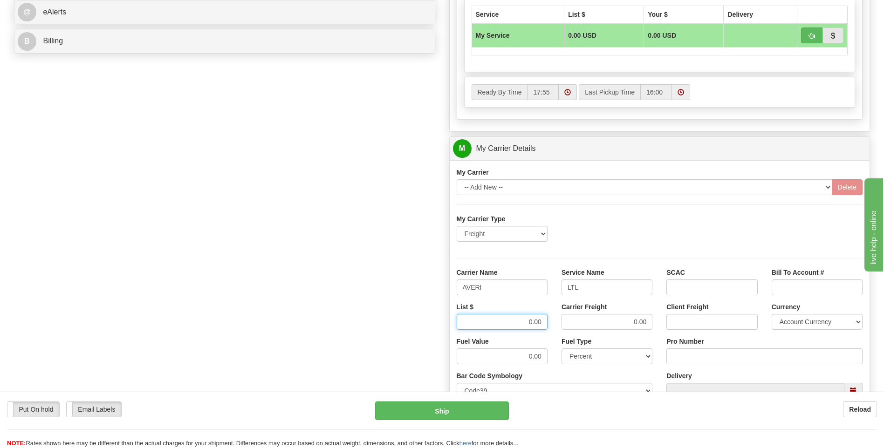
click at [562, 320] on div "List $ 0.00 Carrier Freight 0.00 Client Freight Currency Account Currency ARN A…" at bounding box center [660, 320] width 420 height 34
type input "320"
click at [704, 348] on div "Pro Number" at bounding box center [765, 351] width 196 height 28
click at [702, 357] on input "Pro Number" at bounding box center [765, 357] width 196 height 16
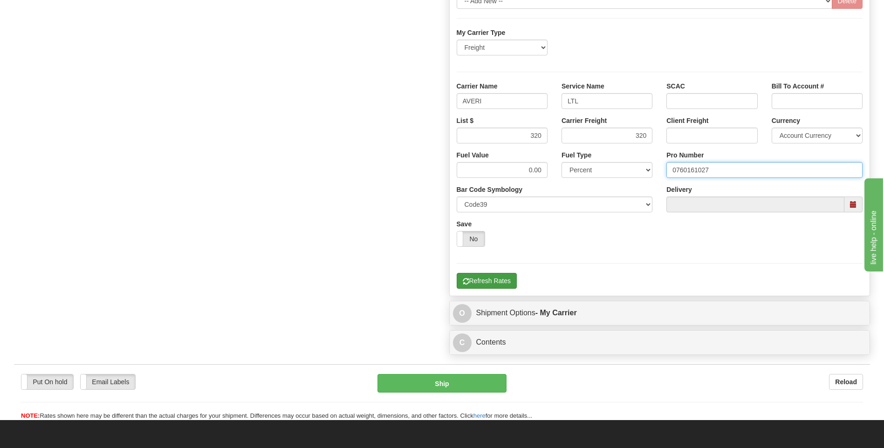
type input "0760161027"
click at [482, 277] on button "Refresh Rates" at bounding box center [487, 281] width 60 height 16
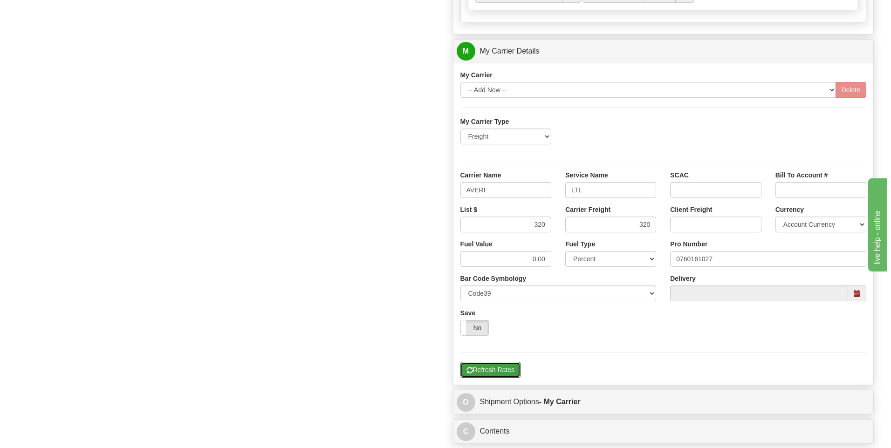
scroll to position [303, 0]
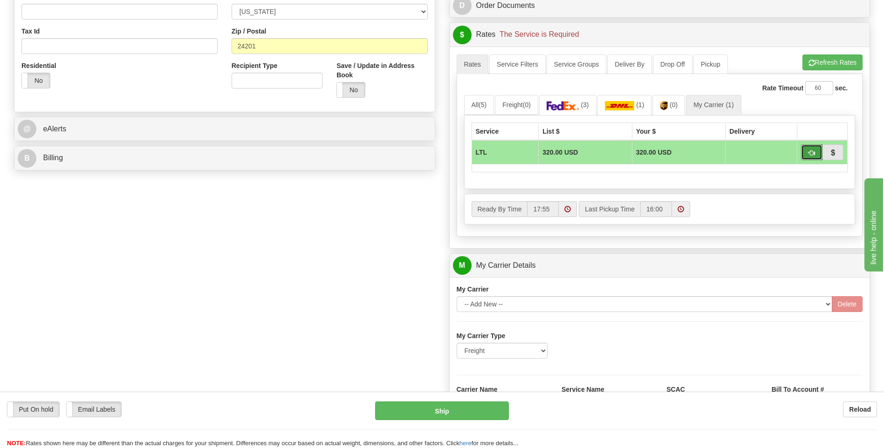
click at [808, 151] on button "button" at bounding box center [811, 153] width 21 height 16
type input "00"
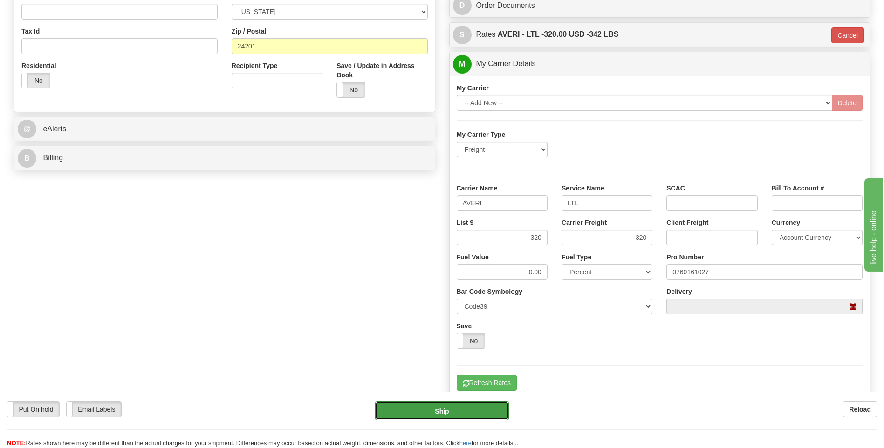
click at [475, 411] on button "Ship" at bounding box center [441, 411] width 133 height 19
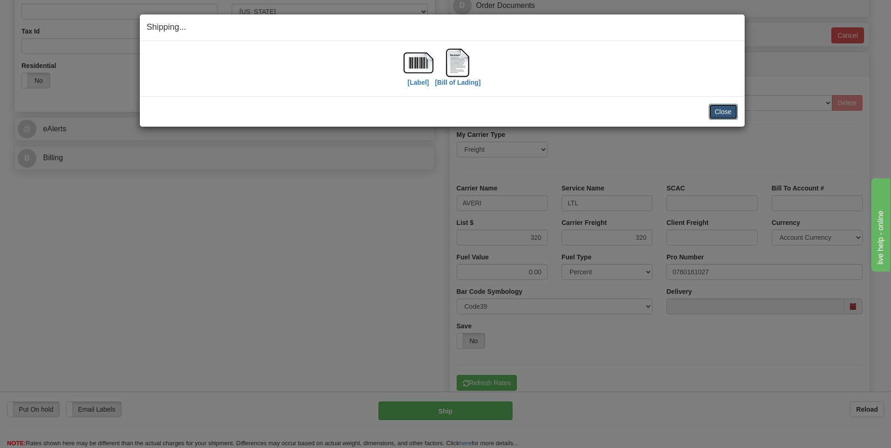
click at [724, 107] on button "Close" at bounding box center [723, 112] width 29 height 16
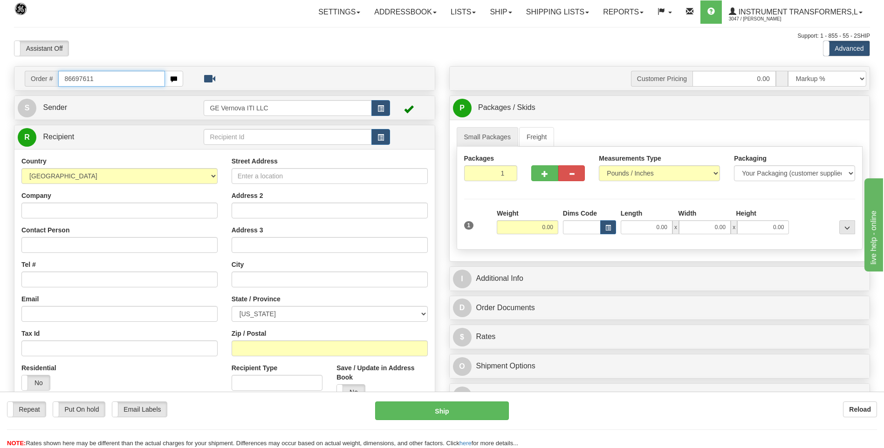
type input "86697611"
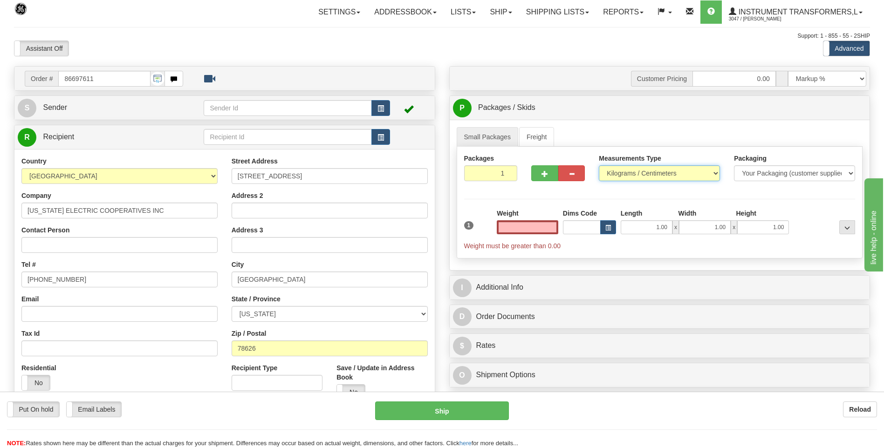
type input "0.00"
click at [628, 172] on select "Pounds / Inches Kilograms / Centimeters" at bounding box center [659, 173] width 121 height 16
select select "0"
click at [599, 165] on select "Pounds / Inches Kilograms / Centimeters" at bounding box center [659, 173] width 121 height 16
click at [548, 229] on input "0.00" at bounding box center [528, 227] width 62 height 14
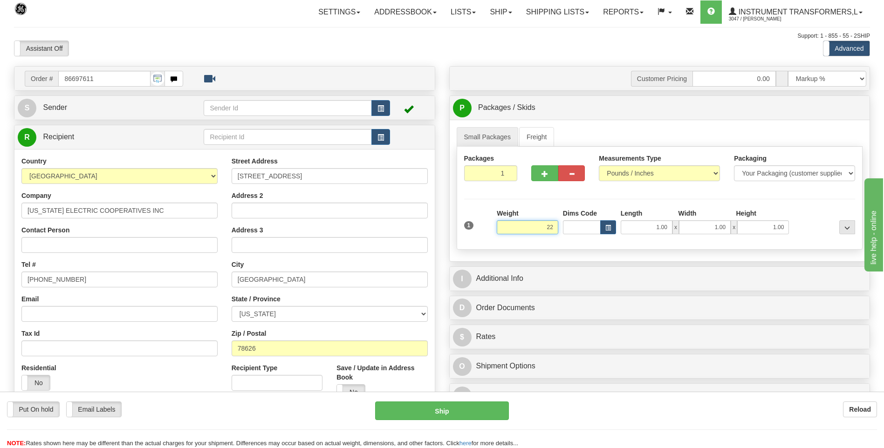
click button "Delete" at bounding box center [0, 0] width 0 height 0
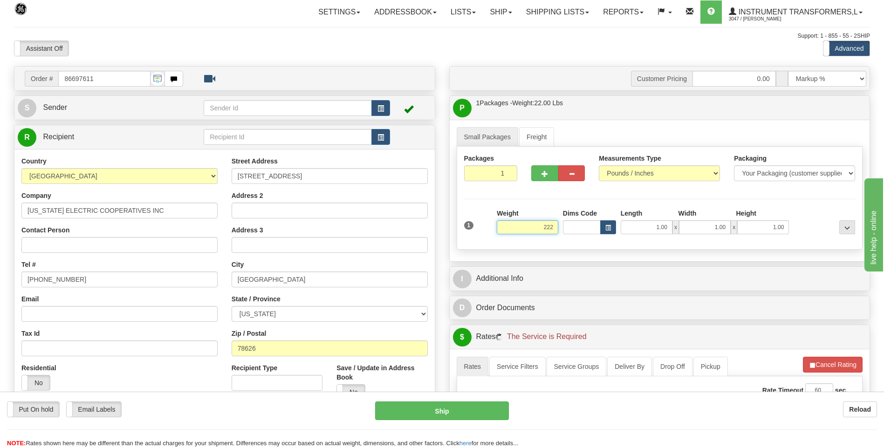
click button "Delete" at bounding box center [0, 0] width 0 height 0
type input "222.00"
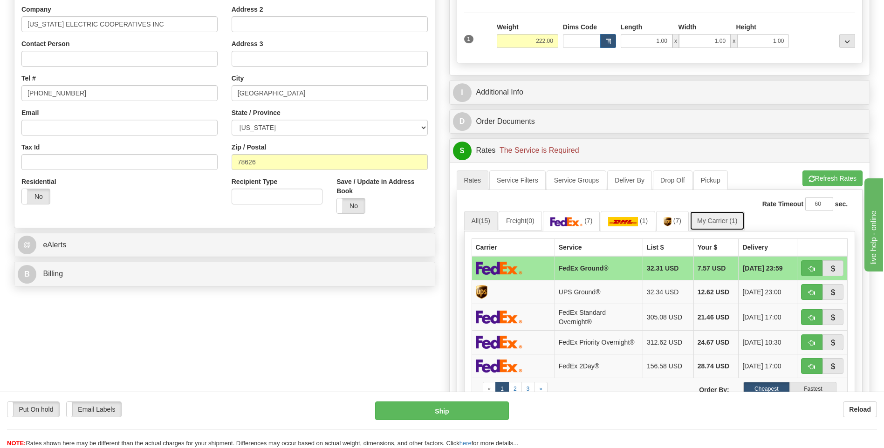
click at [735, 218] on span "(1)" at bounding box center [734, 220] width 8 height 7
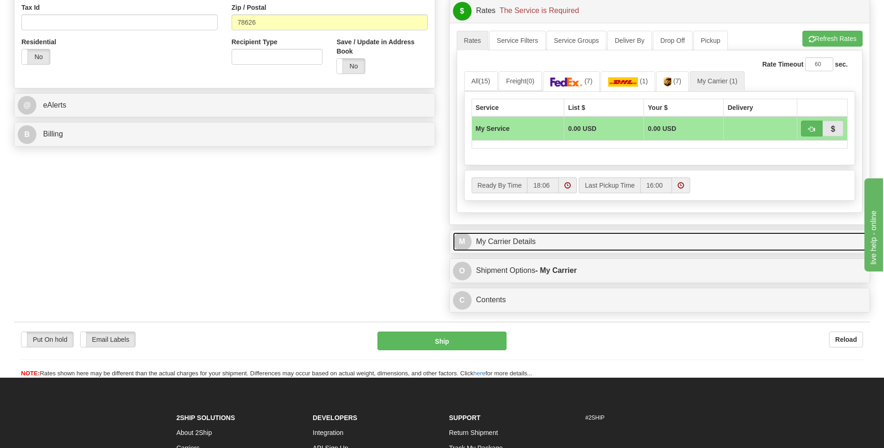
click at [537, 242] on link "M My Carrier Details" at bounding box center [660, 242] width 414 height 19
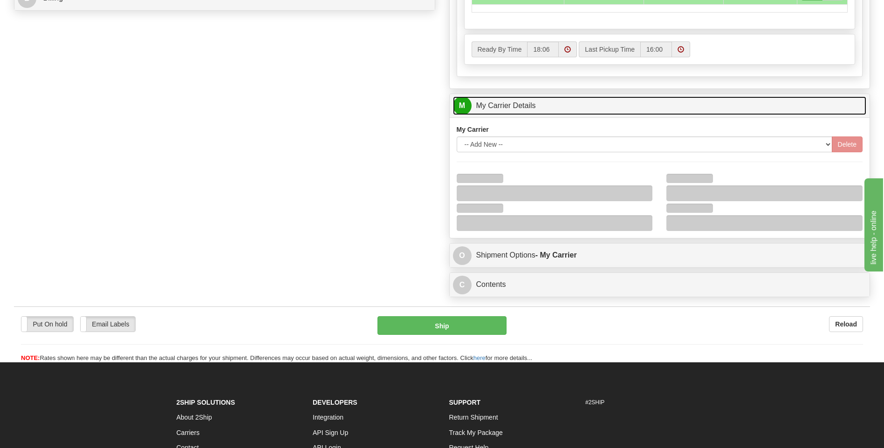
scroll to position [466, 0]
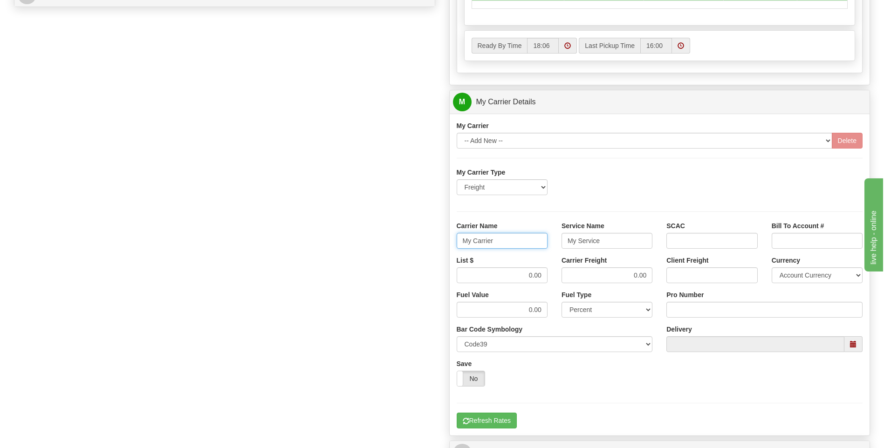
drag, startPoint x: 516, startPoint y: 246, endPoint x: 428, endPoint y: 244, distance: 87.6
click at [428, 244] on div "Order # 86697611 S Sender" at bounding box center [442, 50] width 870 height 900
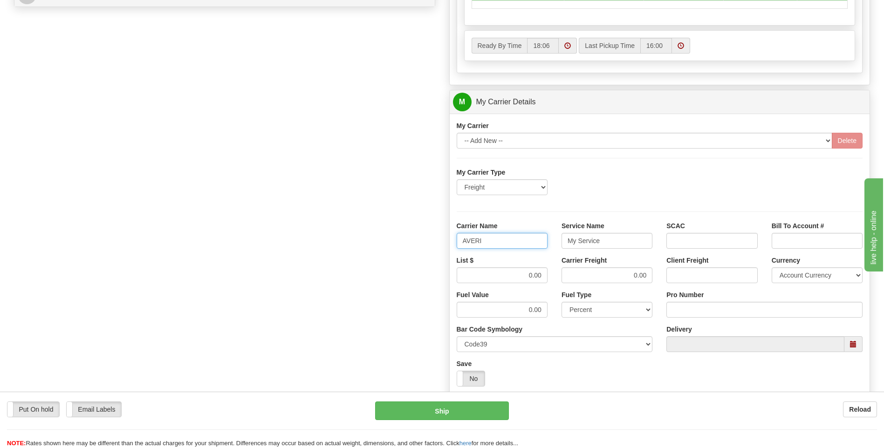
type input "AVERI"
type input "LTL"
drag, startPoint x: 519, startPoint y: 275, endPoint x: 577, endPoint y: 275, distance: 57.8
click at [577, 275] on div "List $ 0.00 Carrier Freight 0.00 Client Freight Currency Account Currency ARN A…" at bounding box center [660, 273] width 420 height 34
type input "320"
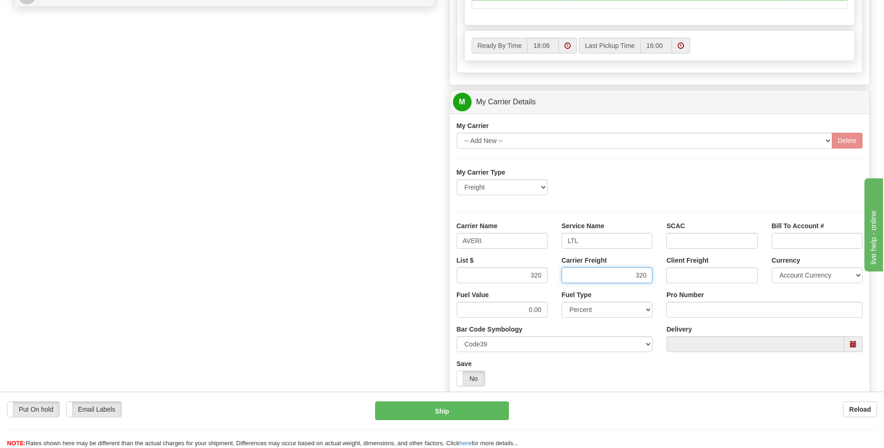
type input "320"
click at [674, 310] on input "Pro Number" at bounding box center [765, 310] width 196 height 16
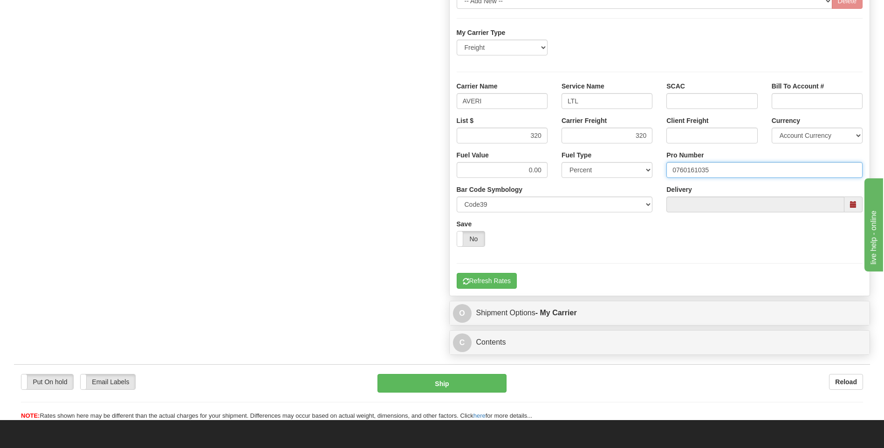
type input "0760161035"
click at [501, 272] on div "My Carrier Type Freight Same-Day Small Pack Air Freight Ocean Freight Carrier N…" at bounding box center [660, 158] width 406 height 261
click at [501, 278] on button "Refresh Rates" at bounding box center [487, 281] width 60 height 16
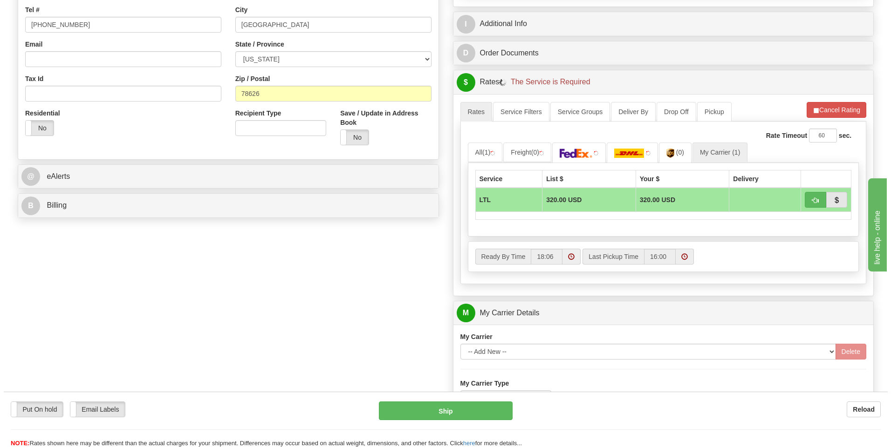
scroll to position [209, 0]
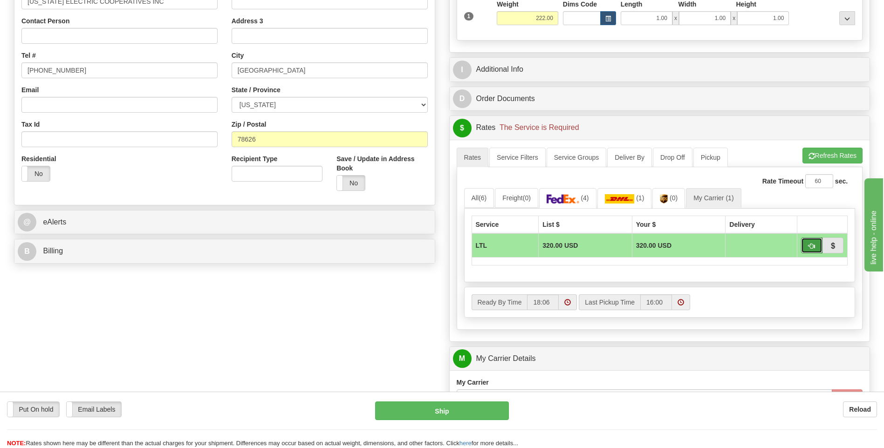
click at [810, 246] on span "button" at bounding box center [812, 246] width 7 height 6
type input "00"
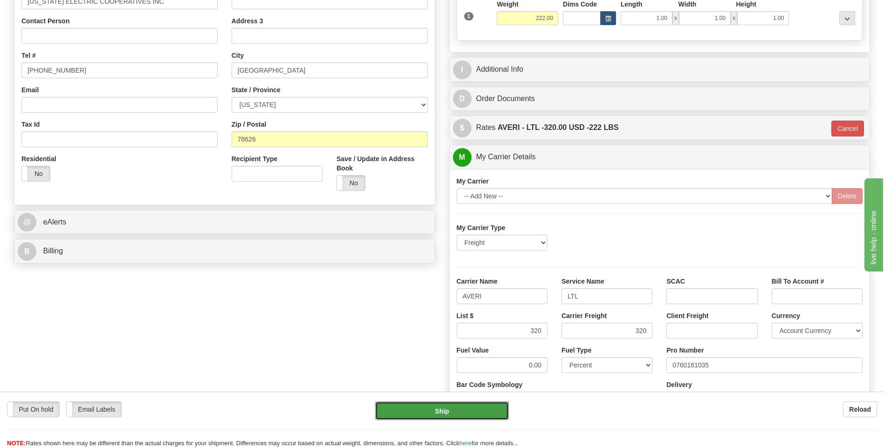
click at [459, 416] on button "Ship" at bounding box center [441, 411] width 133 height 19
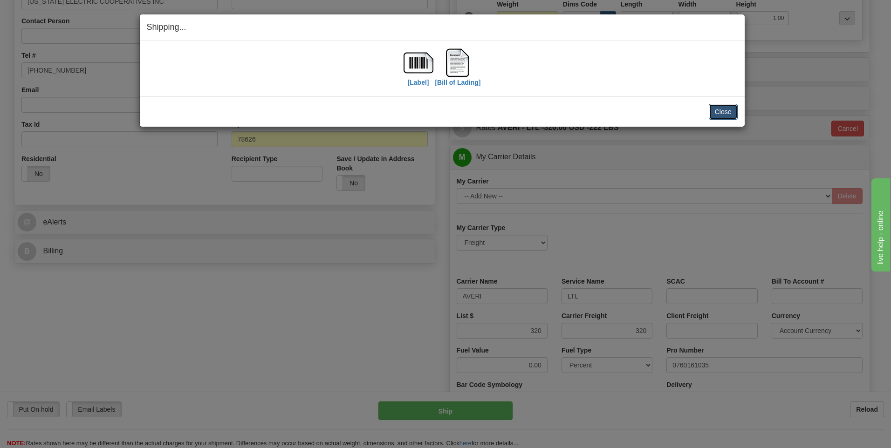
click at [725, 111] on button "Close" at bounding box center [723, 112] width 29 height 16
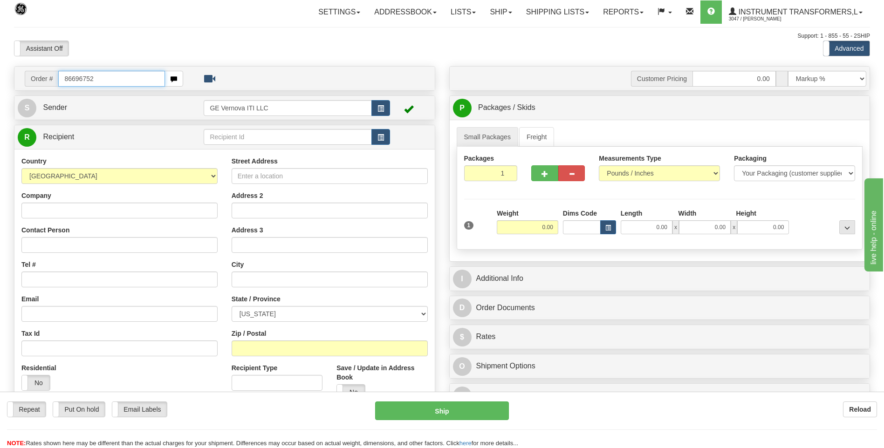
type input "86696752"
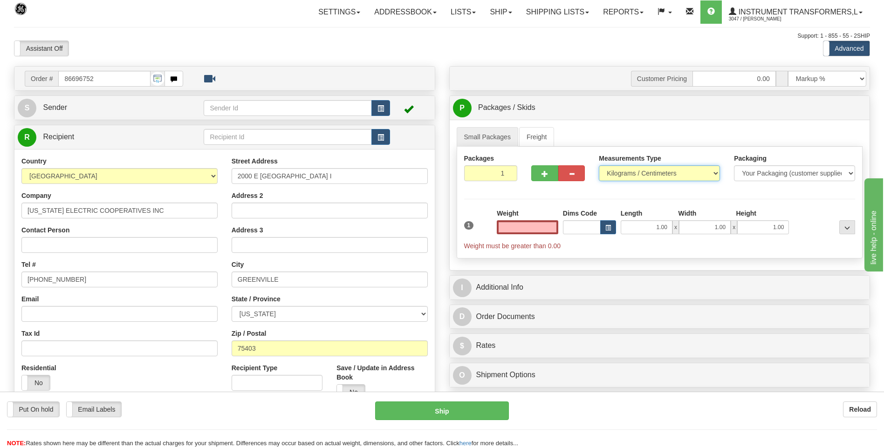
type input "0.00"
click at [619, 175] on select "Pounds / Inches Kilograms / Centimeters" at bounding box center [659, 173] width 121 height 16
select select "0"
click at [599, 165] on select "Pounds / Inches Kilograms / Centimeters" at bounding box center [659, 173] width 121 height 16
click at [553, 225] on input "0.00" at bounding box center [528, 227] width 62 height 14
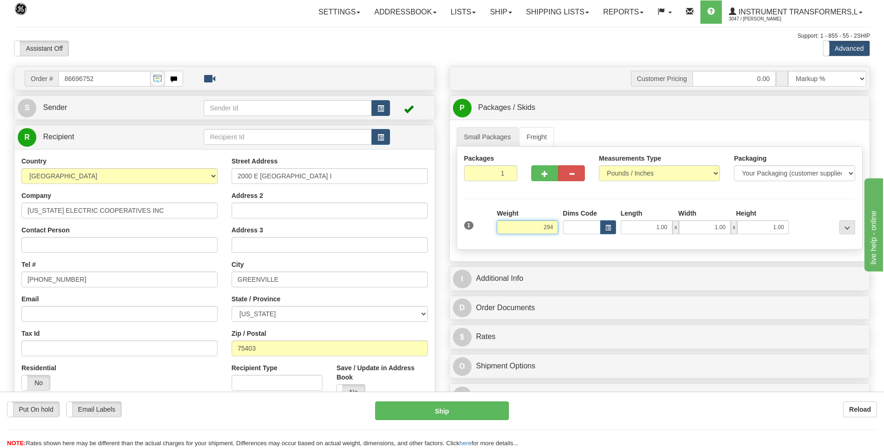
click button "Delete" at bounding box center [0, 0] width 0 height 0
type input "294.00"
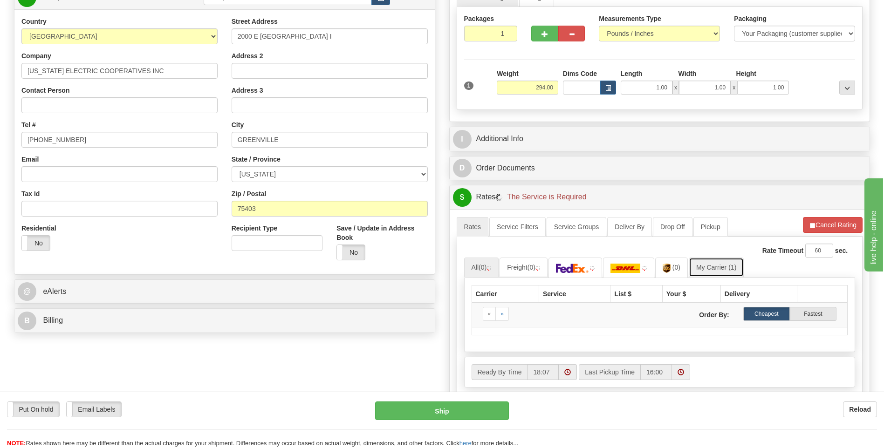
click at [709, 271] on link "My Carrier (1)" at bounding box center [716, 268] width 55 height 20
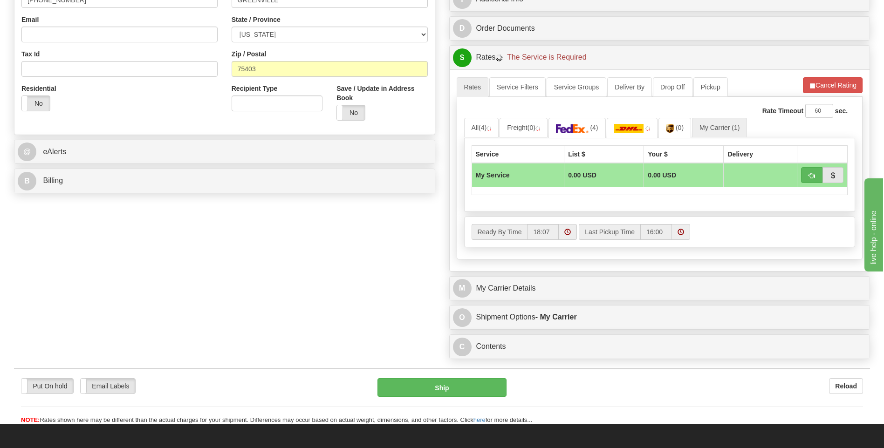
click at [559, 278] on div "M My Carrier Details" at bounding box center [660, 289] width 420 height 24
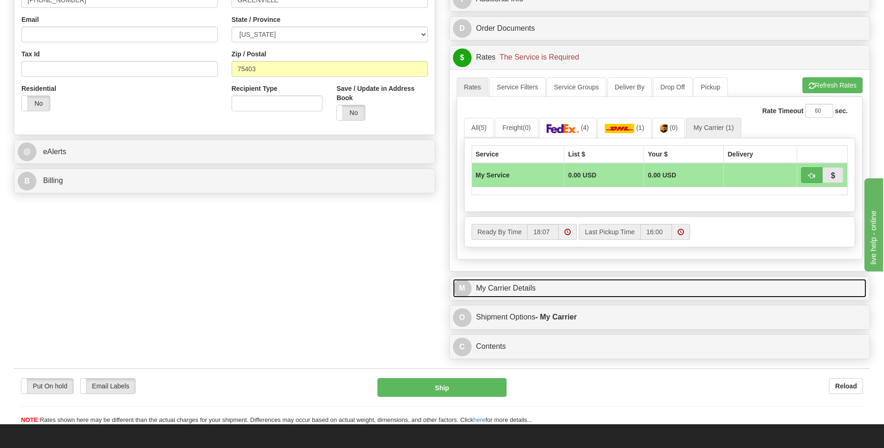
click at [557, 290] on link "M My Carrier Details" at bounding box center [660, 288] width 414 height 19
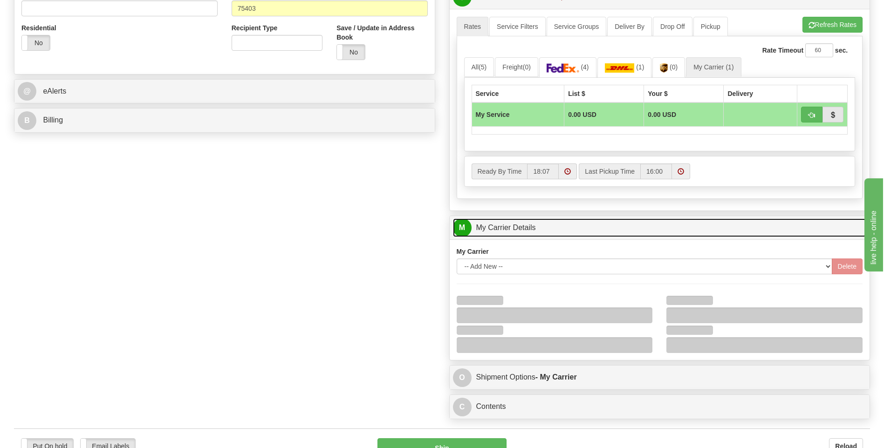
scroll to position [420, 0]
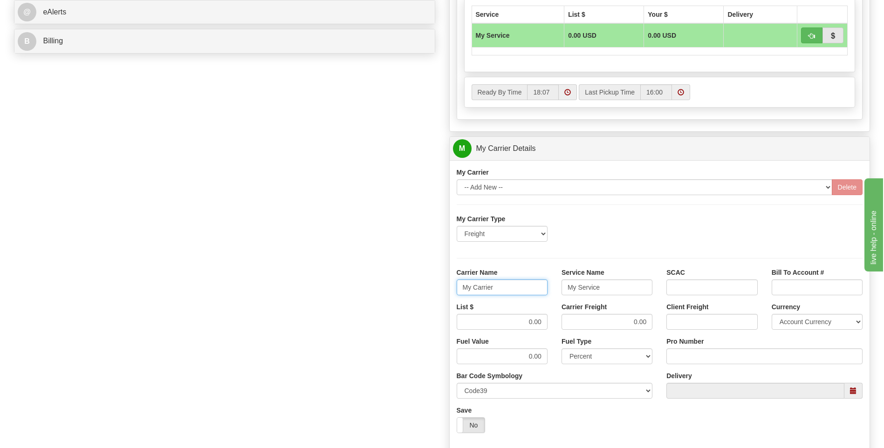
drag, startPoint x: 504, startPoint y: 290, endPoint x: 434, endPoint y: 288, distance: 70.0
click at [434, 288] on div "Order # 86696752 S Sender" at bounding box center [442, 97] width 870 height 900
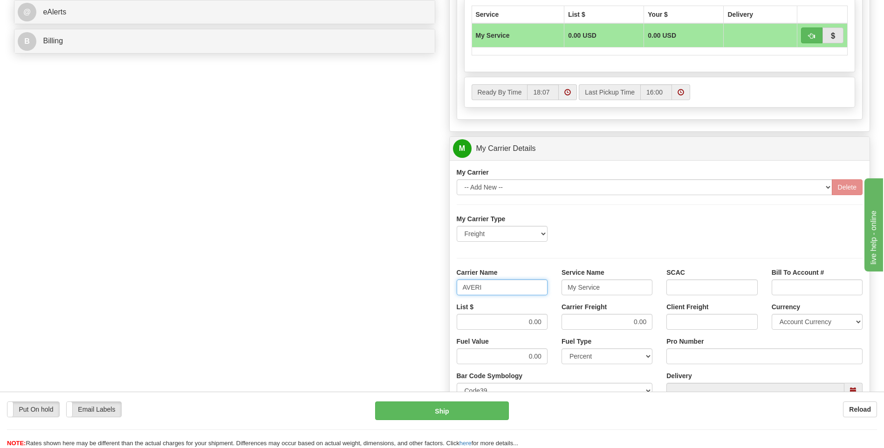
type input "AVERI"
type input "LTL"
drag, startPoint x: 522, startPoint y: 329, endPoint x: 586, endPoint y: 331, distance: 64.9
click at [577, 332] on div "List $ 0.00 Carrier Freight 0.00 Client Freight Currency Account Currency ARN A…" at bounding box center [660, 320] width 420 height 34
type input "320"
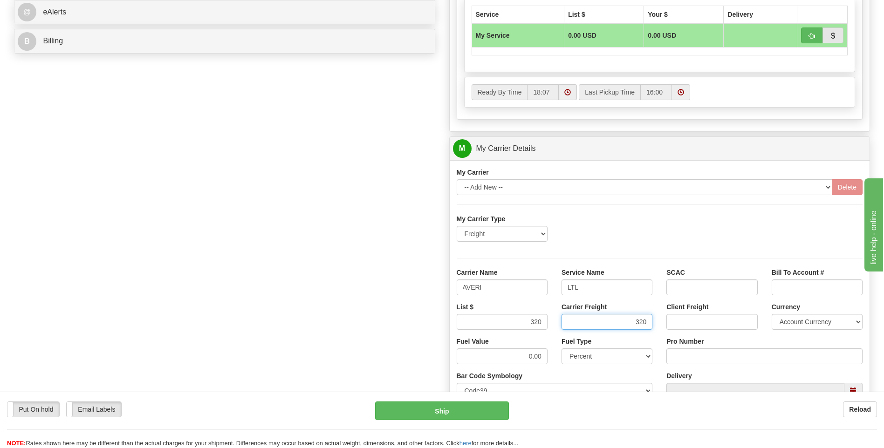
type input "320"
click at [680, 357] on input "Pro Number" at bounding box center [765, 357] width 196 height 16
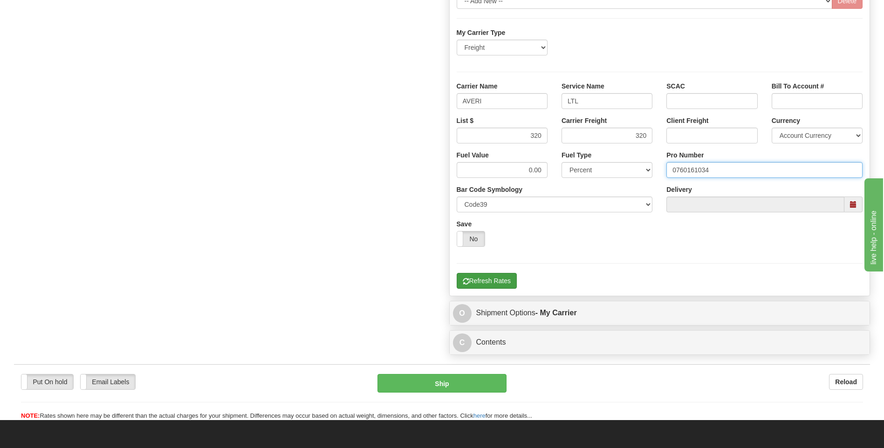
type input "0760161034"
click at [481, 280] on button "Refresh Rates" at bounding box center [487, 281] width 60 height 16
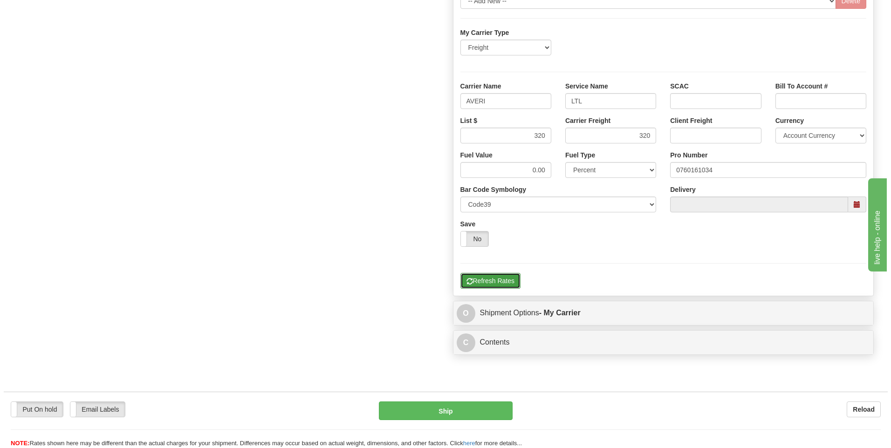
scroll to position [256, 0]
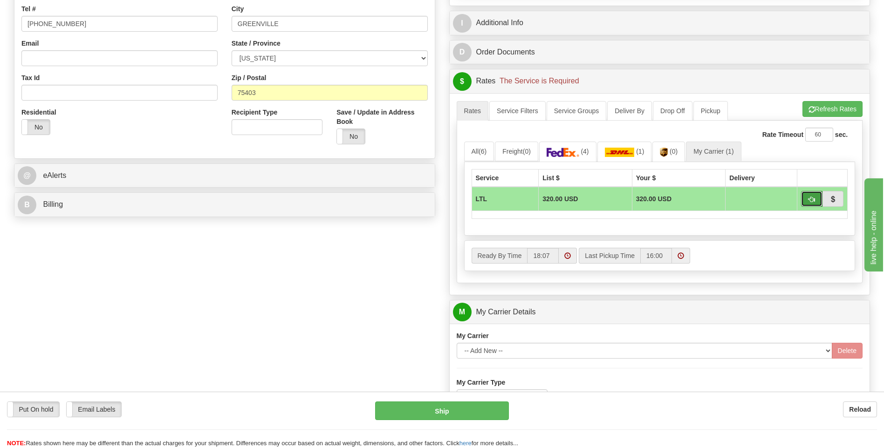
click at [808, 200] on button "button" at bounding box center [811, 199] width 21 height 16
type input "00"
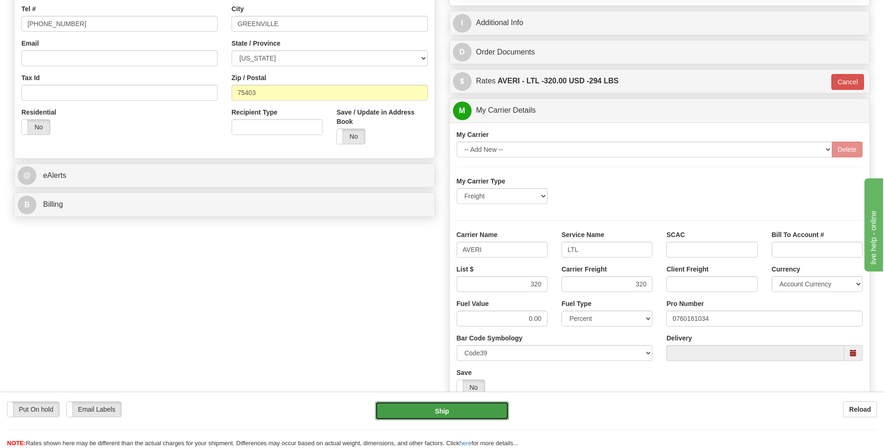
click at [446, 407] on button "Ship" at bounding box center [441, 411] width 133 height 19
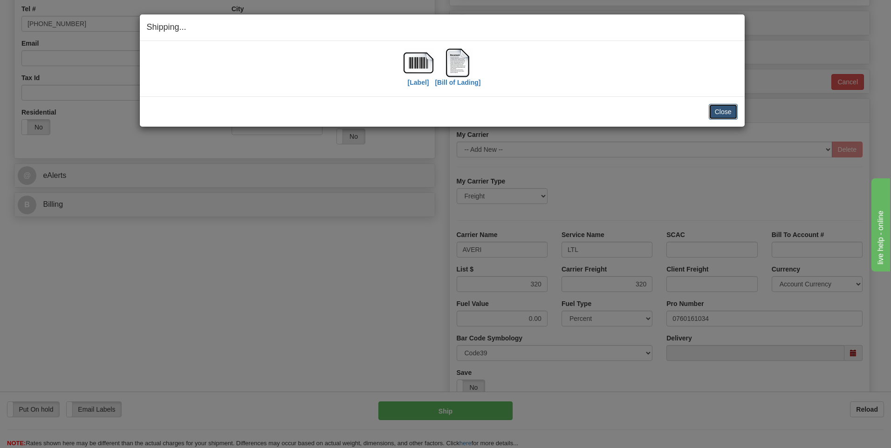
click at [730, 111] on button "Close" at bounding box center [723, 112] width 29 height 16
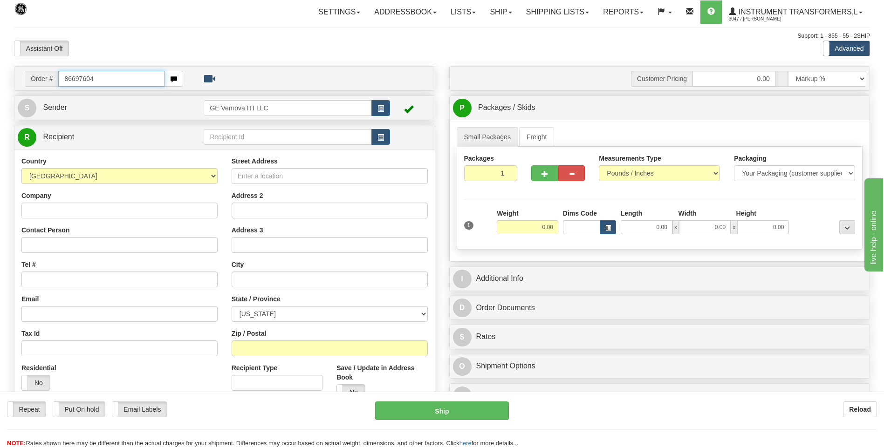
type input "86697604"
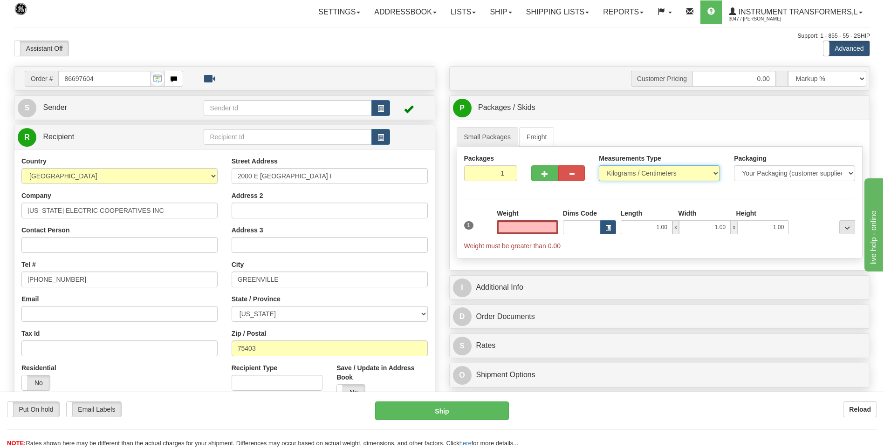
type input "0.00"
click at [625, 173] on select "Pounds / Inches Kilograms / Centimeters" at bounding box center [659, 173] width 121 height 16
select select "0"
click at [599, 165] on select "Pounds / Inches Kilograms / Centimeters" at bounding box center [659, 173] width 121 height 16
click at [556, 223] on input "0.00" at bounding box center [528, 227] width 62 height 14
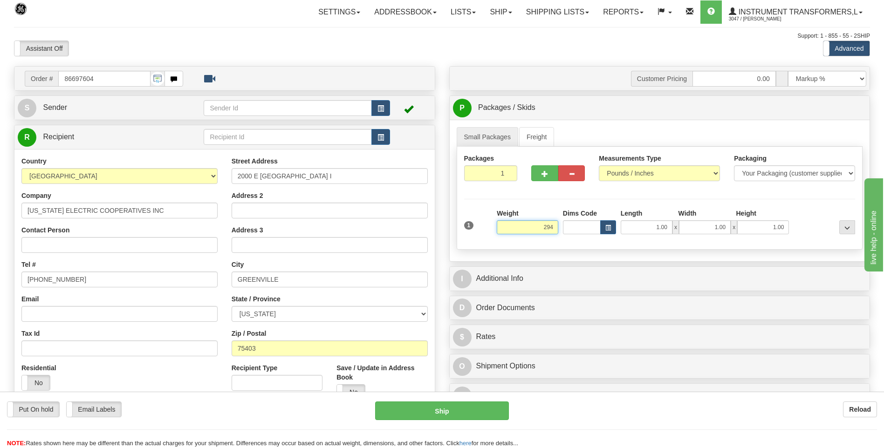
click button "Delete" at bounding box center [0, 0] width 0 height 0
type input "294.00"
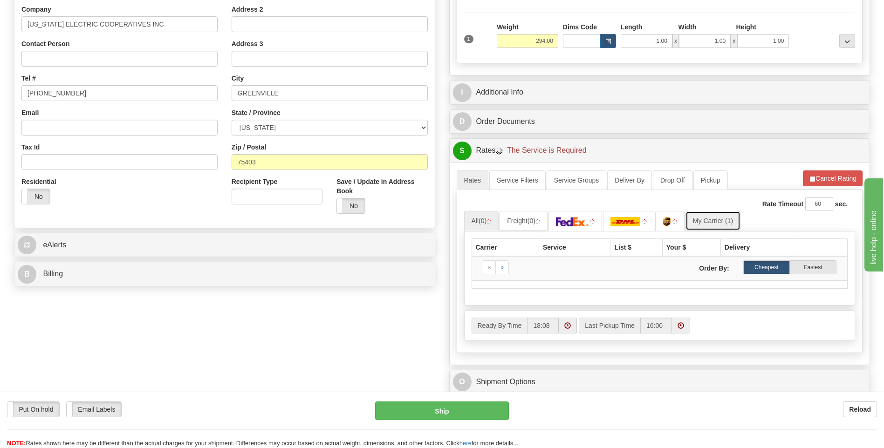
click at [705, 220] on link "My Carrier (1)" at bounding box center [713, 221] width 55 height 20
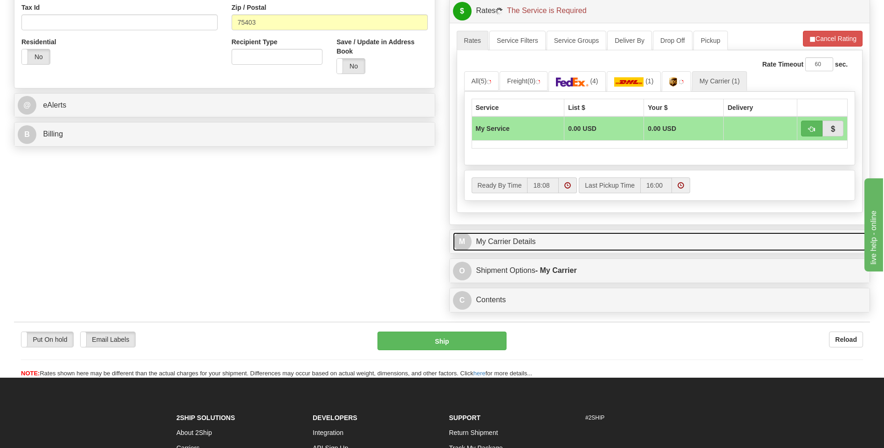
click at [551, 240] on link "M My Carrier Details" at bounding box center [660, 242] width 414 height 19
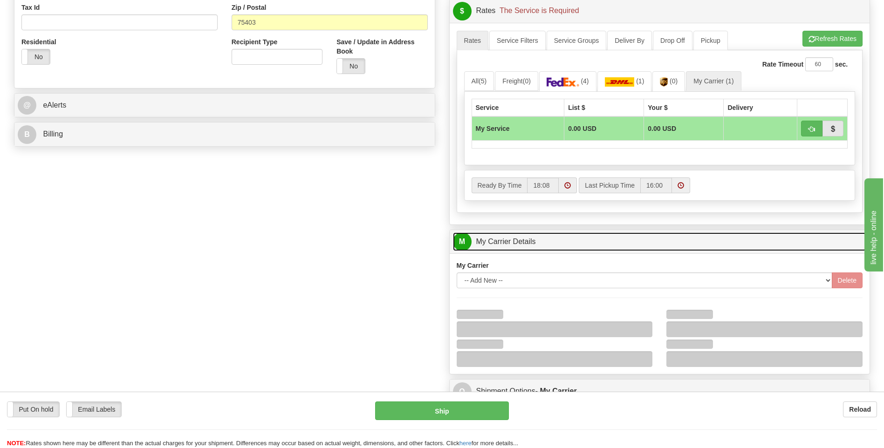
scroll to position [466, 0]
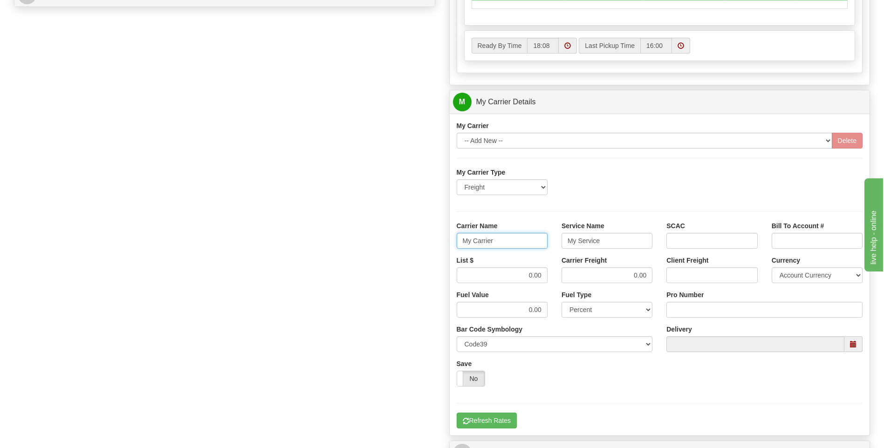
drag, startPoint x: 514, startPoint y: 241, endPoint x: 439, endPoint y: 241, distance: 75.0
click at [439, 241] on div "Order # 86697604 S Sender" at bounding box center [442, 50] width 870 height 900
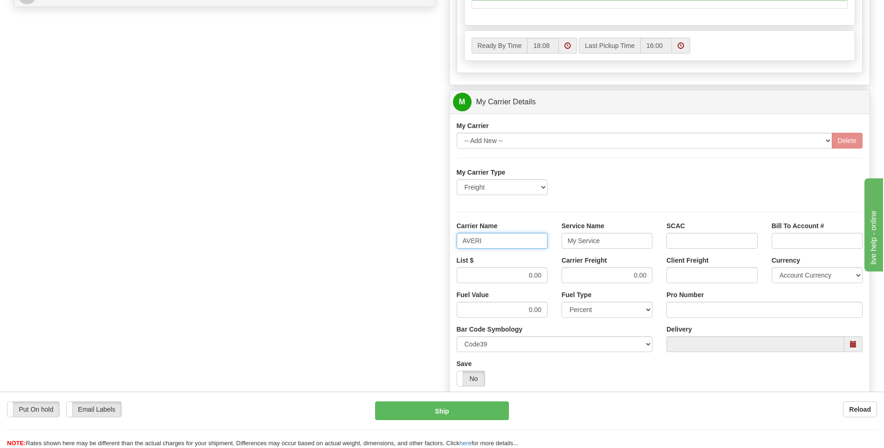
type input "AVERI"
type input "LTL"
click at [562, 282] on div "List $ 0.00 Carrier Freight 0.00 Client Freight Currency Account Currency ARN A…" at bounding box center [660, 273] width 420 height 34
click button "Delete" at bounding box center [0, 0] width 0 height 0
type input ".01"
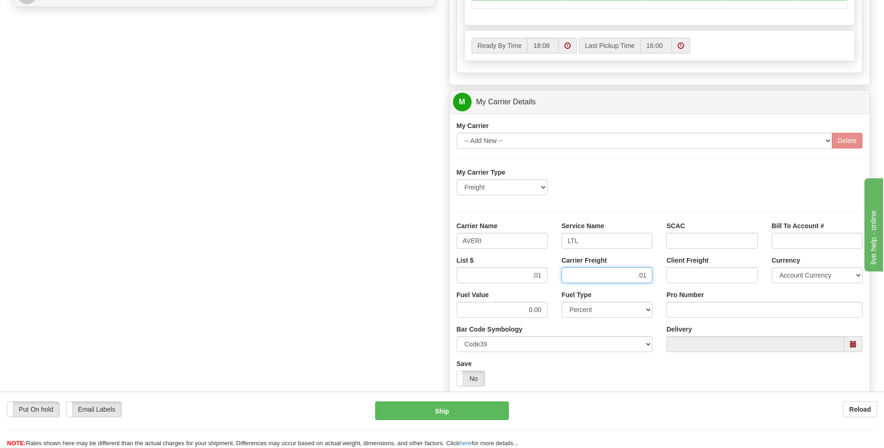
type input ".01"
click at [677, 309] on input "Pro Number" at bounding box center [765, 310] width 196 height 16
type input "0760161034"
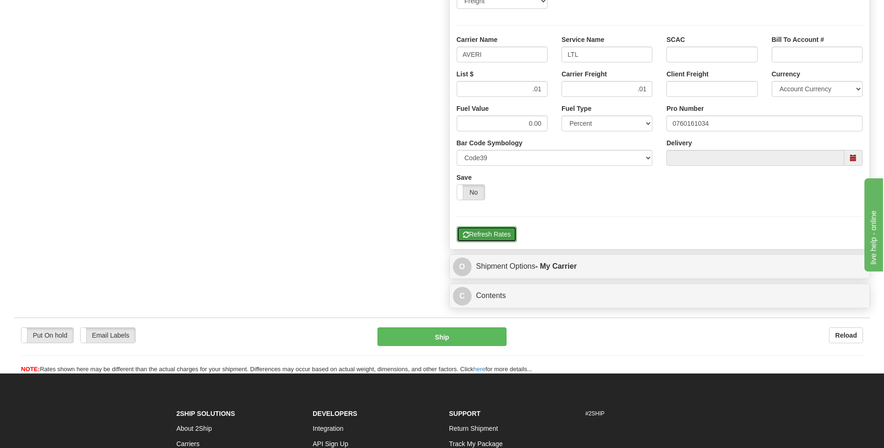
click at [489, 231] on button "Refresh Rates" at bounding box center [487, 235] width 60 height 16
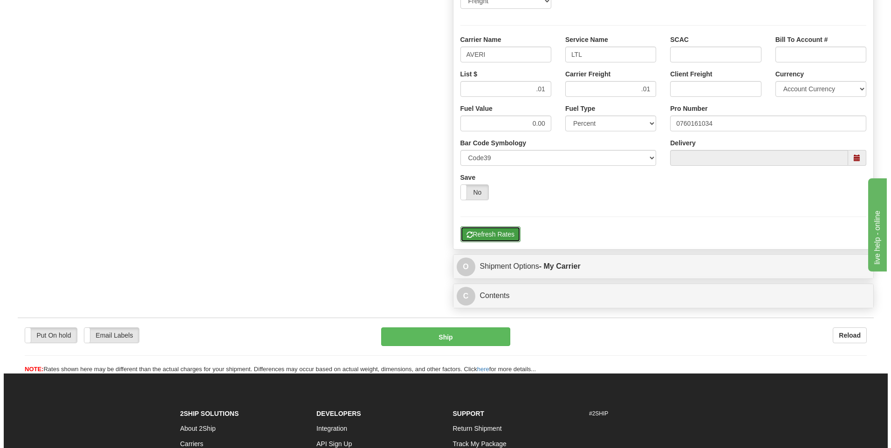
scroll to position [209, 0]
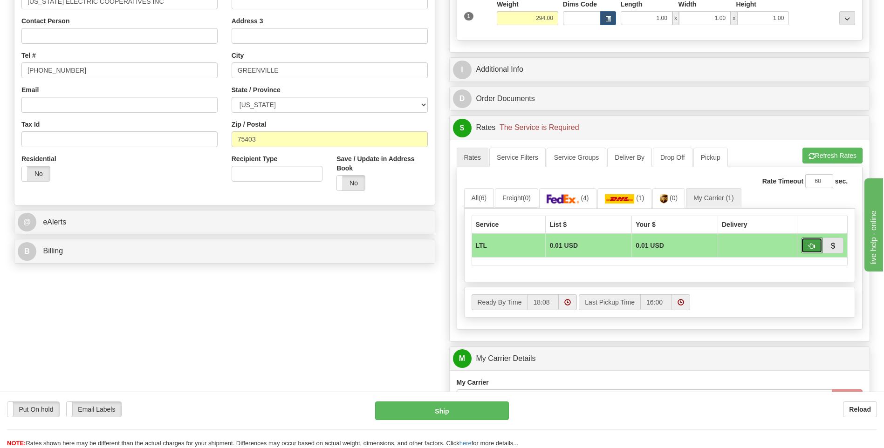
click at [811, 244] on span "button" at bounding box center [812, 246] width 7 height 6
type input "00"
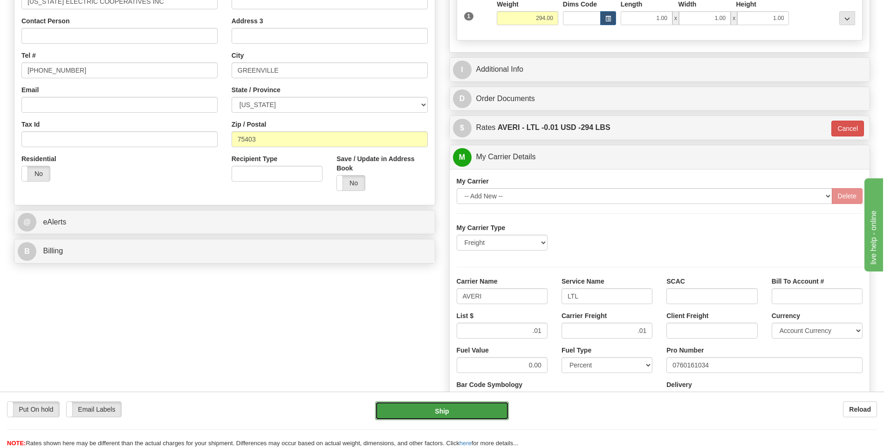
click at [425, 419] on button "Ship" at bounding box center [441, 411] width 133 height 19
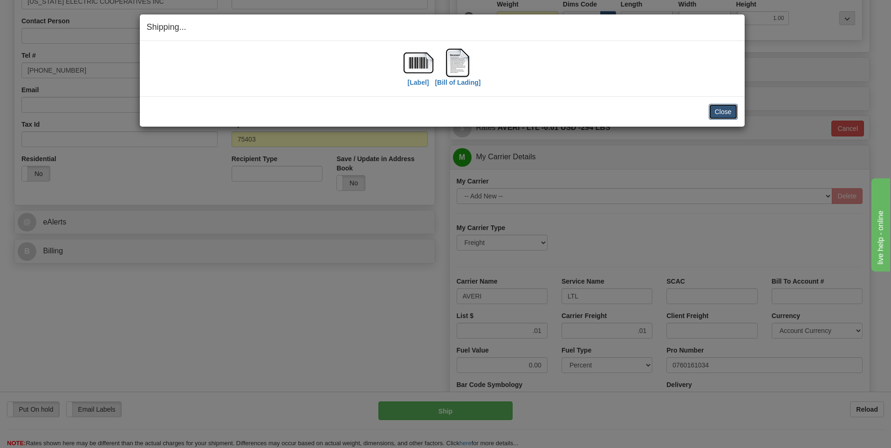
drag, startPoint x: 720, startPoint y: 117, endPoint x: 719, endPoint y: 110, distance: 7.1
click at [720, 116] on button "Close" at bounding box center [723, 112] width 29 height 16
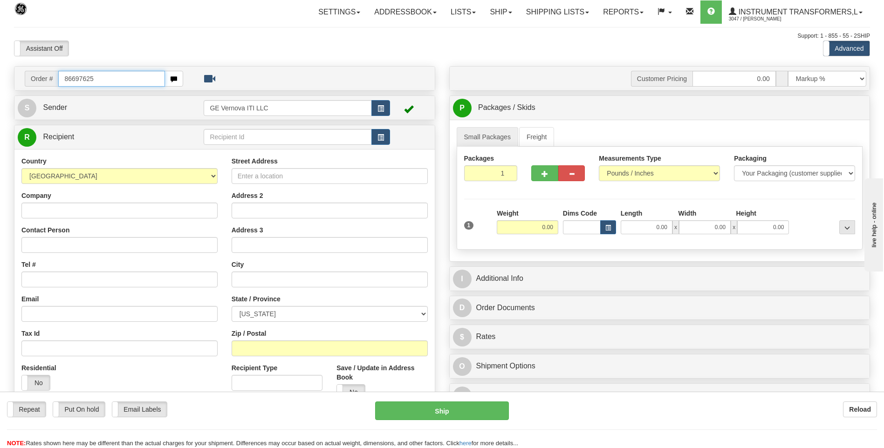
type input "86697625"
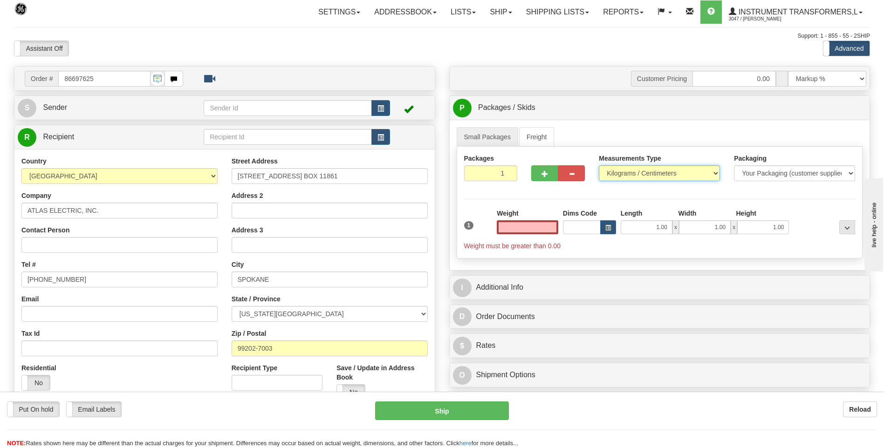
type input "0.00"
click at [614, 173] on select "Pounds / Inches Kilograms / Centimeters" at bounding box center [659, 173] width 121 height 16
select select "0"
click at [599, 165] on select "Pounds / Inches Kilograms / Centimeters" at bounding box center [659, 173] width 121 height 16
click at [553, 230] on input "0.00" at bounding box center [528, 227] width 62 height 14
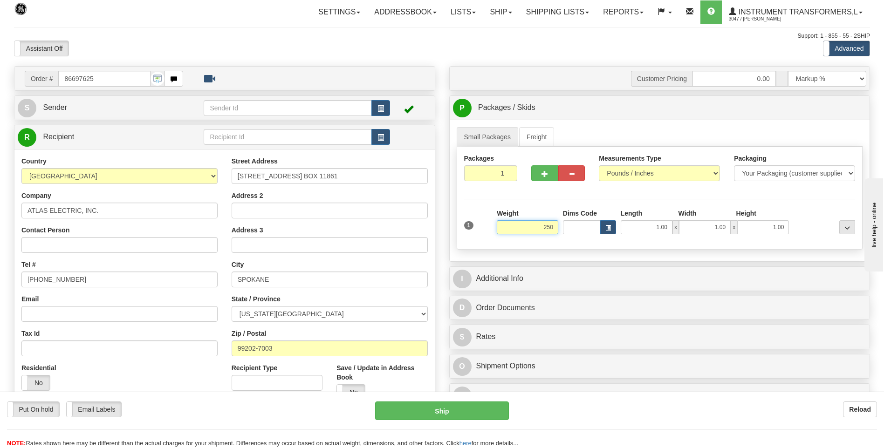
click button "Delete" at bounding box center [0, 0] width 0 height 0
type input "250.00"
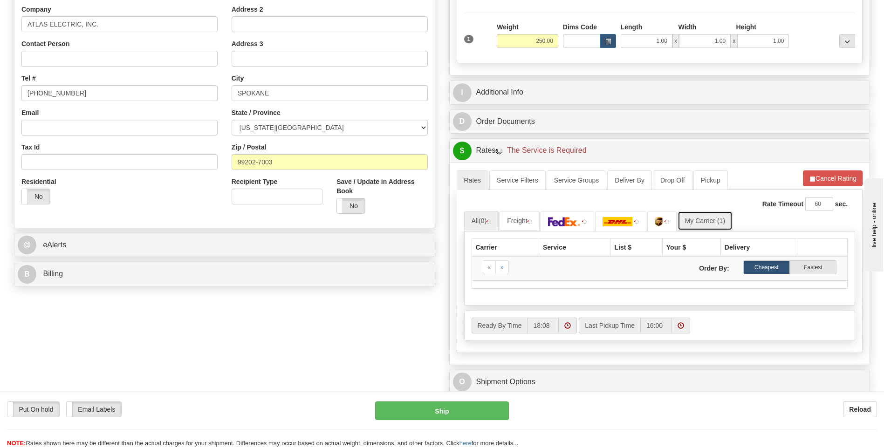
click at [710, 218] on link "My Carrier (1)" at bounding box center [705, 221] width 55 height 20
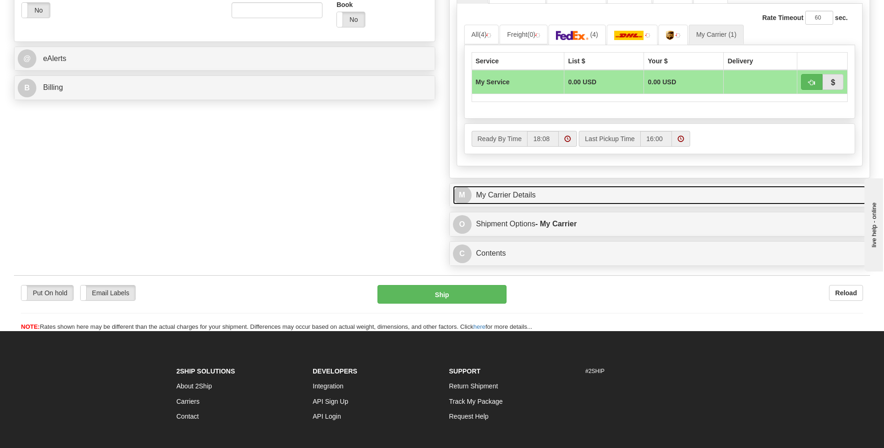
click at [533, 198] on link "M My Carrier Details" at bounding box center [660, 195] width 414 height 19
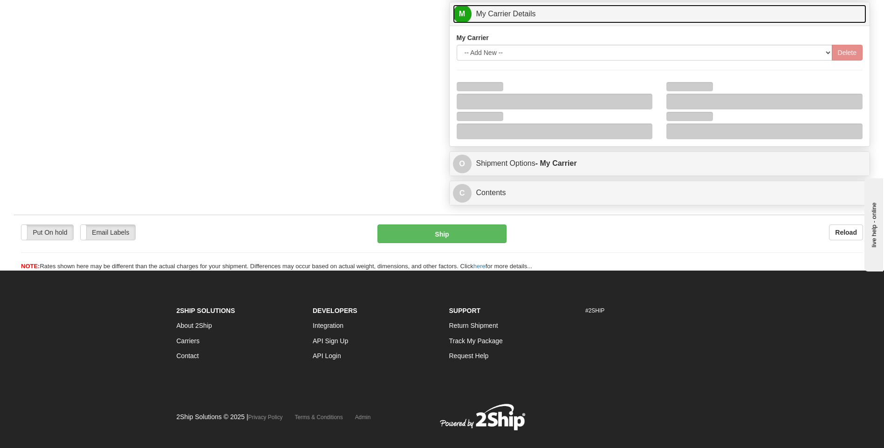
scroll to position [558, 0]
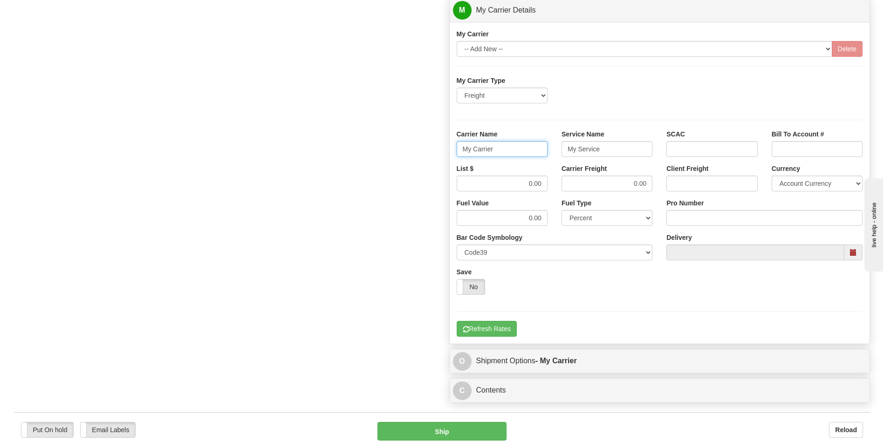
drag, startPoint x: 504, startPoint y: 151, endPoint x: 416, endPoint y: 148, distance: 88.2
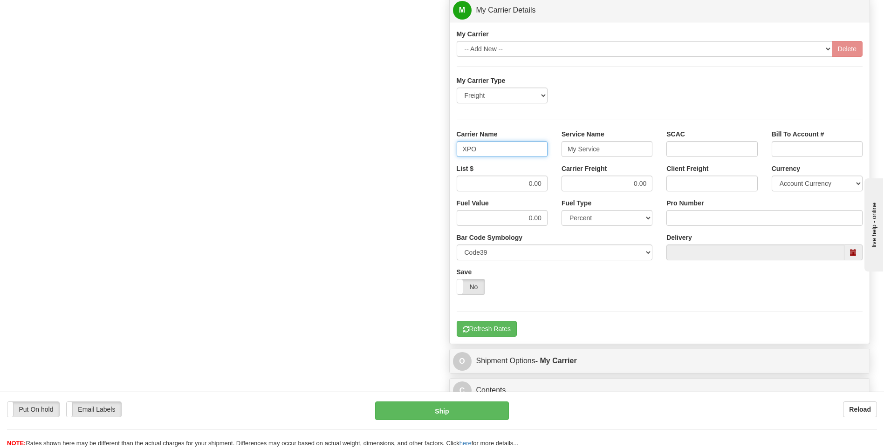
type input "XPO"
type input "LTL"
drag, startPoint x: 520, startPoint y: 180, endPoint x: 576, endPoint y: 181, distance: 56.0
click at [576, 181] on div "List $ 0.00 Carrier Freight 0.00 Client Freight Currency Account Currency ARN A…" at bounding box center [660, 181] width 420 height 34
type input "385"
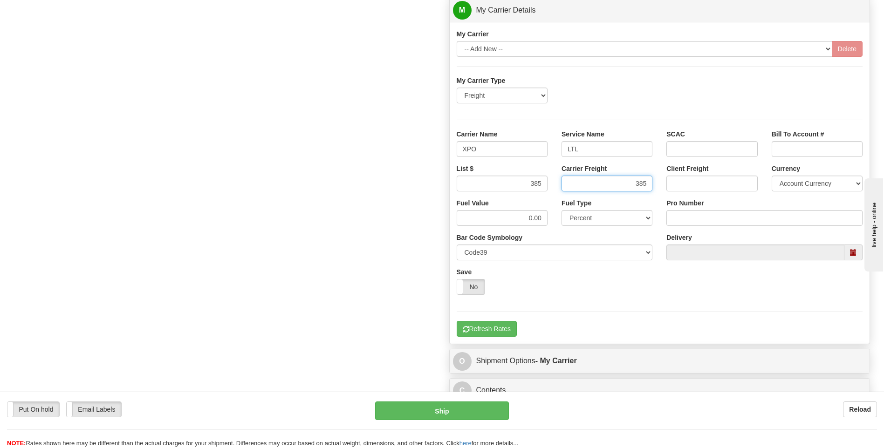
type input "385"
click at [690, 219] on input "Pro Number" at bounding box center [765, 218] width 196 height 16
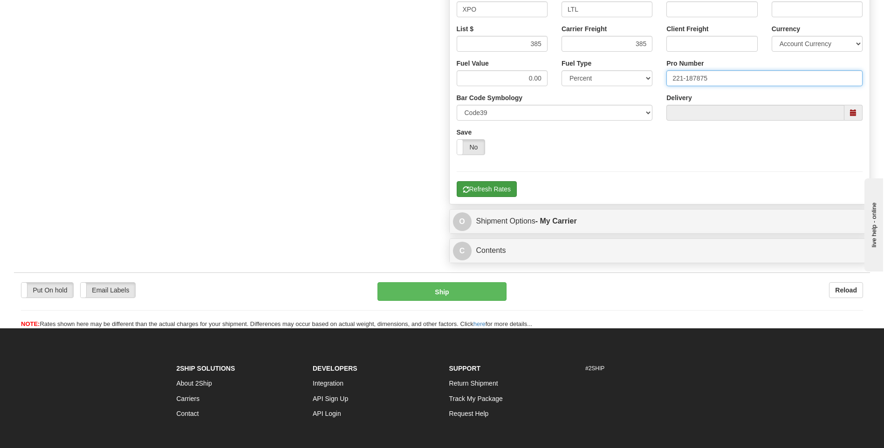
type input "221-187875"
click at [503, 188] on button "Refresh Rates" at bounding box center [487, 189] width 60 height 16
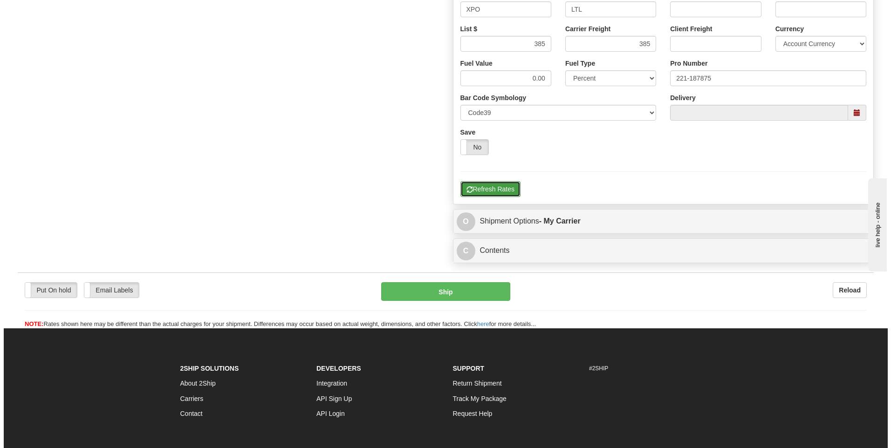
scroll to position [372, 0]
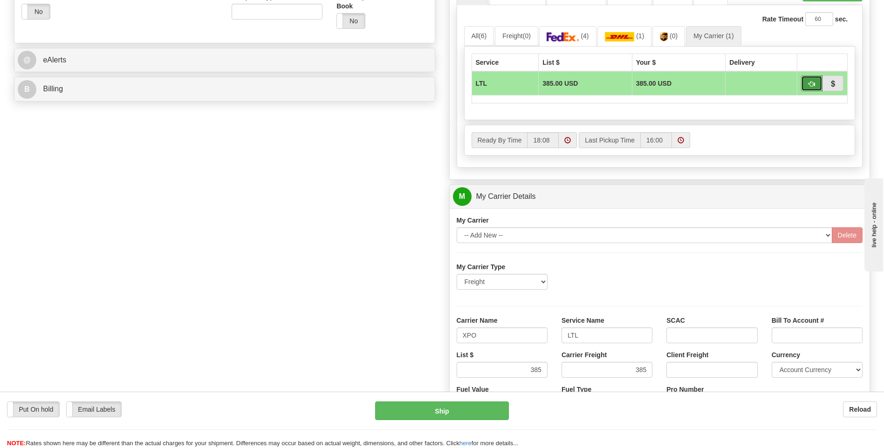
click at [805, 83] on button "button" at bounding box center [811, 84] width 21 height 16
type input "00"
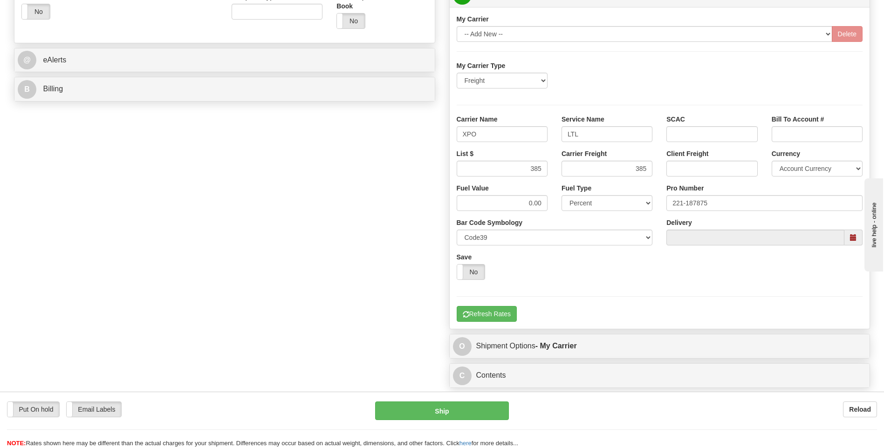
drag, startPoint x: 434, startPoint y: 424, endPoint x: 440, endPoint y: 405, distance: 19.9
click at [434, 423] on div "Put On hold Put On hold Email Labels Email Labels Edit Reload Ship" at bounding box center [442, 425] width 884 height 47
click at [440, 405] on button "Ship" at bounding box center [441, 411] width 133 height 19
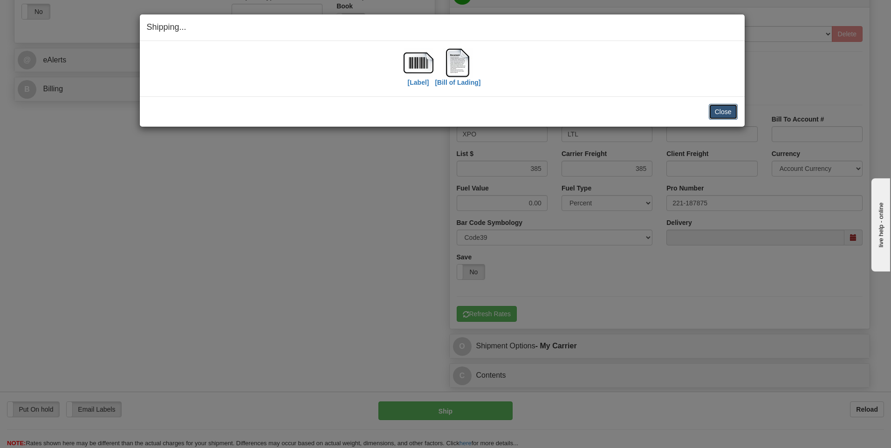
click at [736, 110] on button "Close" at bounding box center [723, 112] width 29 height 16
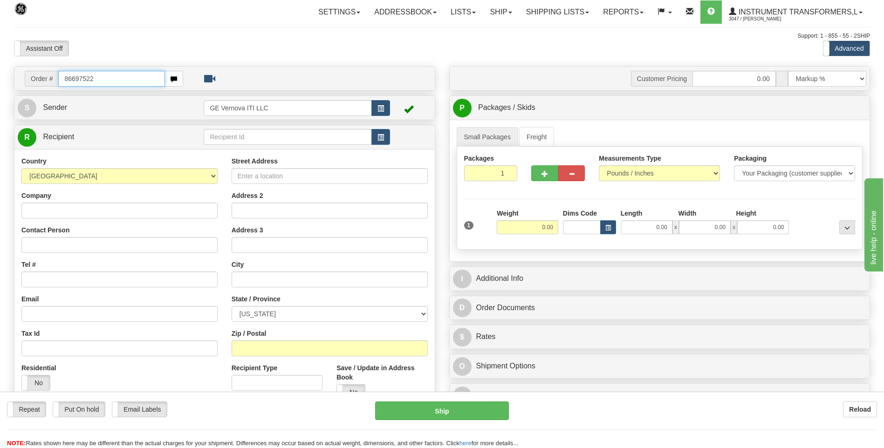
type input "86697522"
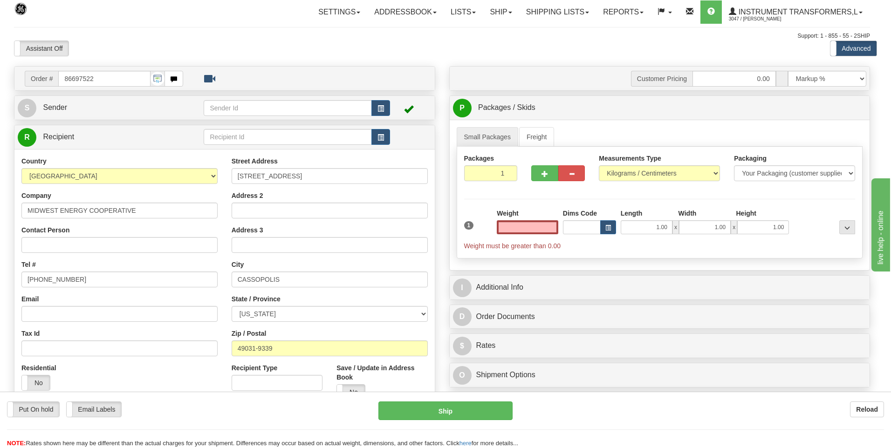
type input "0.00"
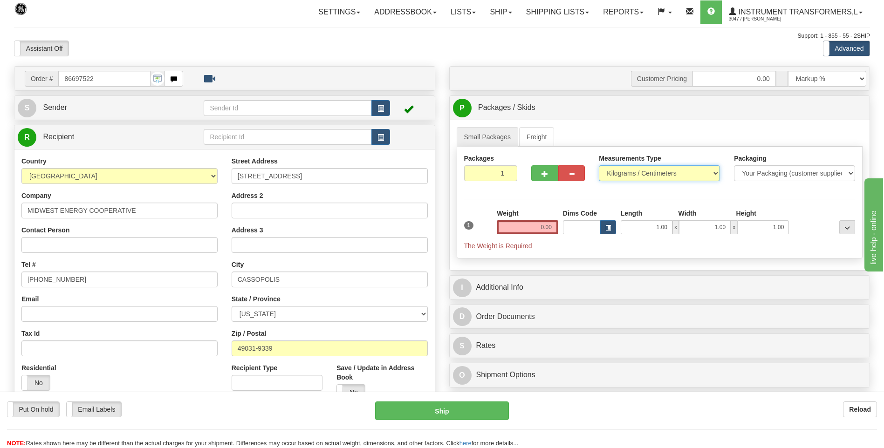
click at [614, 167] on select "Pounds / Inches Kilograms / Centimeters" at bounding box center [659, 173] width 121 height 16
select select "0"
click at [599, 165] on select "Pounds / Inches Kilograms / Centimeters" at bounding box center [659, 173] width 121 height 16
click at [556, 225] on input "0.00" at bounding box center [528, 227] width 62 height 14
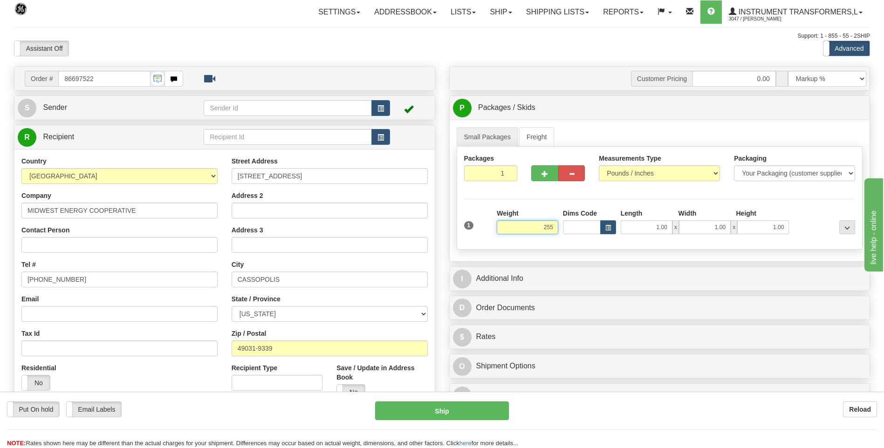
click button "Delete" at bounding box center [0, 0] width 0 height 0
type input "255.00"
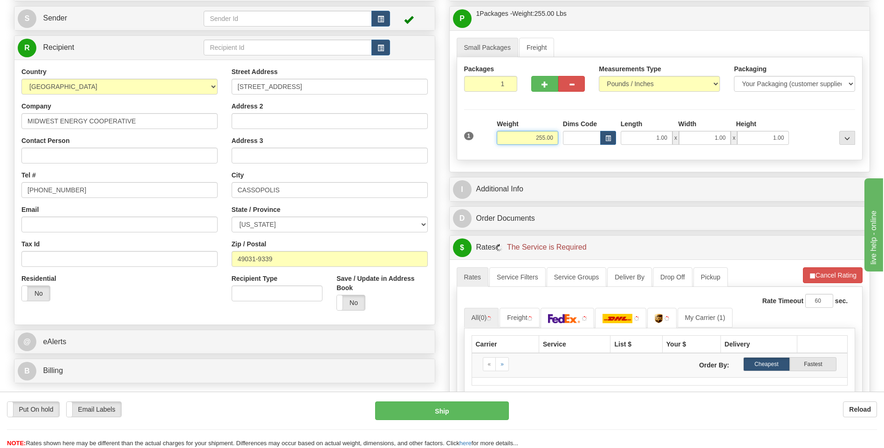
scroll to position [186, 0]
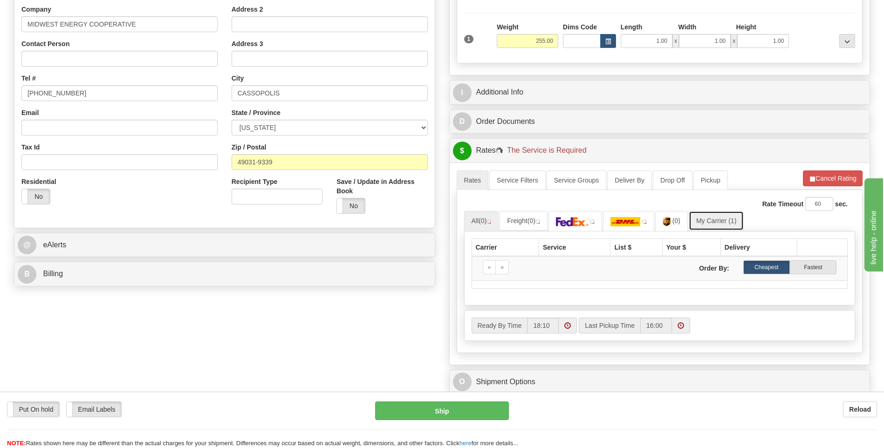
click at [705, 223] on link "My Carrier (1)" at bounding box center [716, 221] width 55 height 20
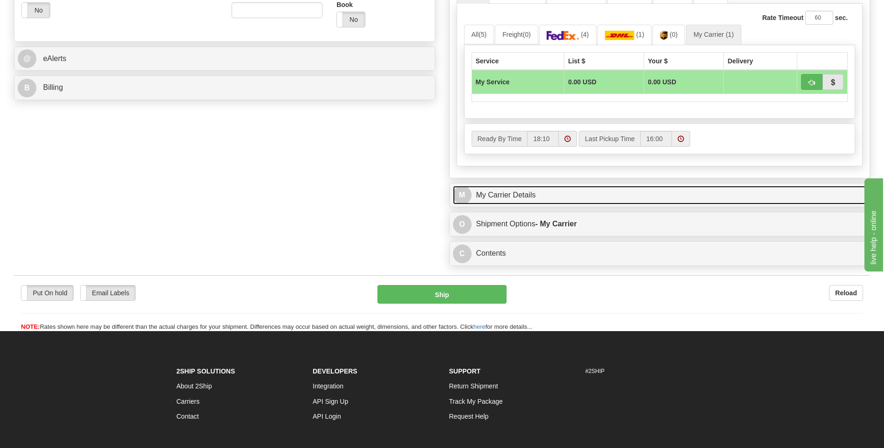
click at [523, 197] on link "M My Carrier Details" at bounding box center [660, 195] width 414 height 19
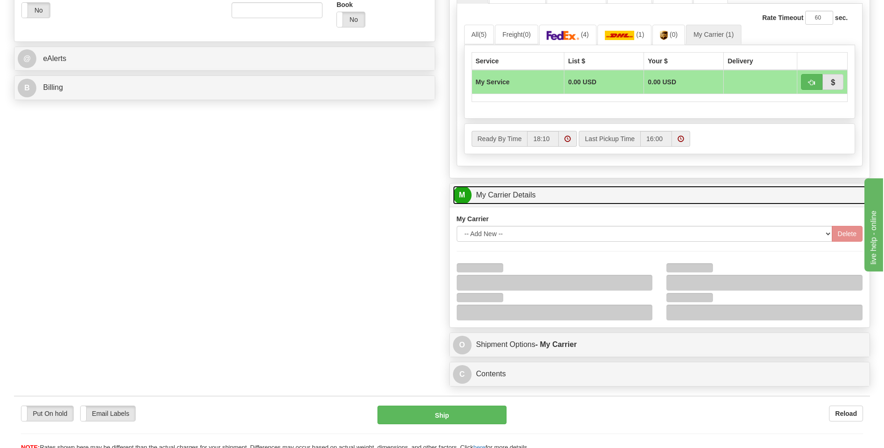
scroll to position [513, 0]
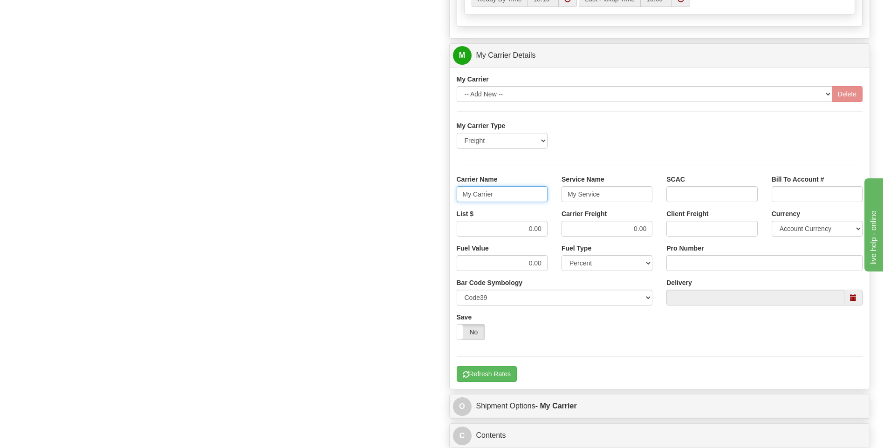
drag, startPoint x: 441, startPoint y: 198, endPoint x: 414, endPoint y: 197, distance: 27.1
click at [413, 197] on div "Order # 86697522 S Sender" at bounding box center [442, 3] width 870 height 900
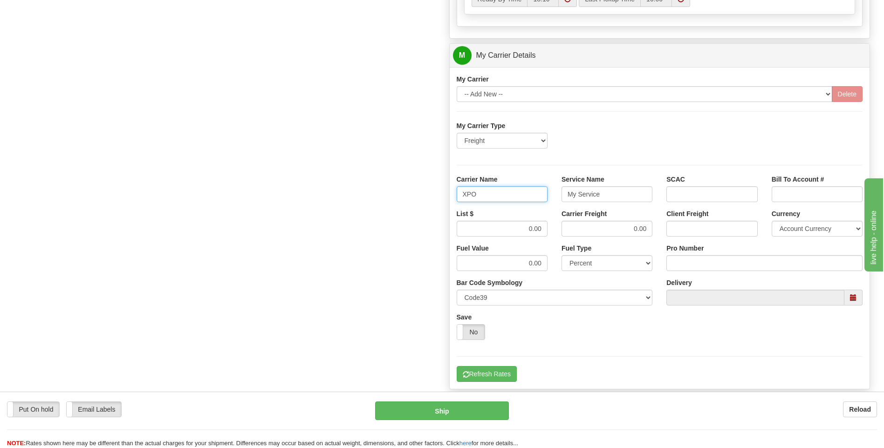
type input "XPO"
type input "LTL"
drag, startPoint x: 520, startPoint y: 230, endPoint x: 568, endPoint y: 230, distance: 48.5
click at [568, 230] on div "List $ 0.00 Carrier Freight 0.00 Client Freight Currency Account Currency ARN A…" at bounding box center [660, 226] width 420 height 34
type input "385"
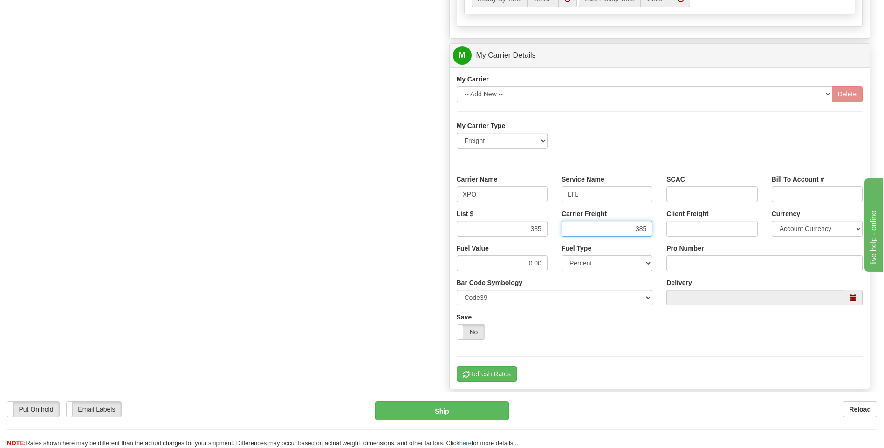
type input "385"
click at [688, 270] on input "Pro Number" at bounding box center [765, 263] width 196 height 16
type input "221-187853"
click at [486, 378] on button "Refresh Rates" at bounding box center [487, 374] width 60 height 16
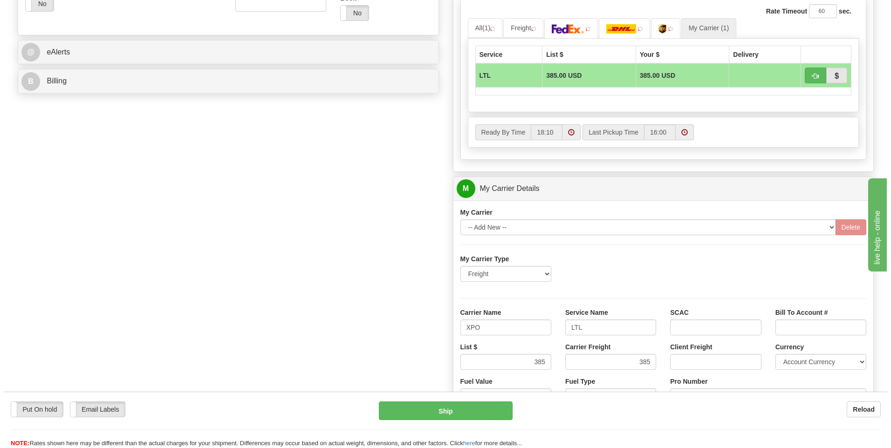
scroll to position [233, 0]
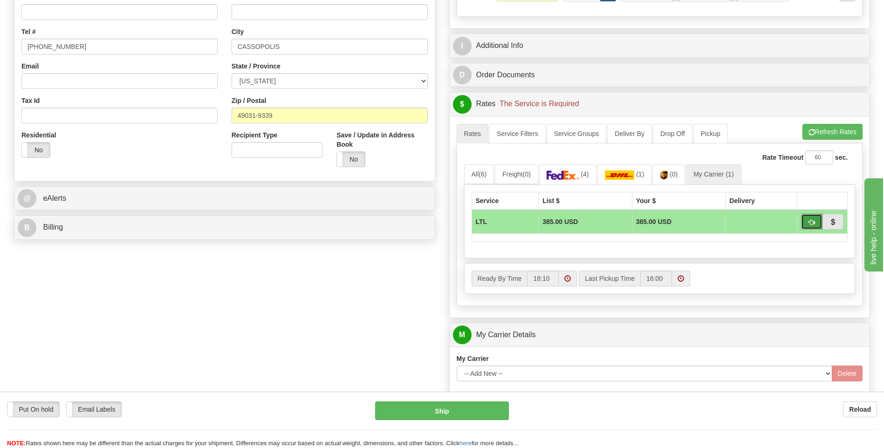
click at [809, 220] on span "button" at bounding box center [812, 223] width 7 height 6
type input "00"
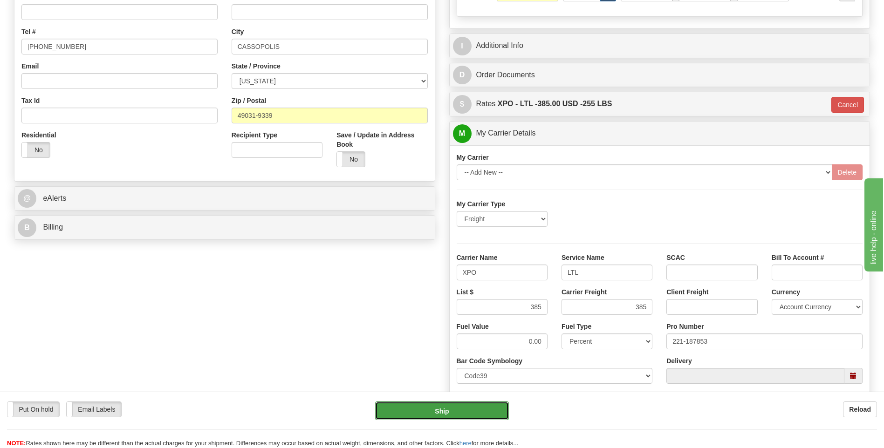
click at [461, 411] on button "Ship" at bounding box center [441, 411] width 133 height 19
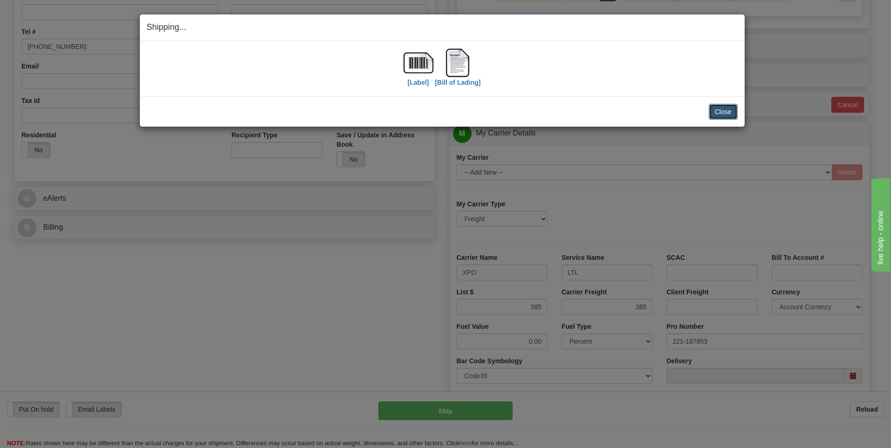
click at [712, 112] on button "Close" at bounding box center [723, 112] width 29 height 16
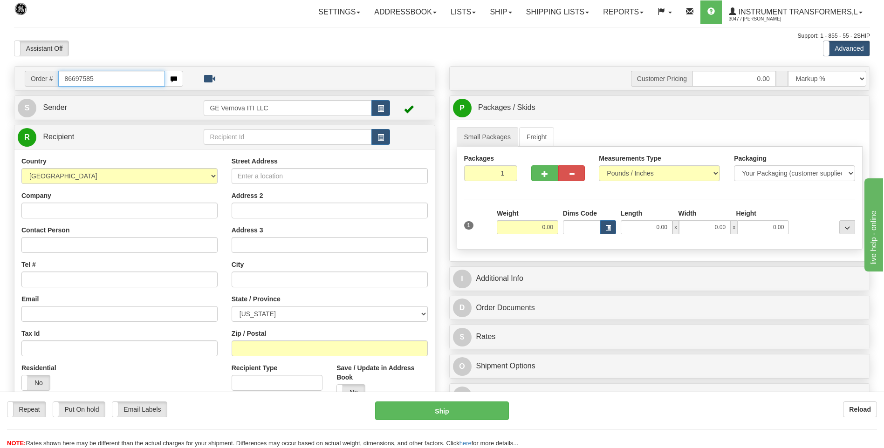
type input "86697585"
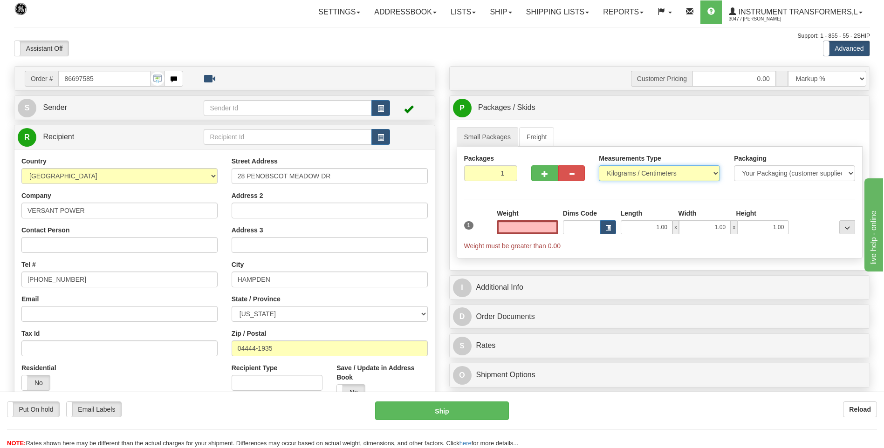
type input "0.00"
click at [628, 177] on select "Pounds / Inches Kilograms / Centimeters" at bounding box center [659, 173] width 121 height 16
click at [627, 177] on select "Pounds / Inches Kilograms / Centimeters" at bounding box center [659, 173] width 121 height 16
click at [611, 171] on select "Pounds / Inches Kilograms / Centimeters" at bounding box center [659, 173] width 121 height 16
select select "0"
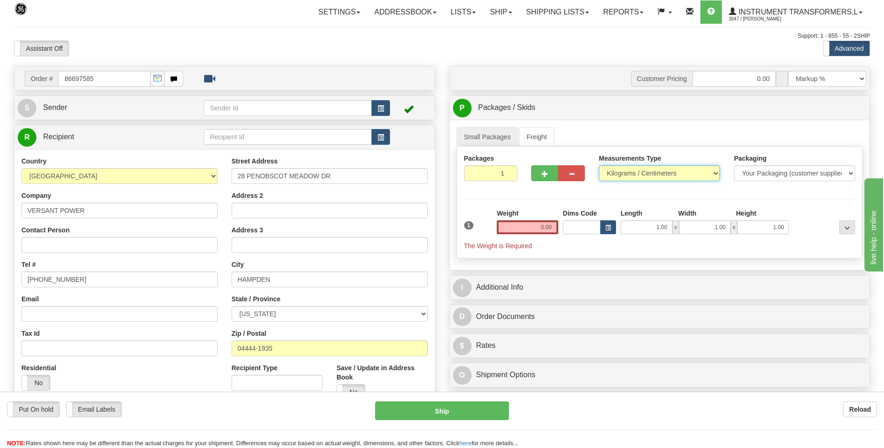
click at [599, 165] on select "Pounds / Inches Kilograms / Centimeters" at bounding box center [659, 173] width 121 height 16
click at [557, 228] on input "0.00" at bounding box center [528, 227] width 62 height 14
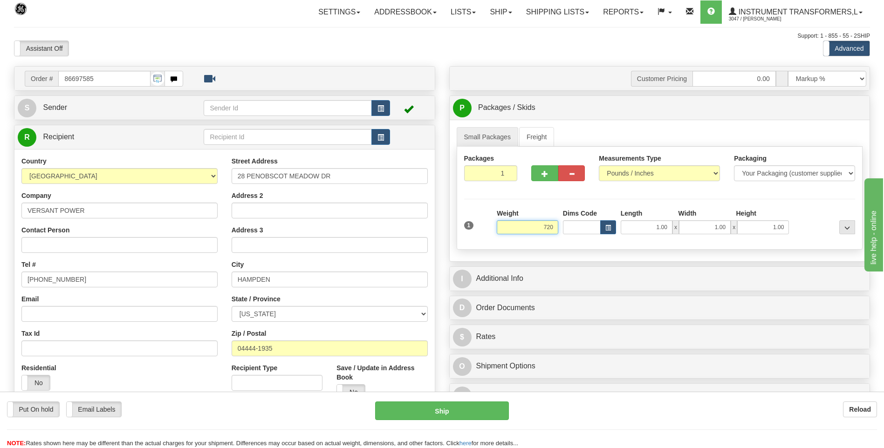
click button "Delete" at bounding box center [0, 0] width 0 height 0
type input "720.00"
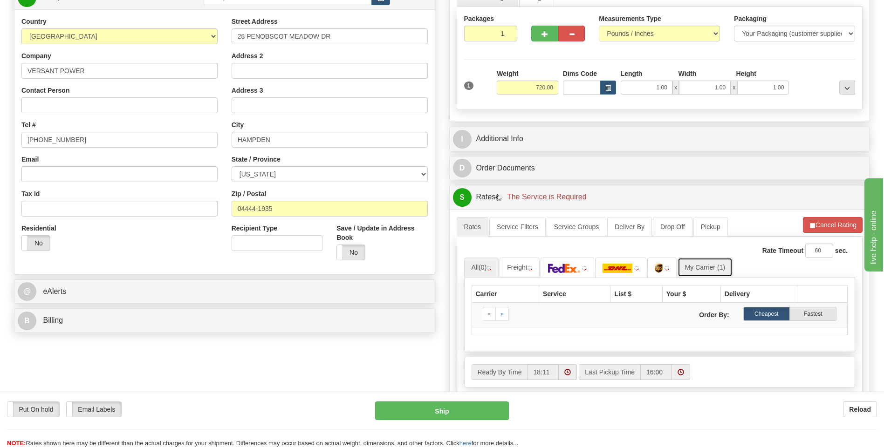
click at [713, 268] on link "My Carrier (1)" at bounding box center [705, 268] width 55 height 20
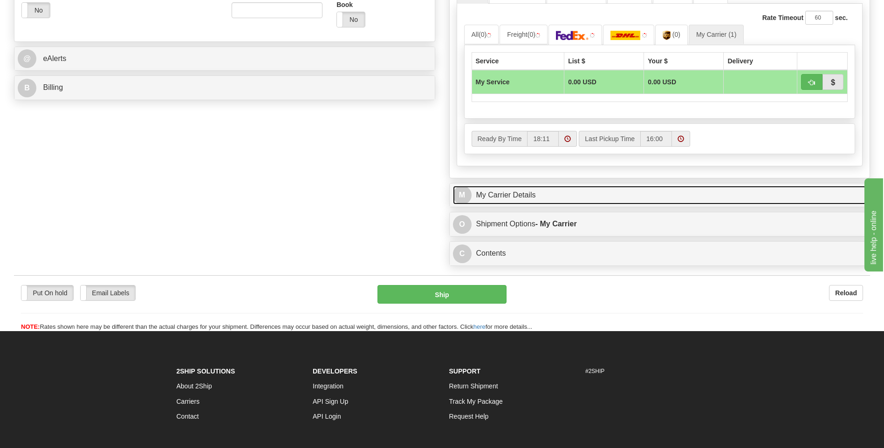
click at [559, 204] on link "M My Carrier Details" at bounding box center [660, 195] width 414 height 19
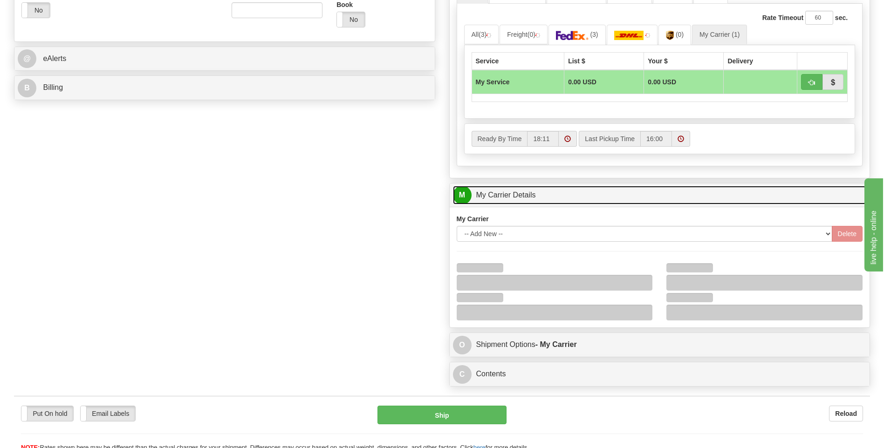
scroll to position [513, 0]
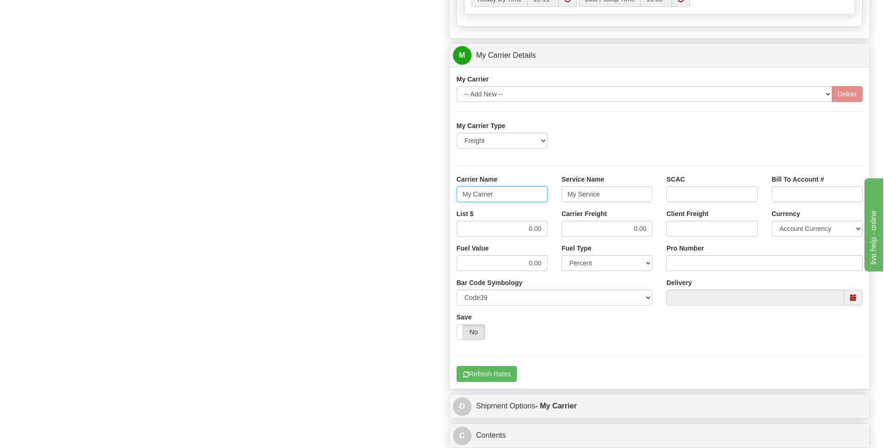
drag, startPoint x: 518, startPoint y: 195, endPoint x: 405, endPoint y: 198, distance: 113.3
click at [405, 198] on div "Order # 86697585 S Sender" at bounding box center [442, 3] width 870 height 900
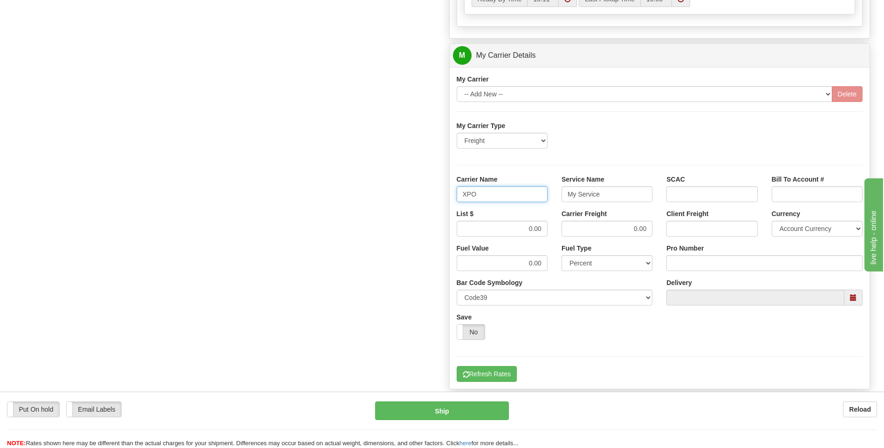
type input "XPO"
type input "LTL"
drag, startPoint x: 515, startPoint y: 231, endPoint x: 544, endPoint y: 232, distance: 28.9
click at [544, 232] on input "0.00" at bounding box center [502, 229] width 91 height 16
type input "385"
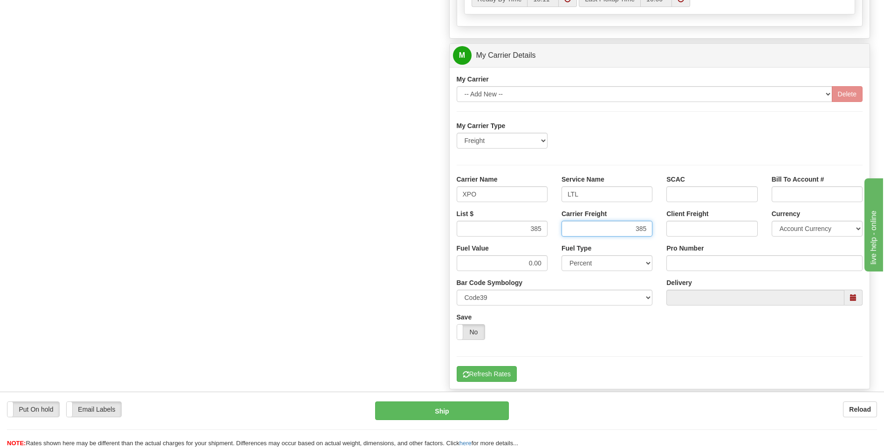
type input "385"
click at [679, 264] on input "Pro Number" at bounding box center [765, 263] width 196 height 16
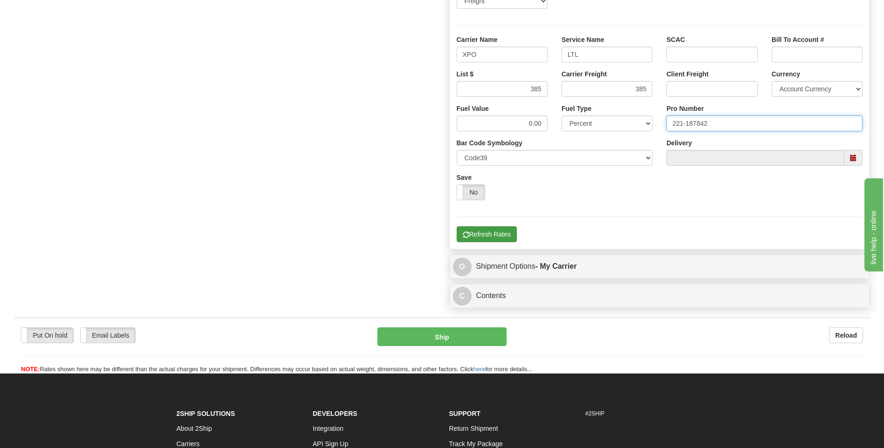
type input "221-187842"
click at [485, 236] on button "Refresh Rates" at bounding box center [487, 235] width 60 height 16
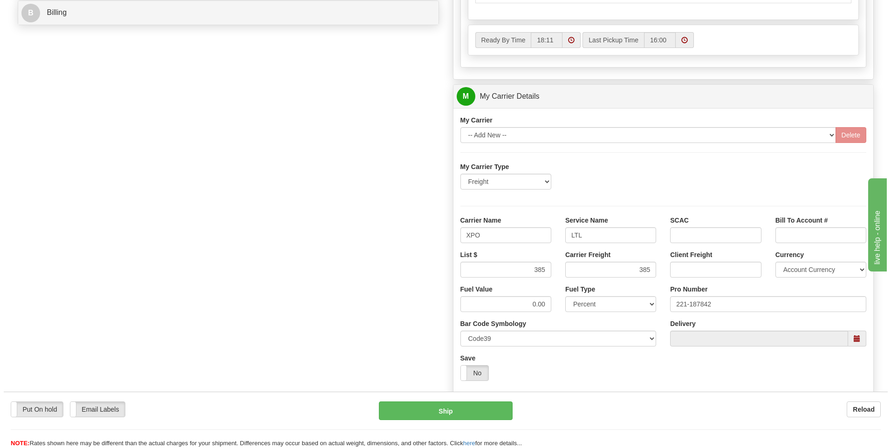
scroll to position [256, 0]
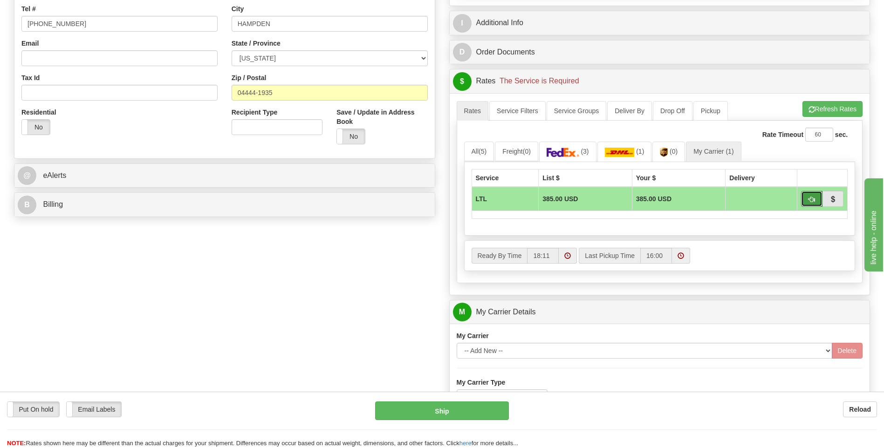
click at [809, 200] on span "button" at bounding box center [812, 200] width 7 height 6
type input "00"
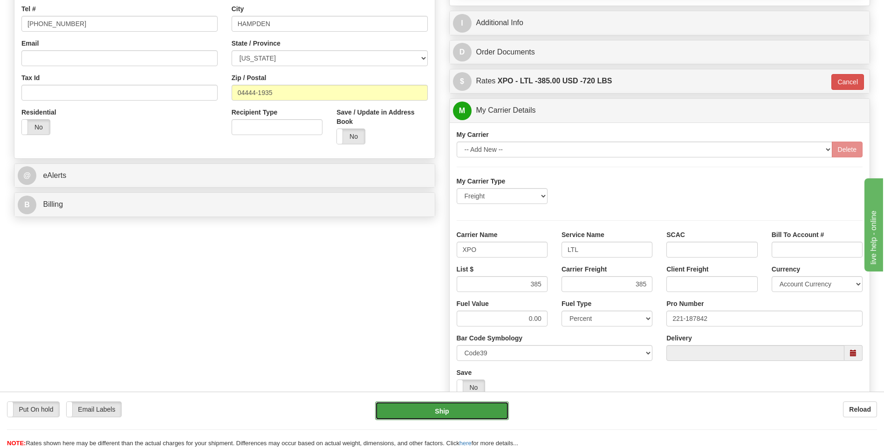
click at [425, 415] on button "Ship" at bounding box center [441, 411] width 133 height 19
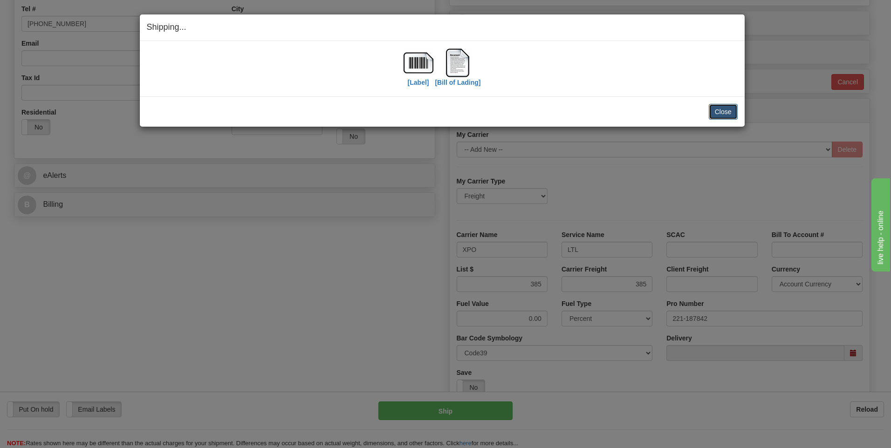
click at [727, 115] on button "Close" at bounding box center [723, 112] width 29 height 16
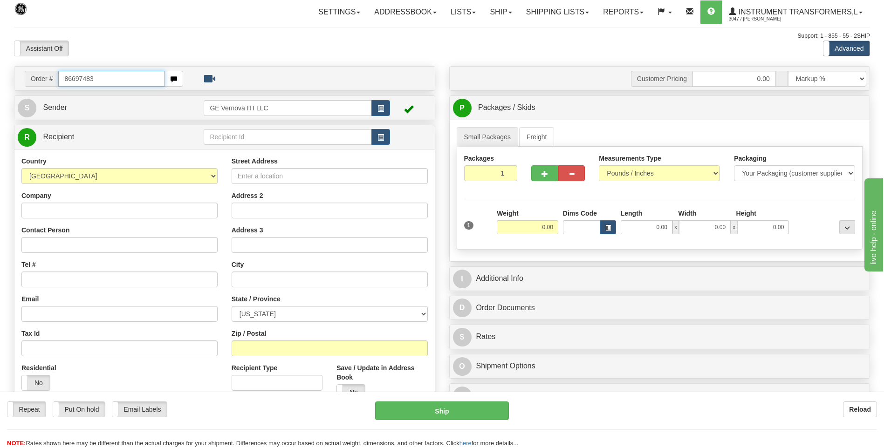
type input "86697483"
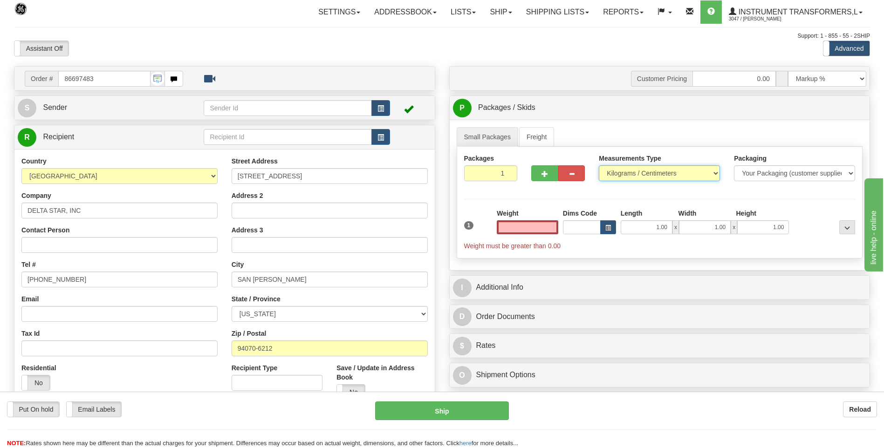
type input "0.00"
click at [620, 177] on select "Pounds / Inches Kilograms / Centimeters" at bounding box center [659, 173] width 121 height 16
select select "0"
click at [599, 165] on select "Pounds / Inches Kilograms / Centimeters" at bounding box center [659, 173] width 121 height 16
click at [555, 226] on input "0.00" at bounding box center [528, 227] width 62 height 14
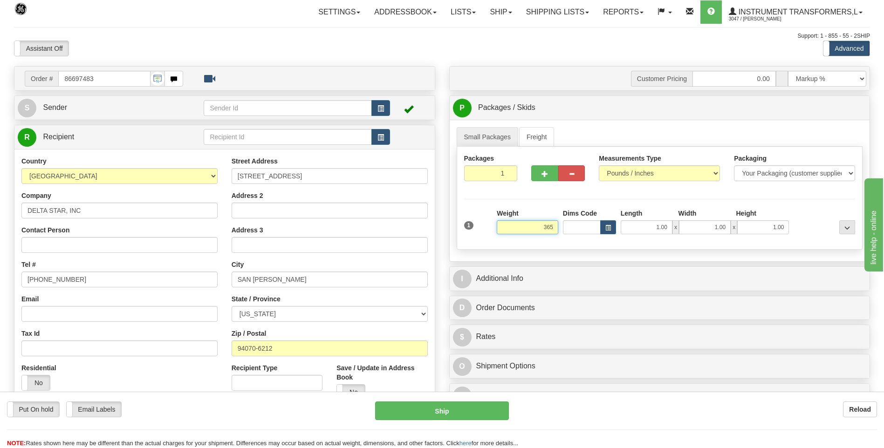
click button "Delete" at bounding box center [0, 0] width 0 height 0
type input "365.00"
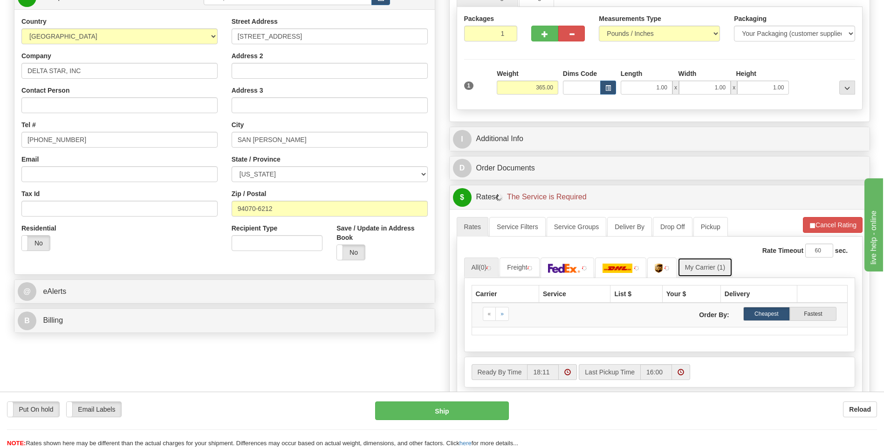
click at [718, 270] on link "My Carrier (1)" at bounding box center [705, 268] width 55 height 20
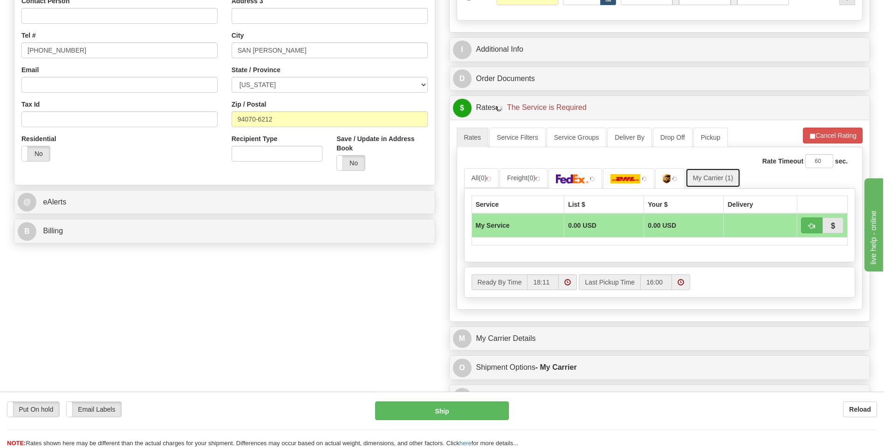
scroll to position [326, 0]
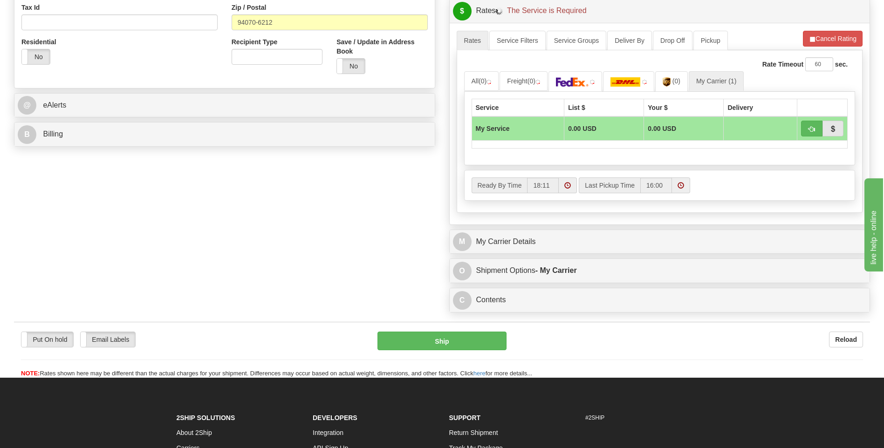
click at [561, 252] on div "M My Carrier Details" at bounding box center [660, 242] width 420 height 24
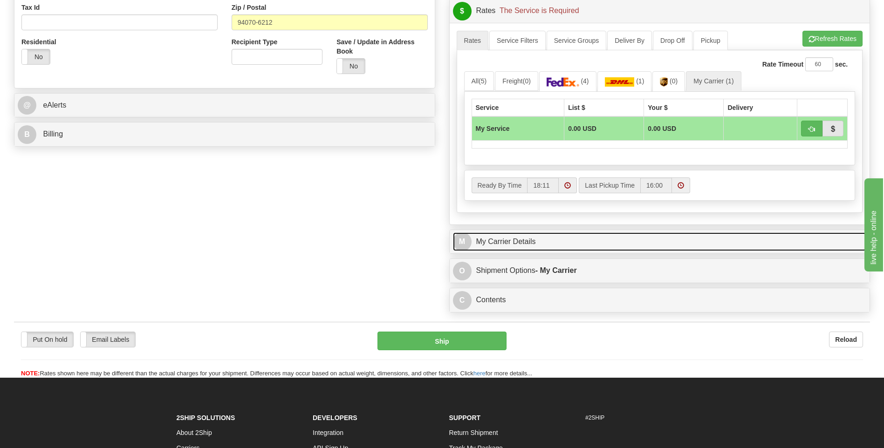
click at [560, 248] on link "M My Carrier Details" at bounding box center [660, 242] width 414 height 19
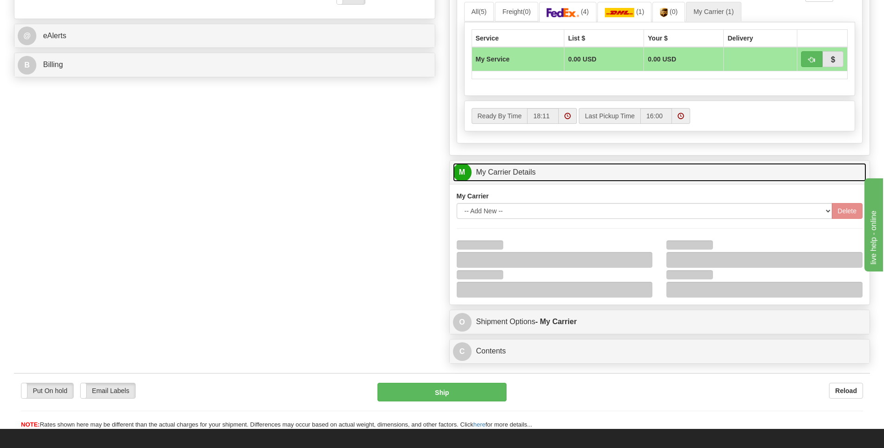
scroll to position [466, 0]
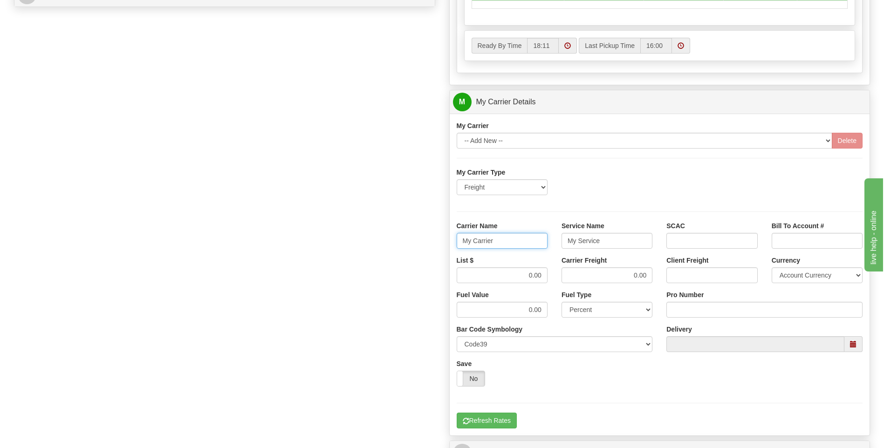
drag, startPoint x: 522, startPoint y: 243, endPoint x: 431, endPoint y: 243, distance: 91.4
click at [430, 243] on div "Order # 86697483 S Sender" at bounding box center [442, 50] width 870 height 900
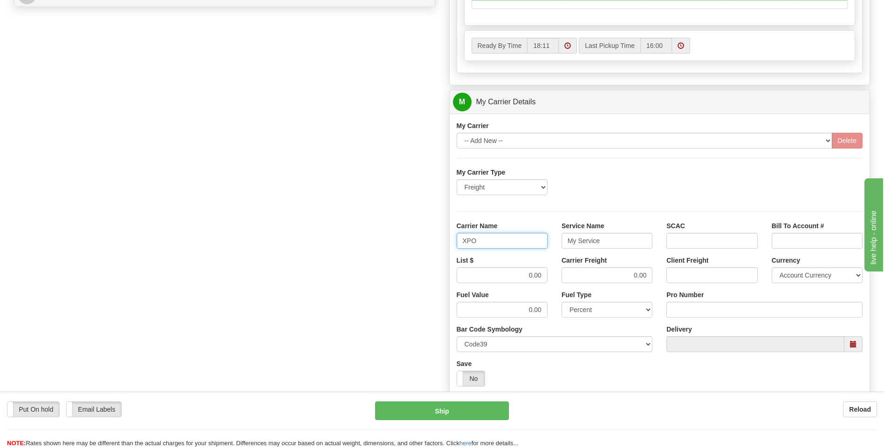
type input "XPO"
type input "LTL"
drag, startPoint x: 504, startPoint y: 278, endPoint x: 547, endPoint y: 279, distance: 42.9
click at [547, 279] on input "0.00" at bounding box center [502, 276] width 91 height 16
type input "385"
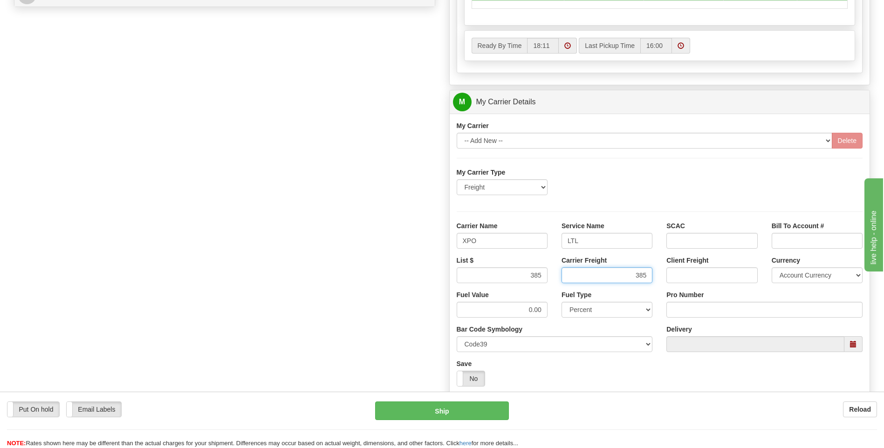
type input "385"
click at [686, 307] on input "Pro Number" at bounding box center [765, 310] width 196 height 16
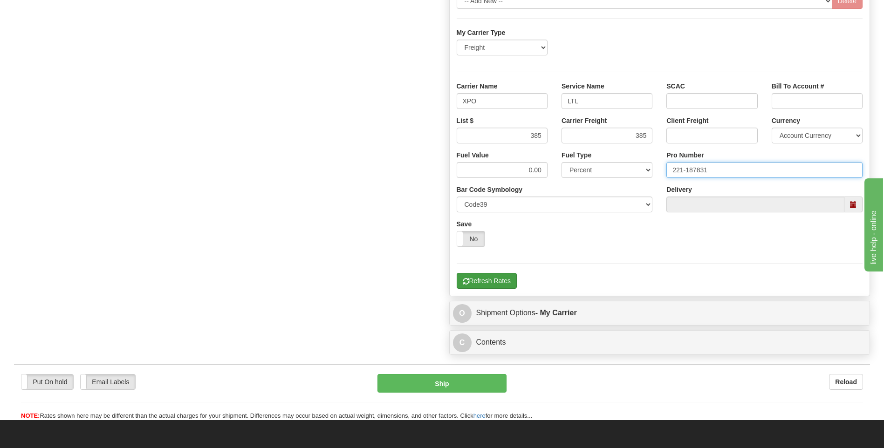
type input "221-187831"
click at [493, 283] on button "Refresh Rates" at bounding box center [487, 281] width 60 height 16
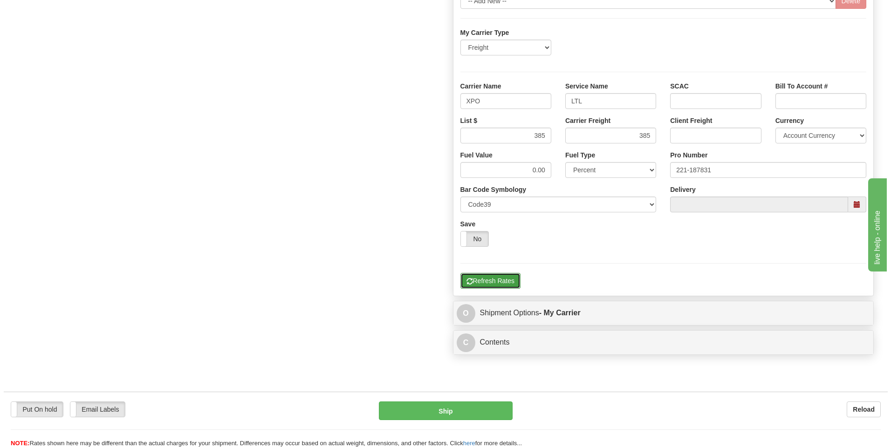
scroll to position [209, 0]
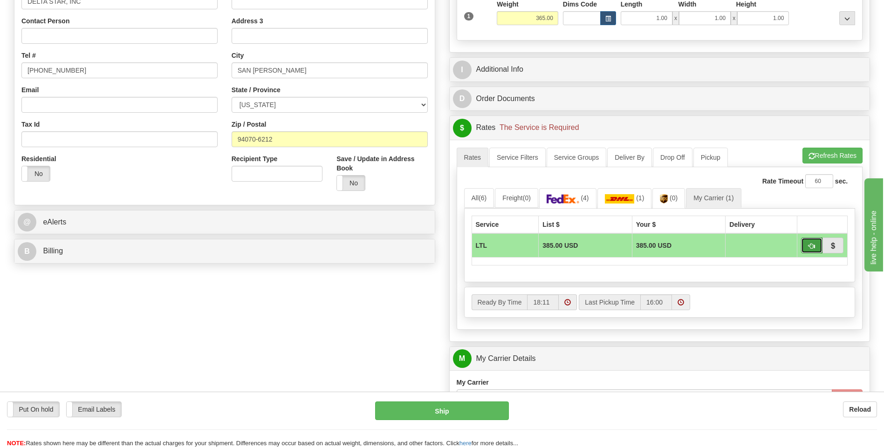
click at [806, 248] on button "button" at bounding box center [811, 246] width 21 height 16
type input "00"
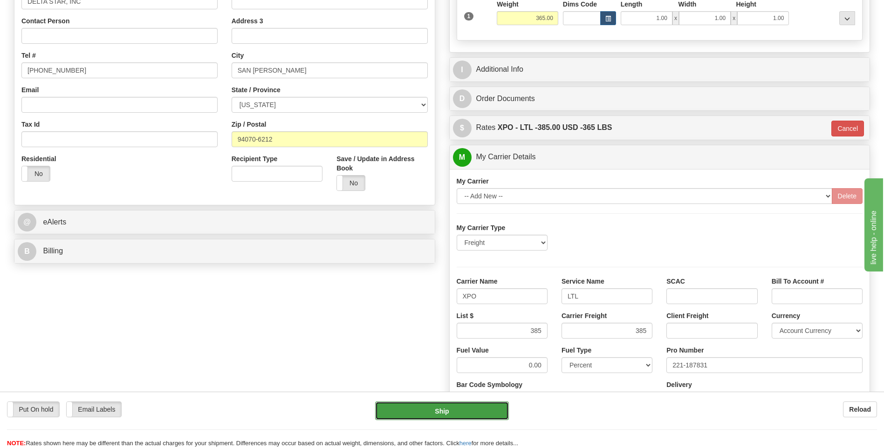
click at [438, 416] on button "Ship" at bounding box center [441, 411] width 133 height 19
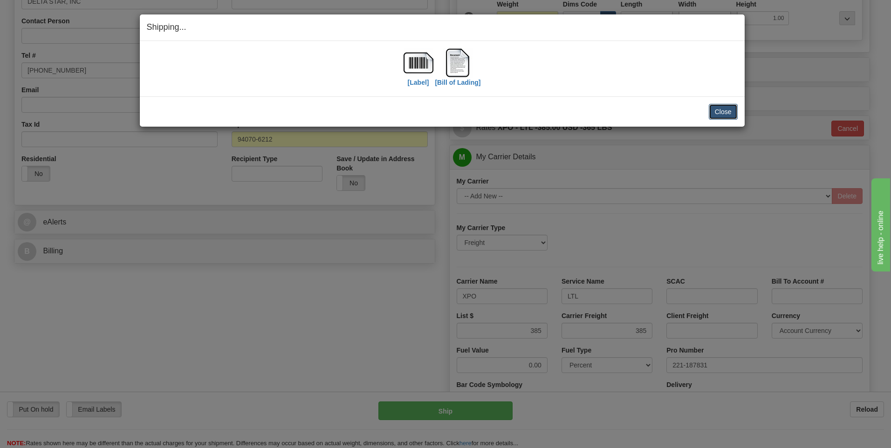
click at [721, 115] on button "Close" at bounding box center [723, 112] width 29 height 16
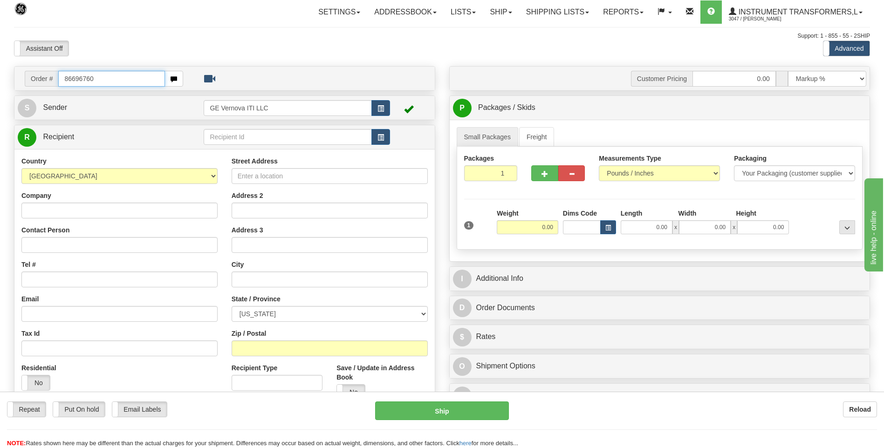
type input "86696760"
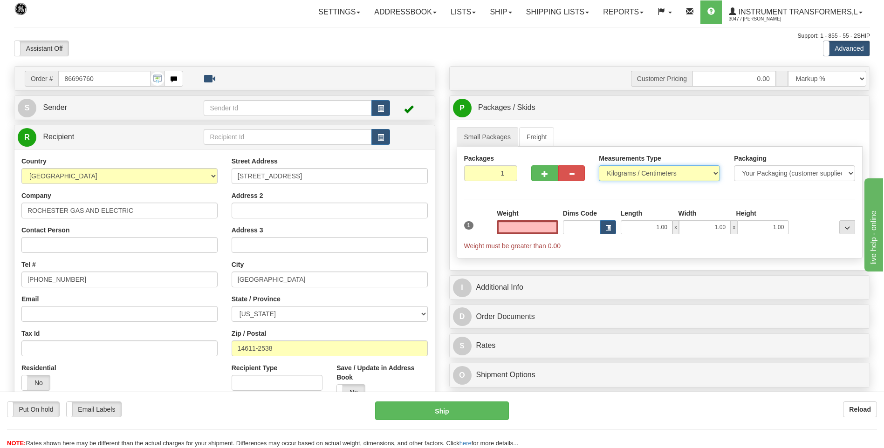
type input "0.00"
click at [652, 180] on select "Pounds / Inches Kilograms / Centimeters" at bounding box center [659, 173] width 121 height 16
select select "0"
click at [599, 165] on select "Pounds / Inches Kilograms / Centimeters" at bounding box center [659, 173] width 121 height 16
click at [548, 224] on input "0.00" at bounding box center [528, 227] width 62 height 14
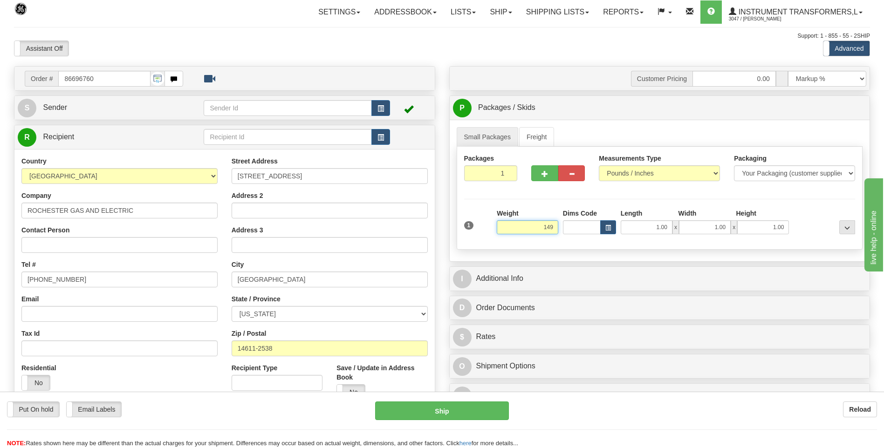
click button "Delete" at bounding box center [0, 0] width 0 height 0
type input "149.00"
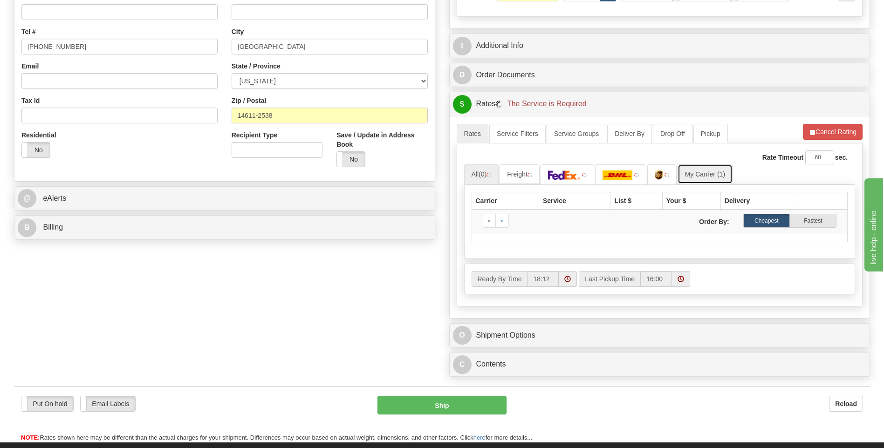
click at [718, 176] on link "My Carrier (1)" at bounding box center [705, 175] width 55 height 20
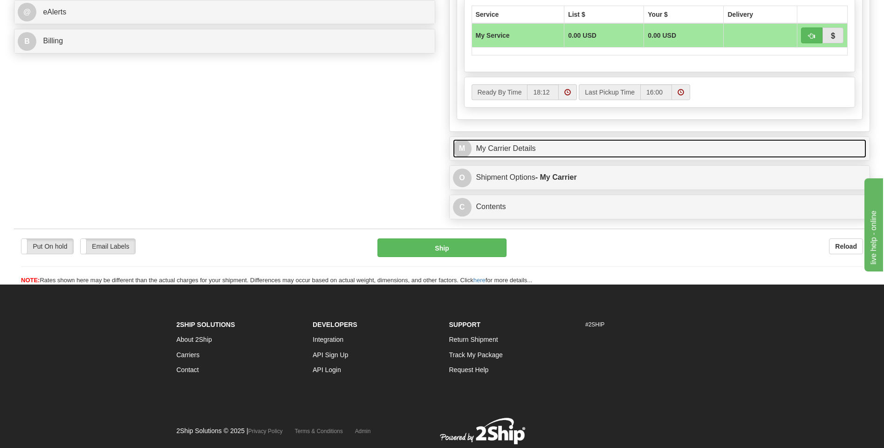
click at [559, 152] on link "M My Carrier Details" at bounding box center [660, 148] width 414 height 19
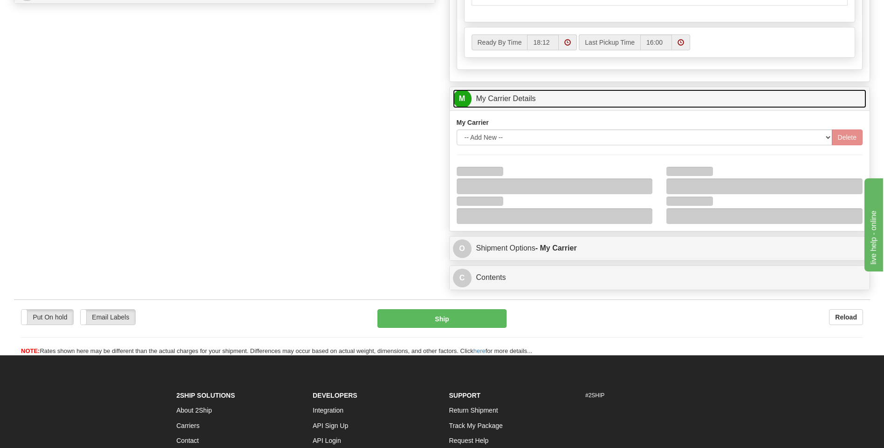
scroll to position [559, 0]
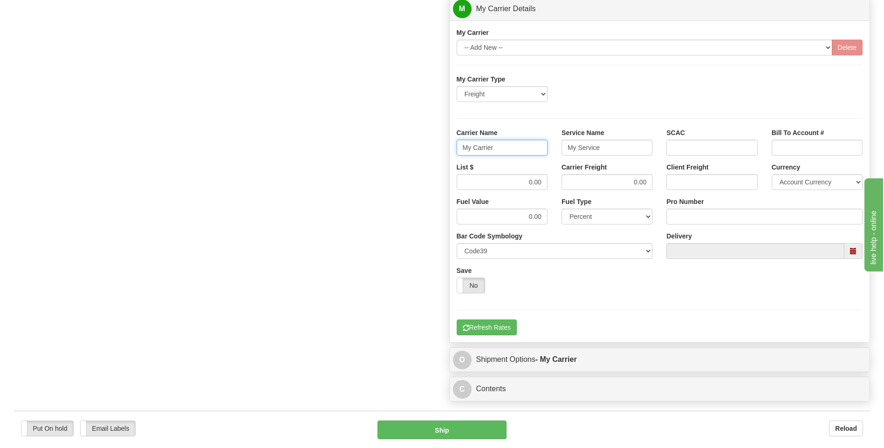
drag, startPoint x: 477, startPoint y: 149, endPoint x: 433, endPoint y: 149, distance: 44.3
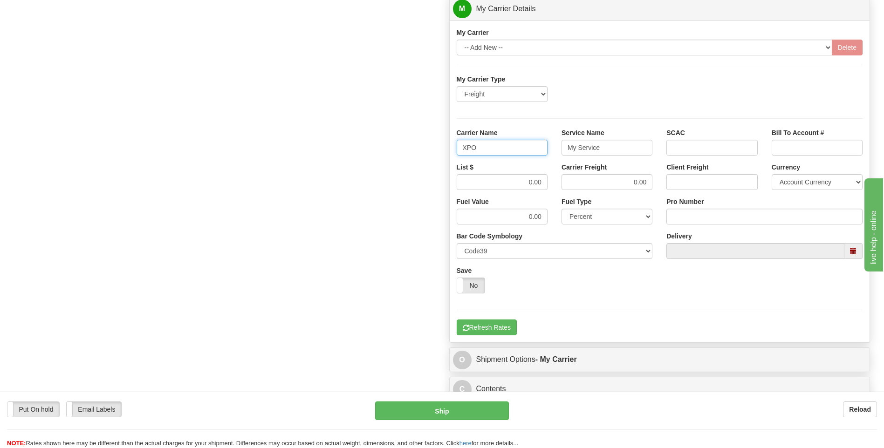
type input "XPO"
type input "LTL"
drag, startPoint x: 516, startPoint y: 176, endPoint x: 563, endPoint y: 184, distance: 46.9
click at [563, 185] on div "List $ 0.00 Carrier Freight 0.00 Client Freight Currency Account Currency ARN A…" at bounding box center [660, 180] width 420 height 34
type input "385"
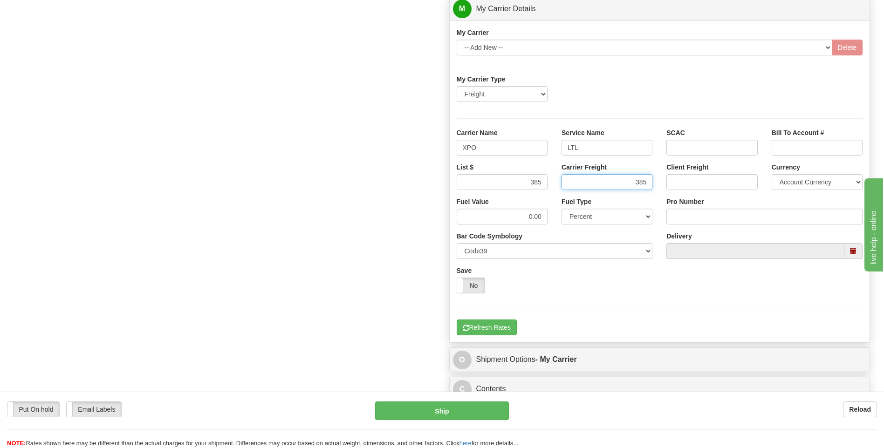
type input "385"
click at [694, 215] on input "Pro Number" at bounding box center [765, 217] width 196 height 16
type input "221-187820"
click at [481, 324] on button "Refresh Rates" at bounding box center [487, 328] width 60 height 16
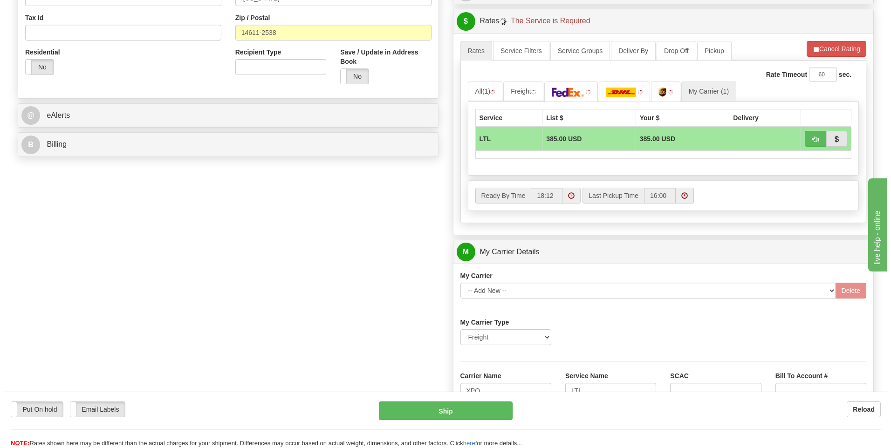
scroll to position [116, 0]
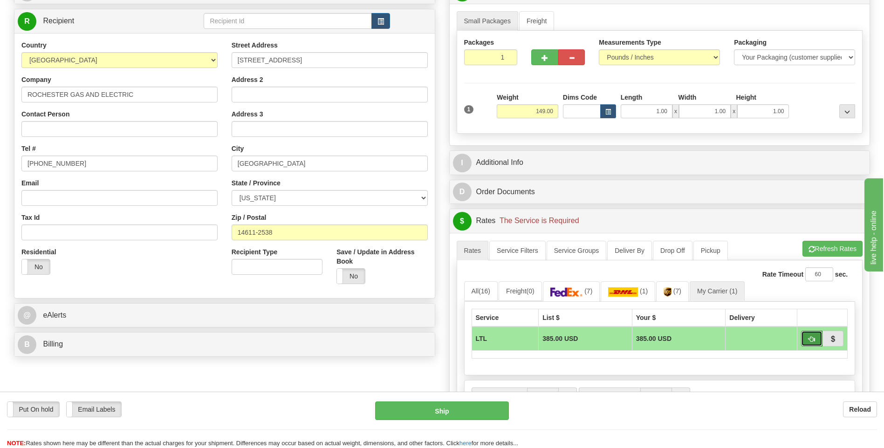
click at [809, 338] on span "button" at bounding box center [812, 340] width 7 height 6
type input "00"
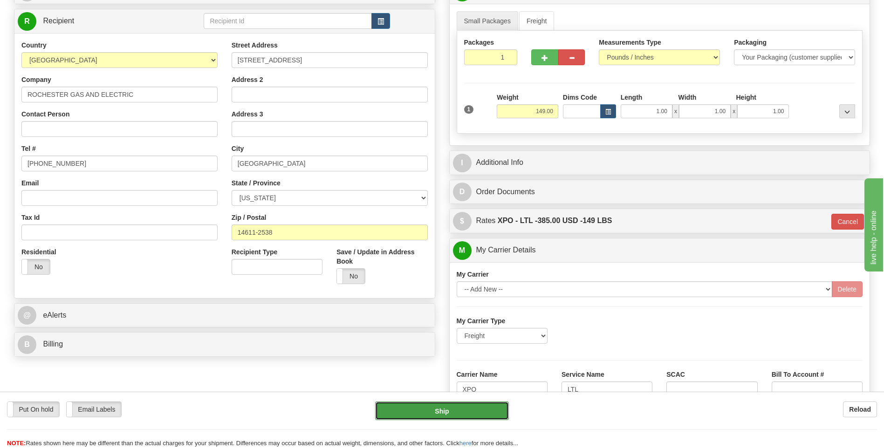
click at [474, 408] on button "Ship" at bounding box center [441, 411] width 133 height 19
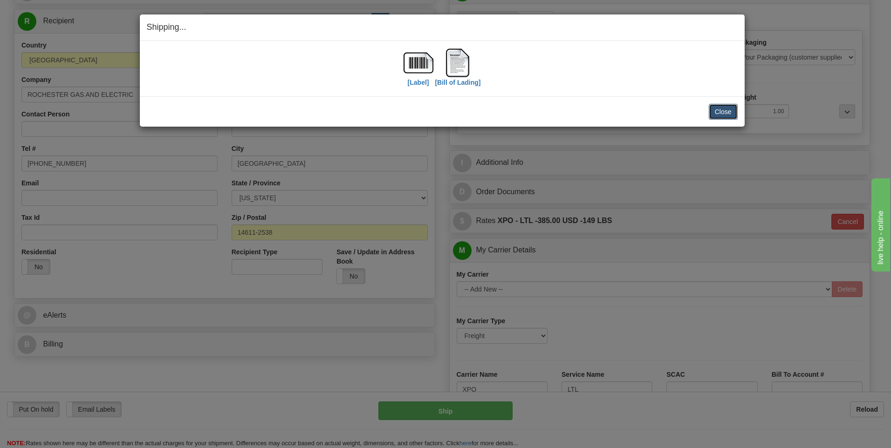
click at [723, 118] on button "Close" at bounding box center [723, 112] width 29 height 16
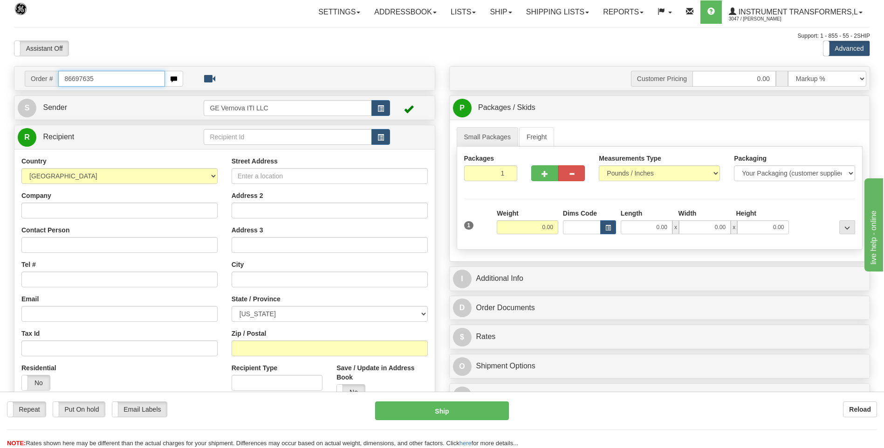
type input "86697635"
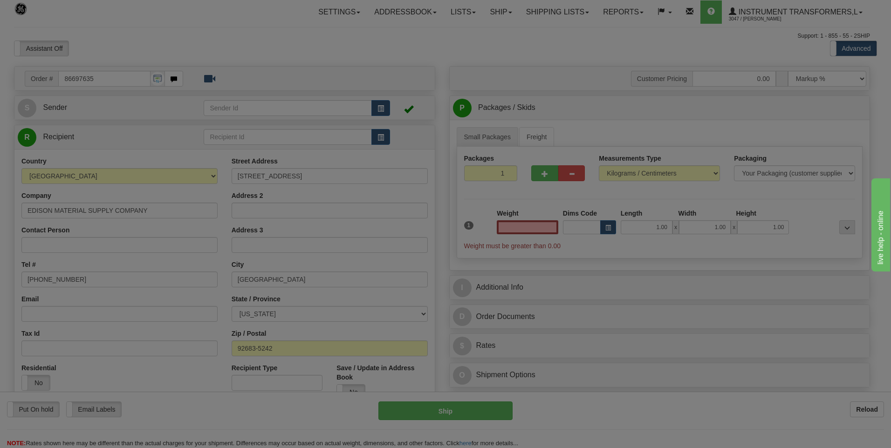
type input "0.00"
click at [633, 173] on div at bounding box center [445, 224] width 891 height 448
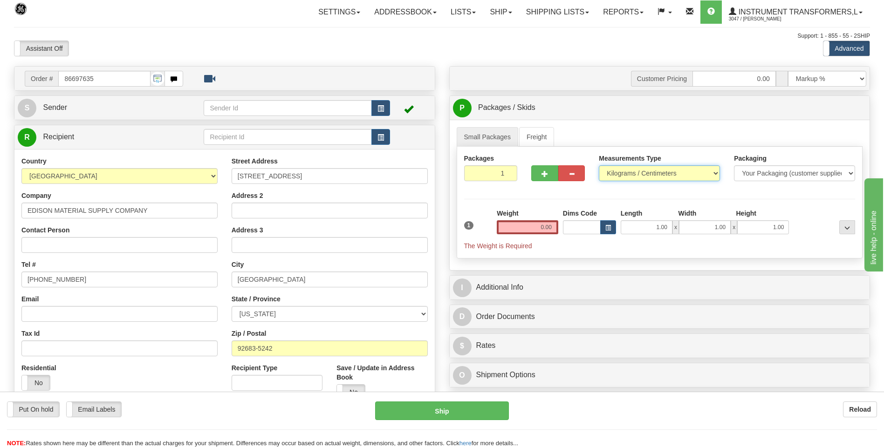
drag, startPoint x: 618, startPoint y: 167, endPoint x: 618, endPoint y: 182, distance: 15.4
click at [618, 167] on select "Pounds / Inches Kilograms / Centimeters" at bounding box center [659, 173] width 121 height 16
select select "0"
click at [599, 165] on select "Pounds / Inches Kilograms / Centimeters" at bounding box center [659, 173] width 121 height 16
click at [557, 227] on input "0.00" at bounding box center [528, 227] width 62 height 14
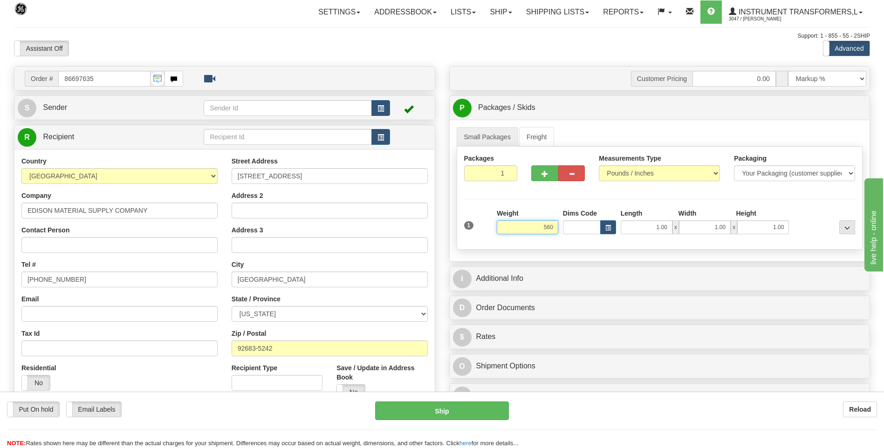
click button "Delete" at bounding box center [0, 0] width 0 height 0
type input "560.00"
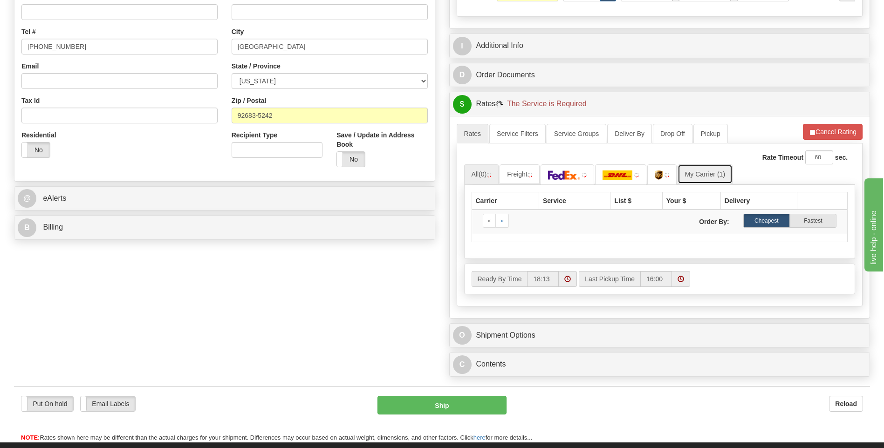
click at [717, 173] on link "My Carrier (1)" at bounding box center [705, 175] width 55 height 20
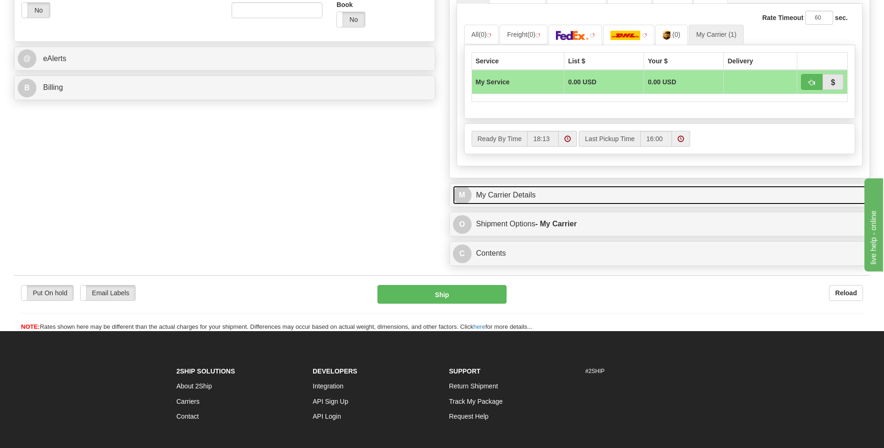
click at [575, 190] on link "M My Carrier Details" at bounding box center [660, 195] width 414 height 19
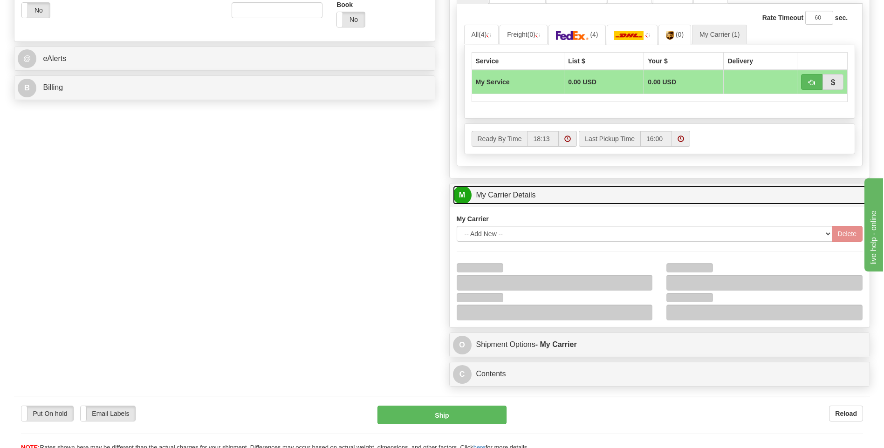
scroll to position [513, 0]
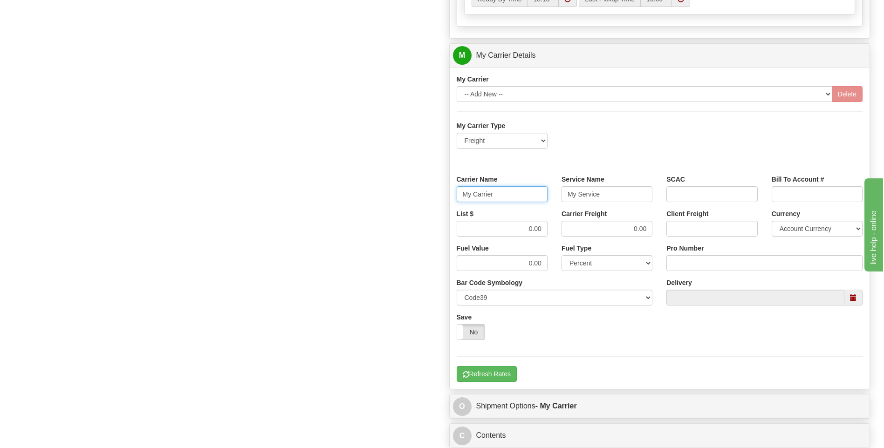
drag, startPoint x: 498, startPoint y: 197, endPoint x: 435, endPoint y: 197, distance: 63.4
click at [435, 197] on div "Order # 86697635 S Sender" at bounding box center [442, 3] width 870 height 900
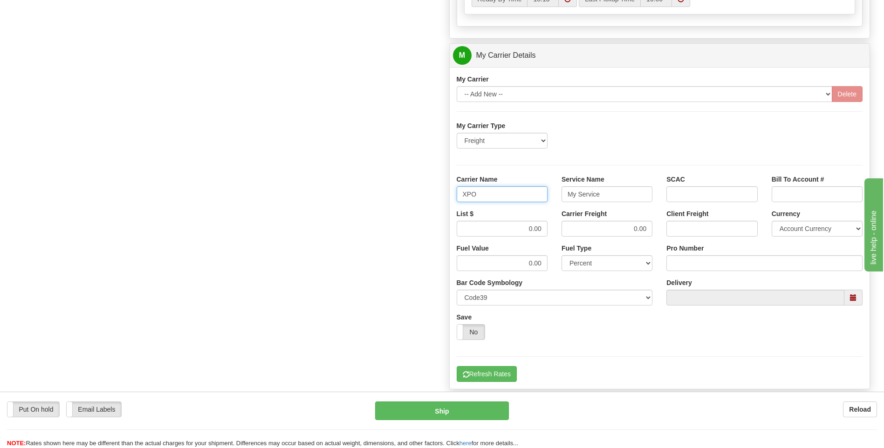
type input "XPO"
type input "LTL"
drag, startPoint x: 518, startPoint y: 227, endPoint x: 563, endPoint y: 232, distance: 45.4
click at [563, 232] on div "List $ 0.00 Carrier Freight 0.00 Client Freight Currency Account Currency ARN A…" at bounding box center [660, 226] width 420 height 34
type input "385"
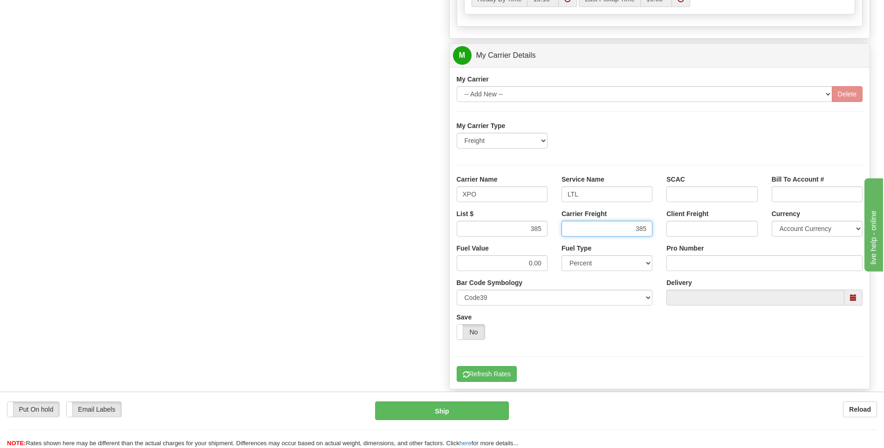
type input "385"
click at [694, 268] on input "Pro Number" at bounding box center [765, 263] width 196 height 16
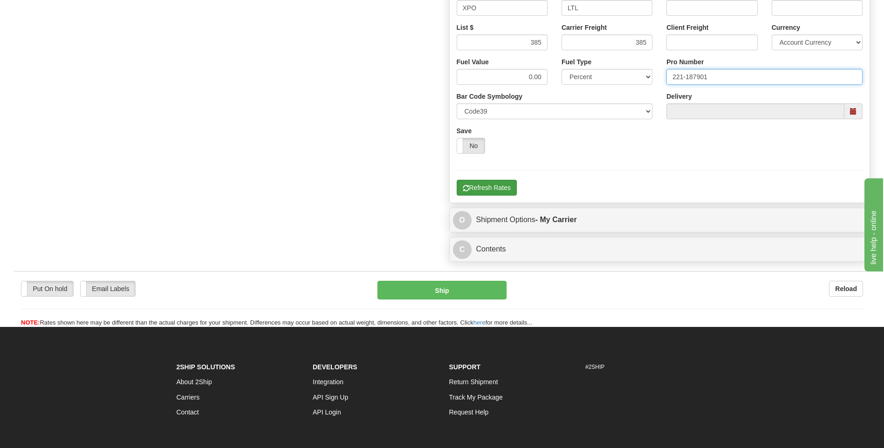
type input "221-187901"
click at [500, 190] on button "Refresh Rates" at bounding box center [487, 188] width 60 height 16
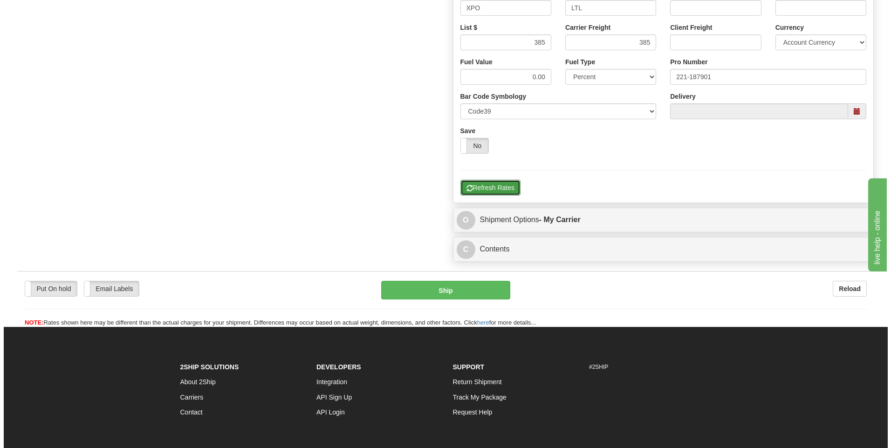
scroll to position [349, 0]
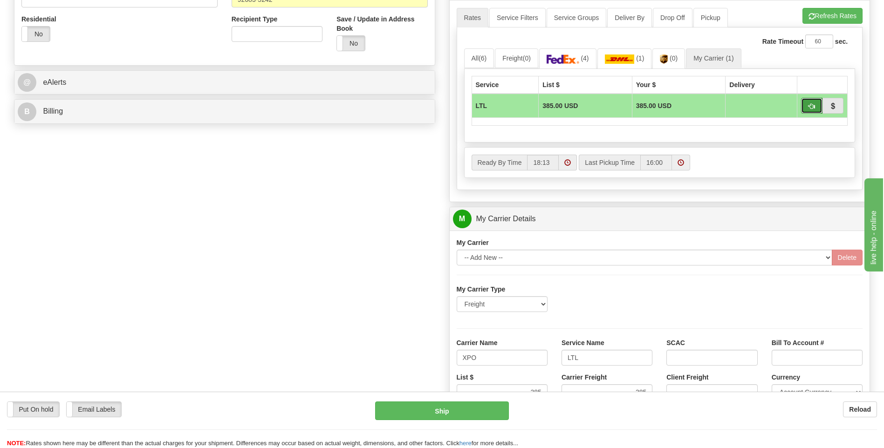
click at [806, 107] on button "button" at bounding box center [811, 106] width 21 height 16
type input "00"
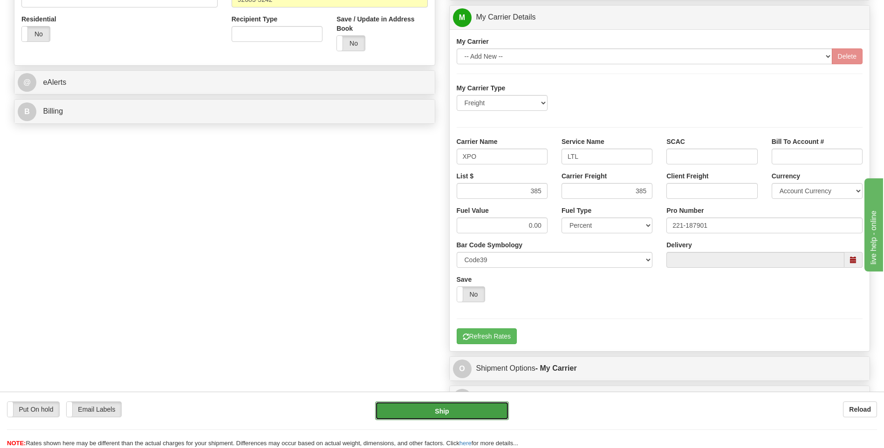
click at [434, 410] on button "Ship" at bounding box center [441, 411] width 133 height 19
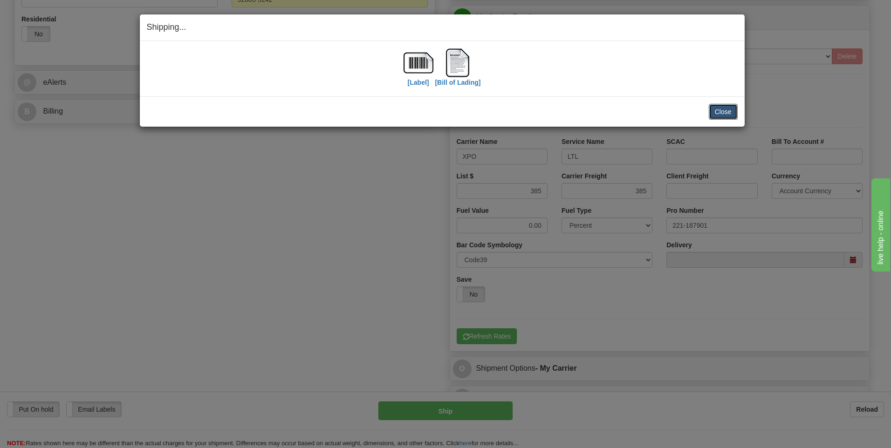
click at [724, 109] on button "Close" at bounding box center [723, 112] width 29 height 16
